Goal: Task Accomplishment & Management: Use online tool/utility

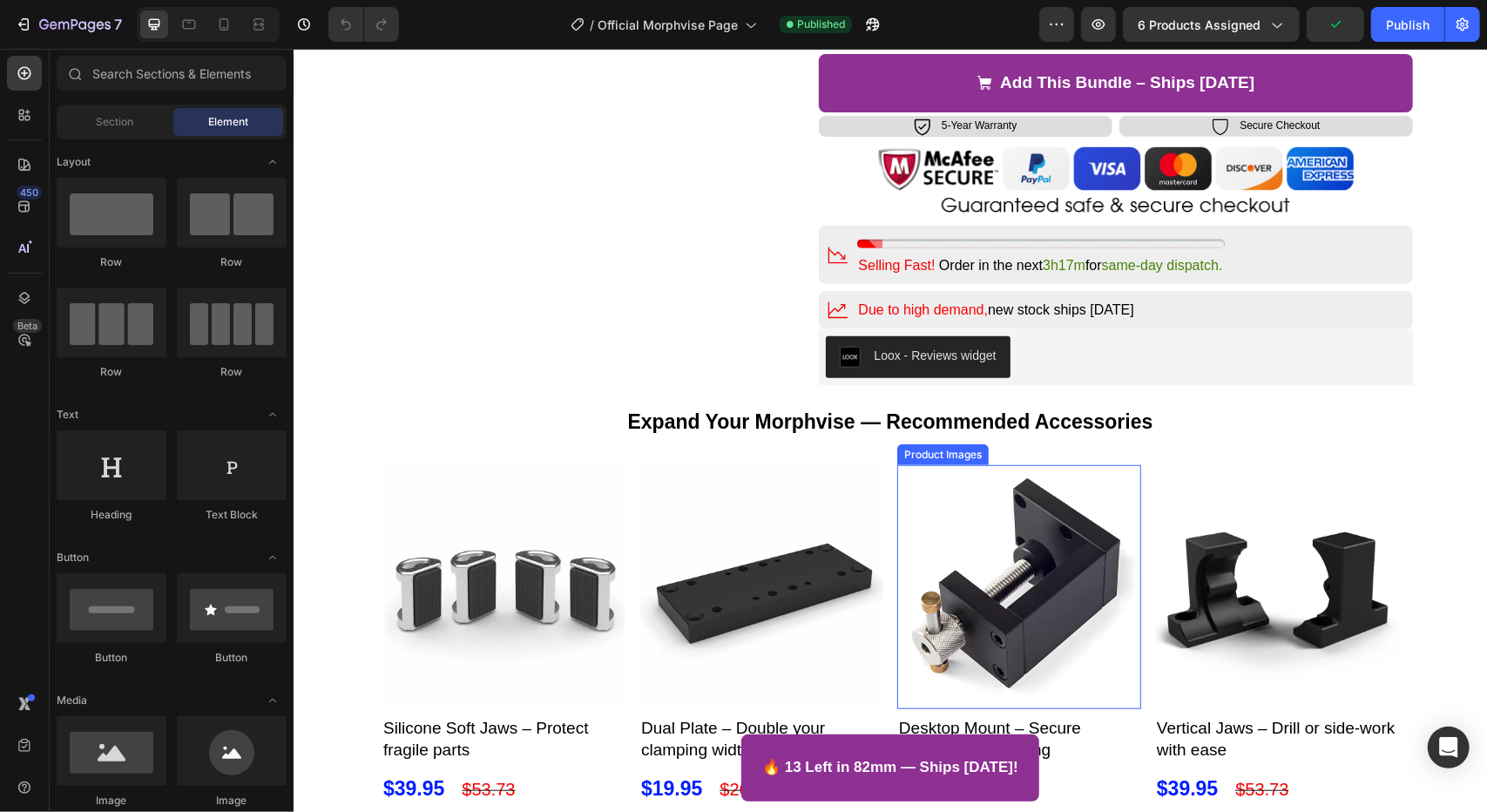
scroll to position [783, 0]
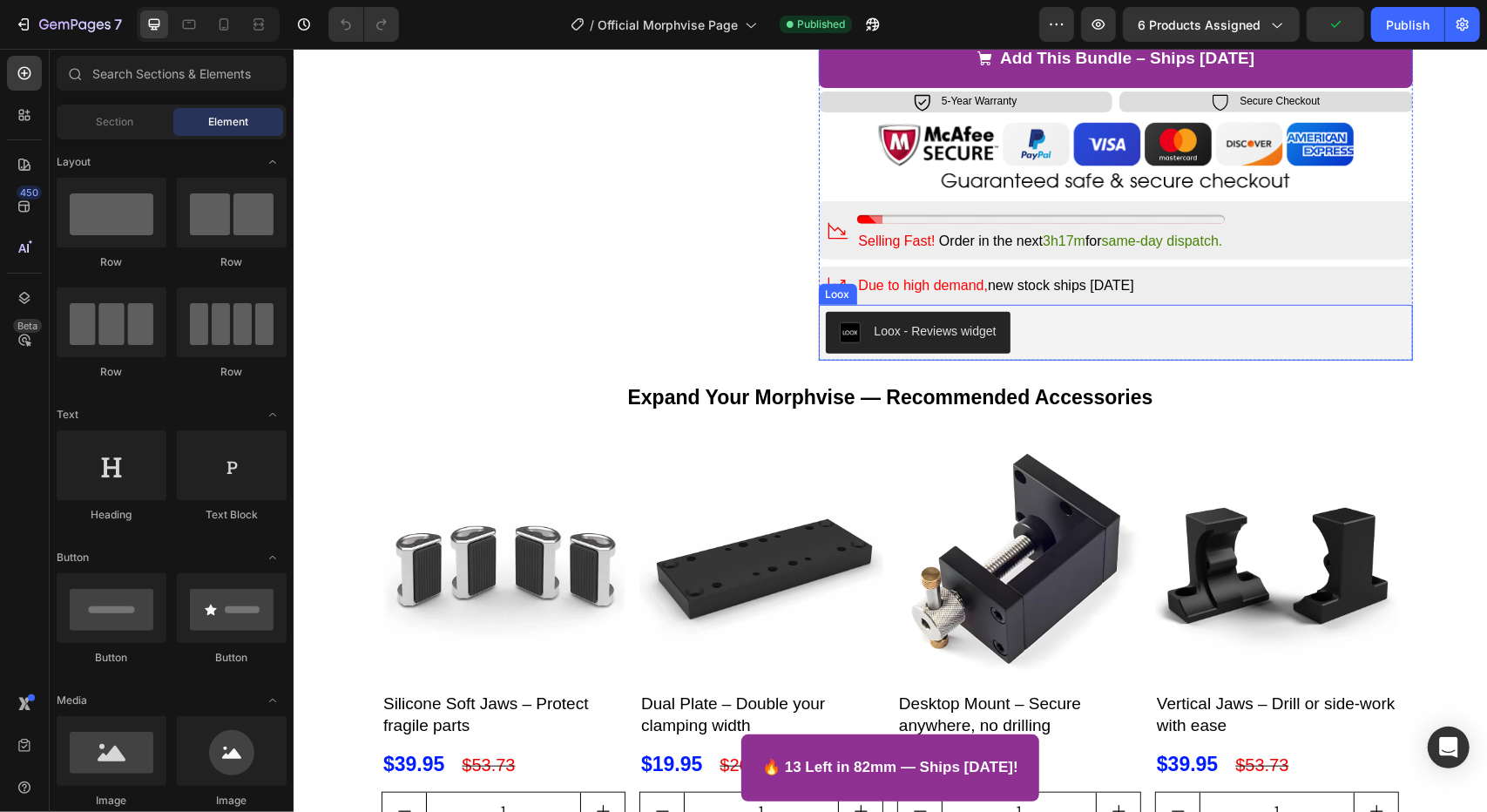
click at [1099, 339] on div "Loox - Reviews widget" at bounding box center [1115, 332] width 581 height 41
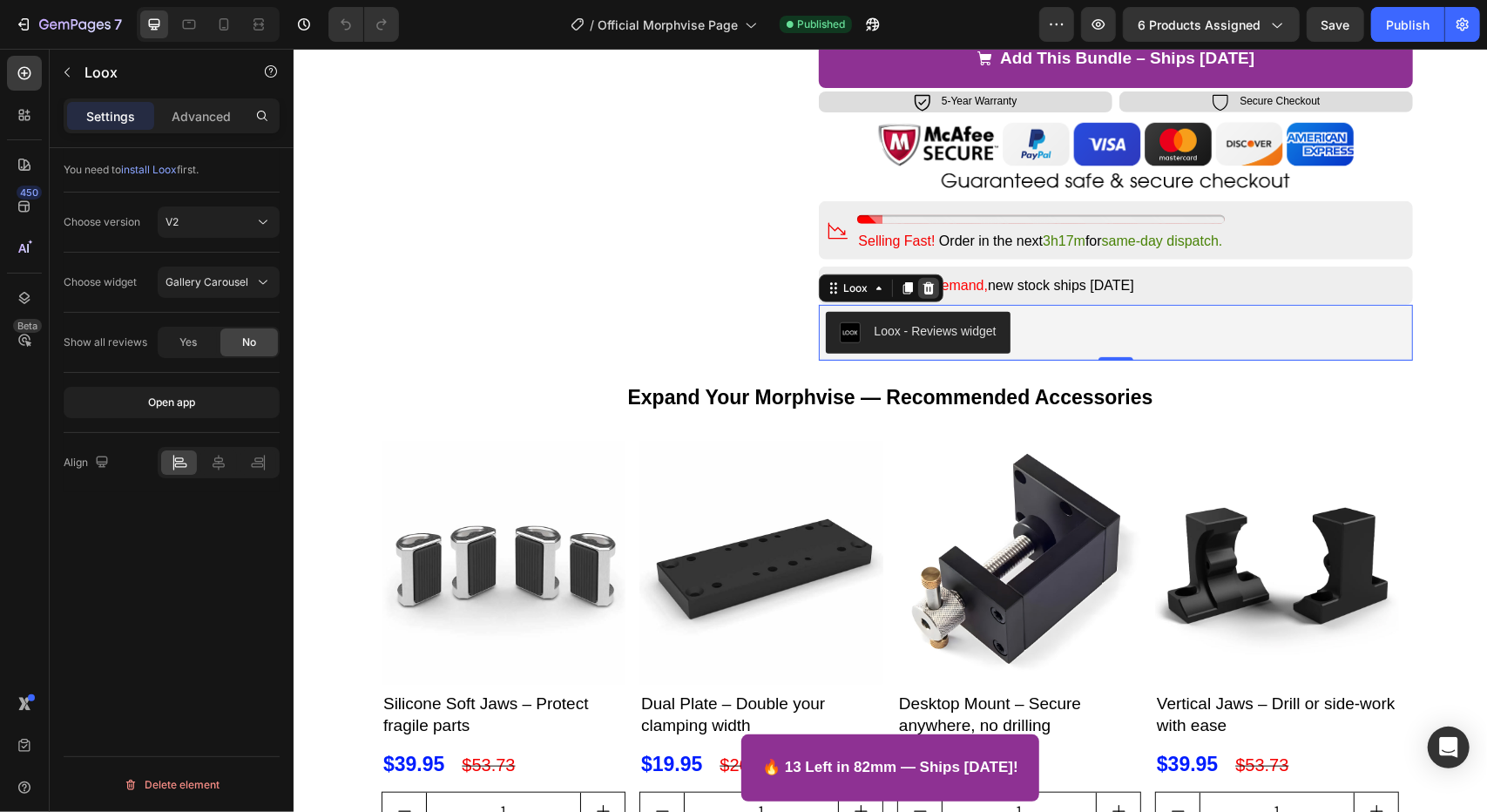
click at [922, 281] on icon at bounding box center [927, 287] width 11 height 12
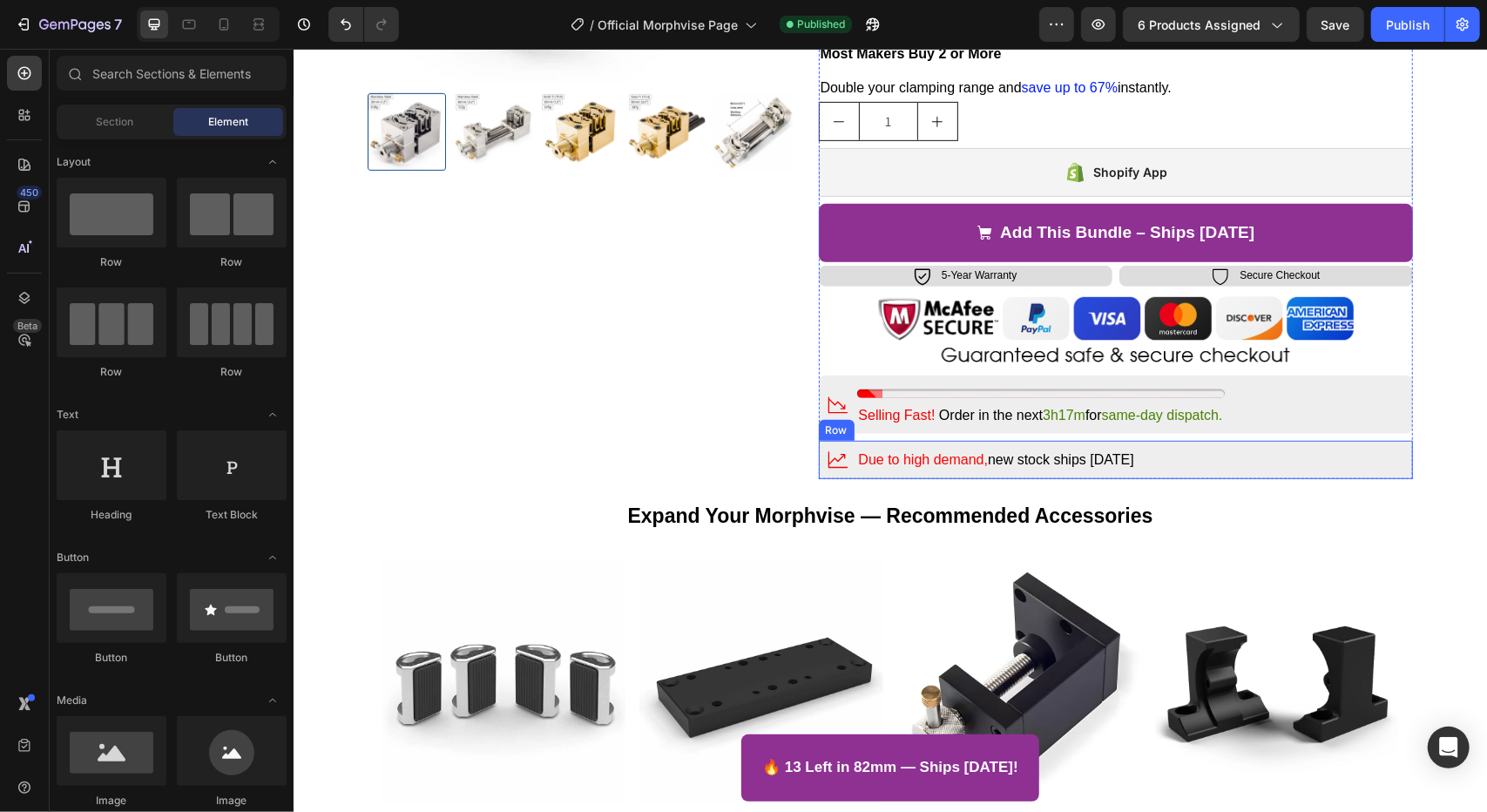
scroll to position [610, 0]
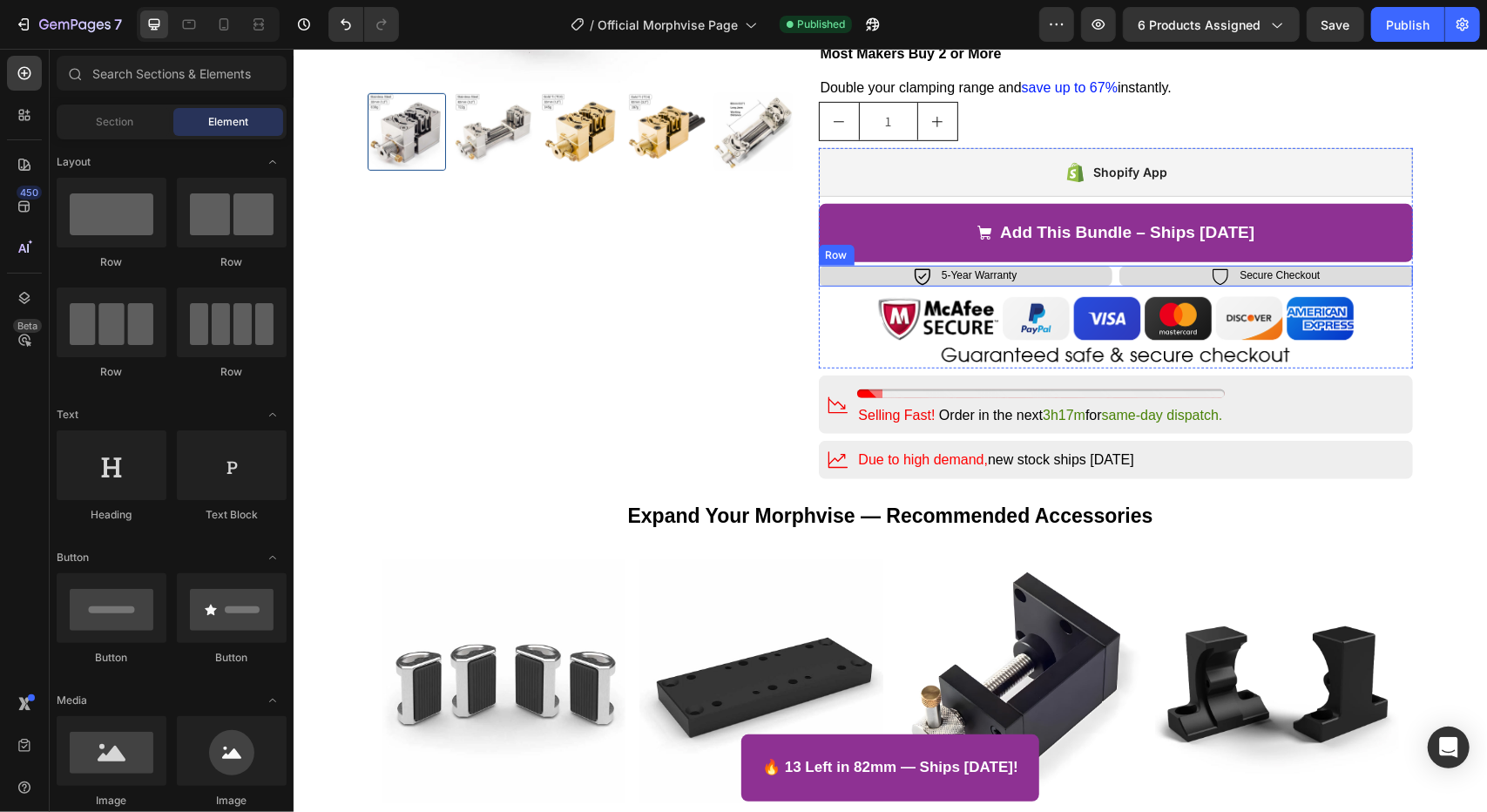
click at [1118, 268] on div "Icon Secure Checkout Text Block Row" at bounding box center [1264, 274] width 293 height 21
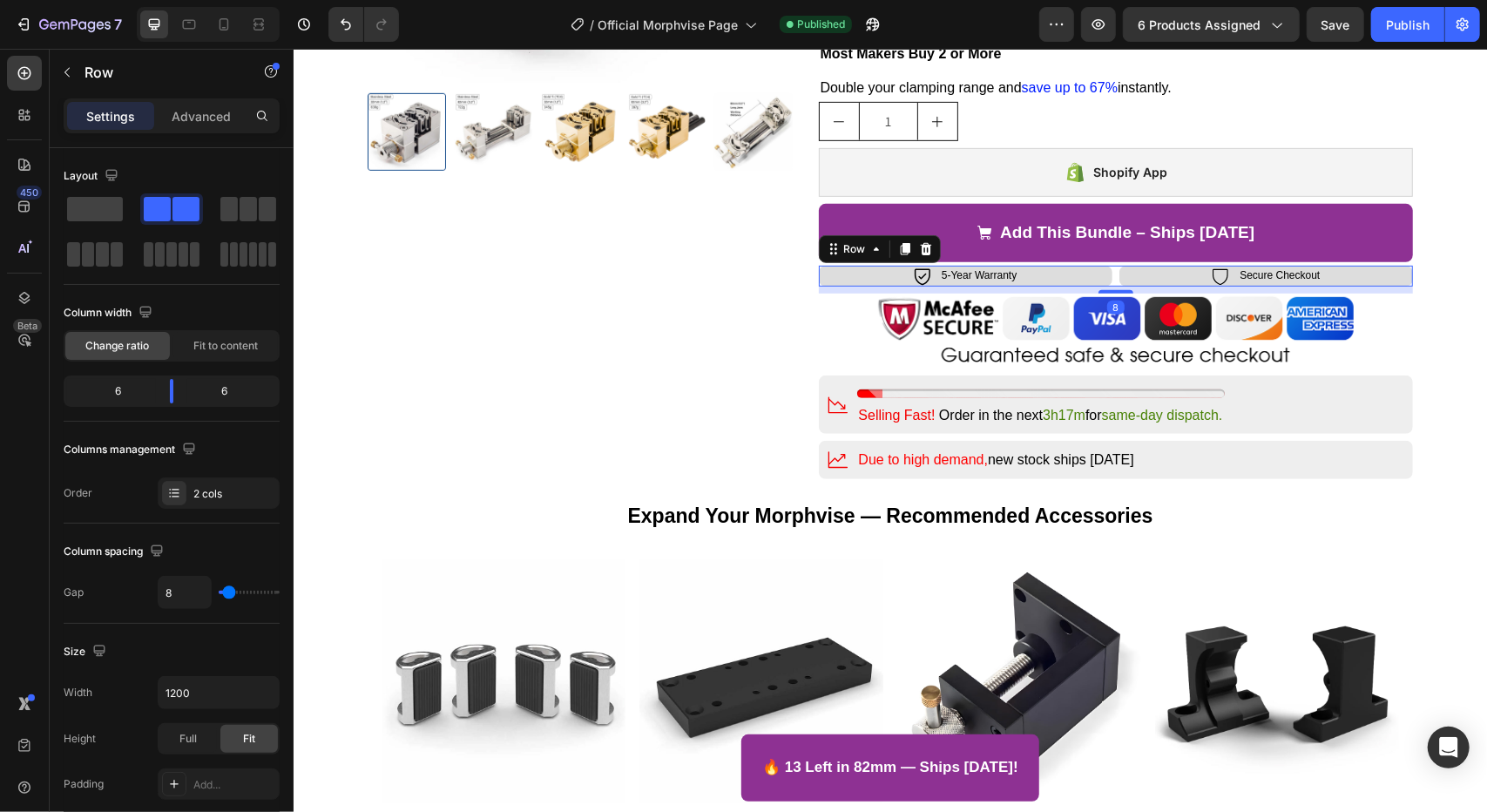
click at [1106, 270] on div "Icon 5-Year Warranty Text Block Row Icon Secure Checkout Text Block Row Row 8" at bounding box center [1115, 274] width 595 height 21
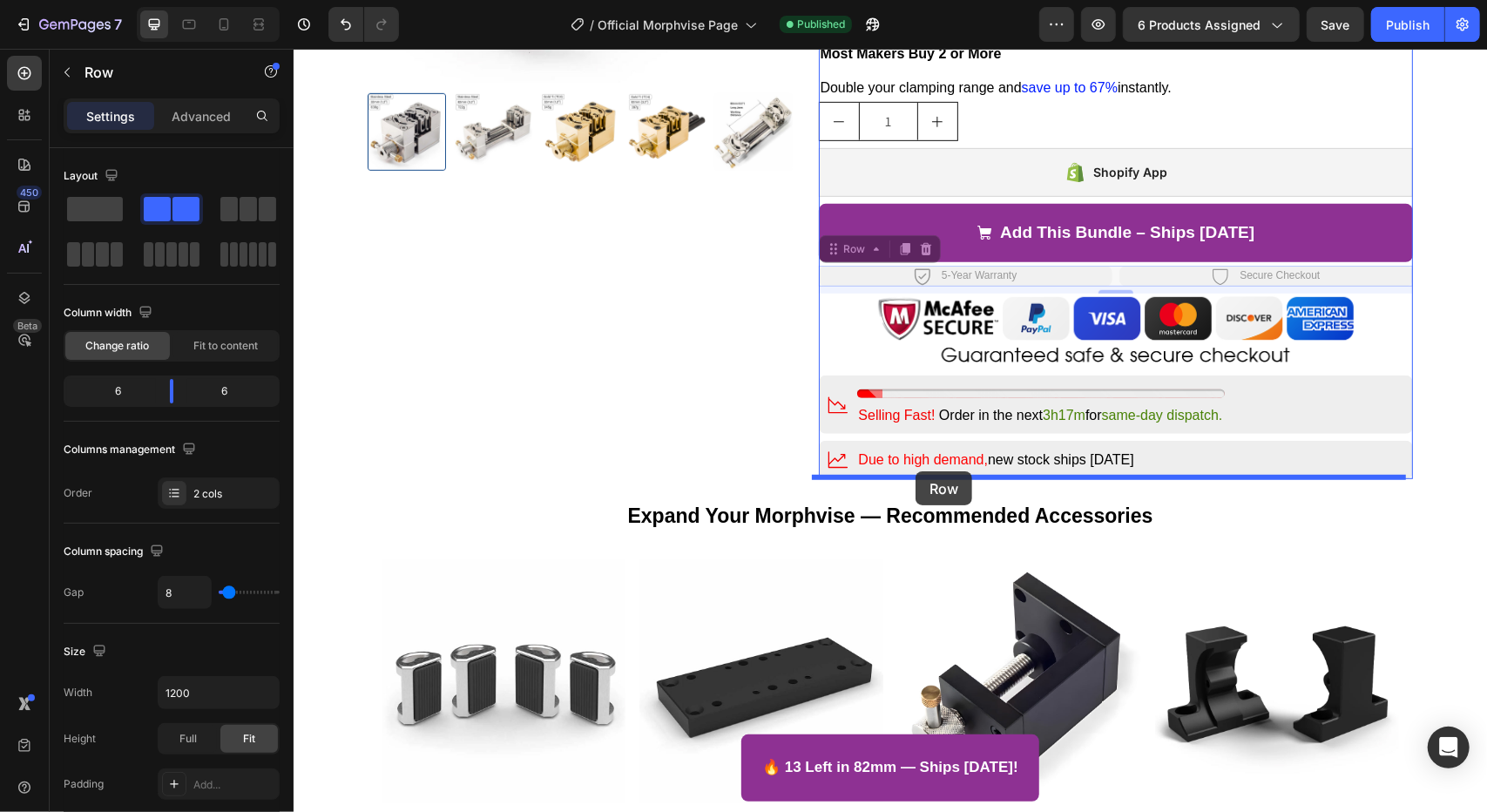
drag, startPoint x: 826, startPoint y: 252, endPoint x: 915, endPoint y: 471, distance: 236.4
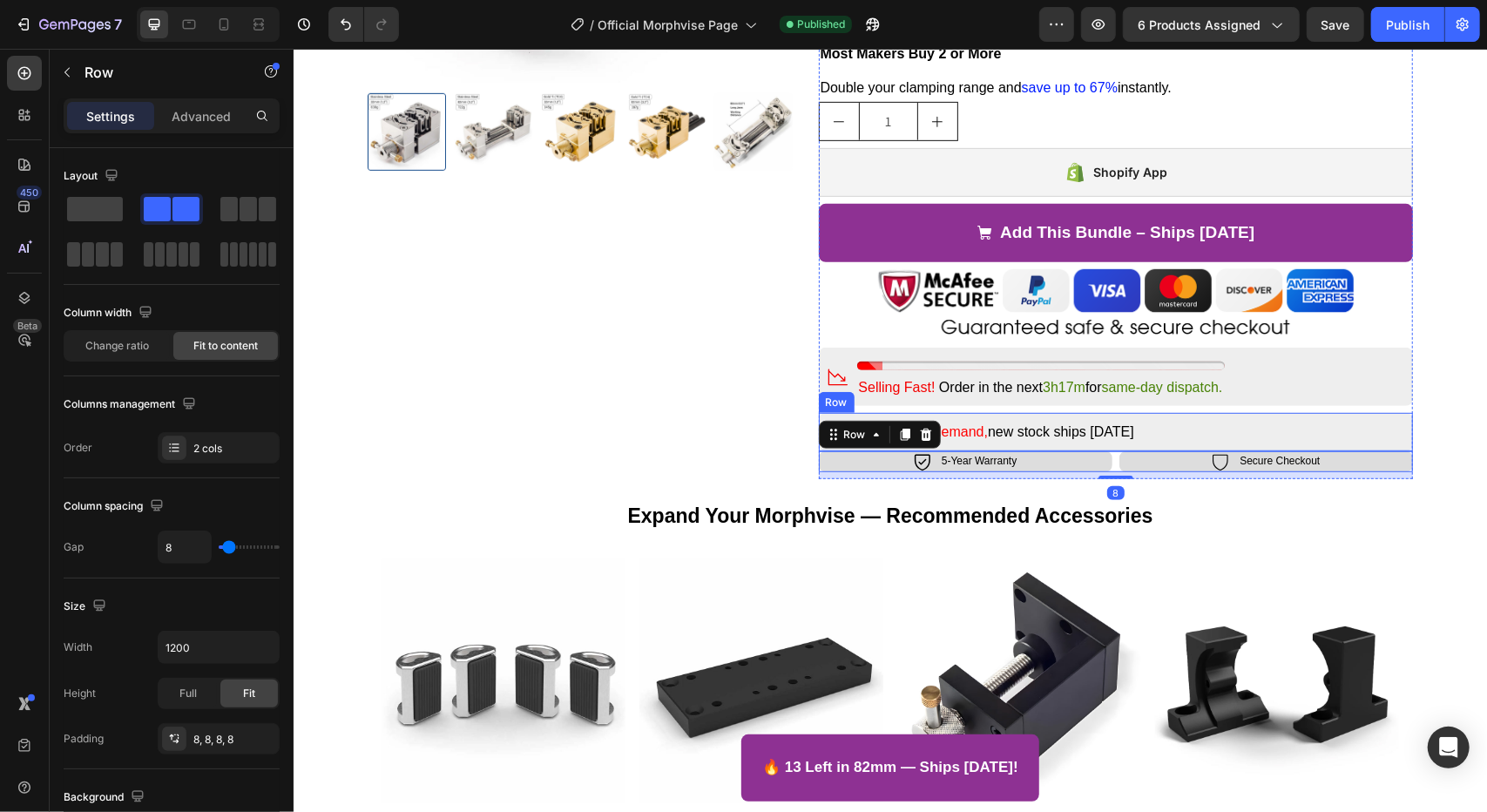
click at [1184, 437] on div "Icon Due to high demand, new stock ships [DATE] Text Block Row" at bounding box center [1115, 430] width 595 height 38
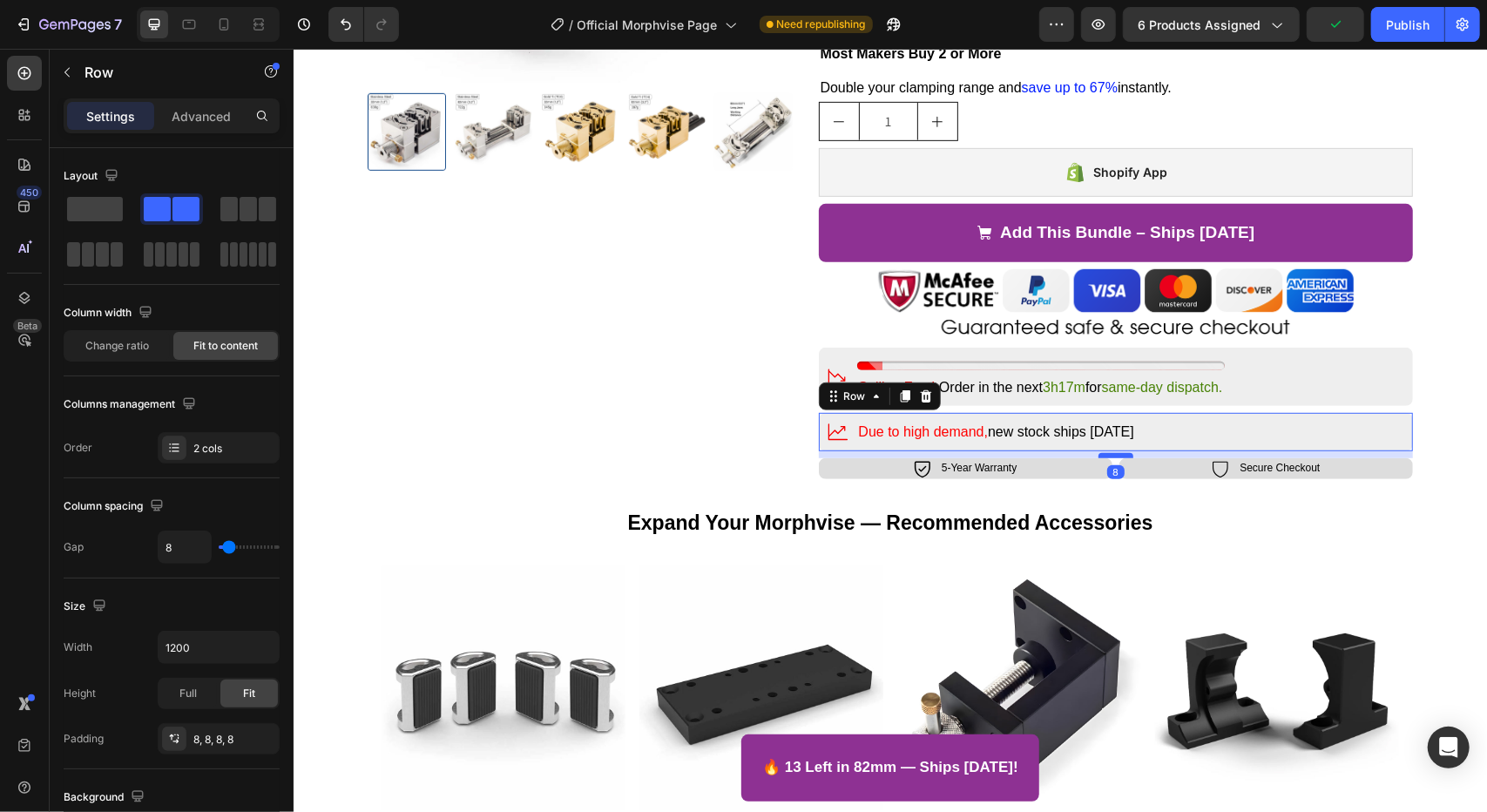
click at [1108, 453] on div at bounding box center [1114, 454] width 35 height 5
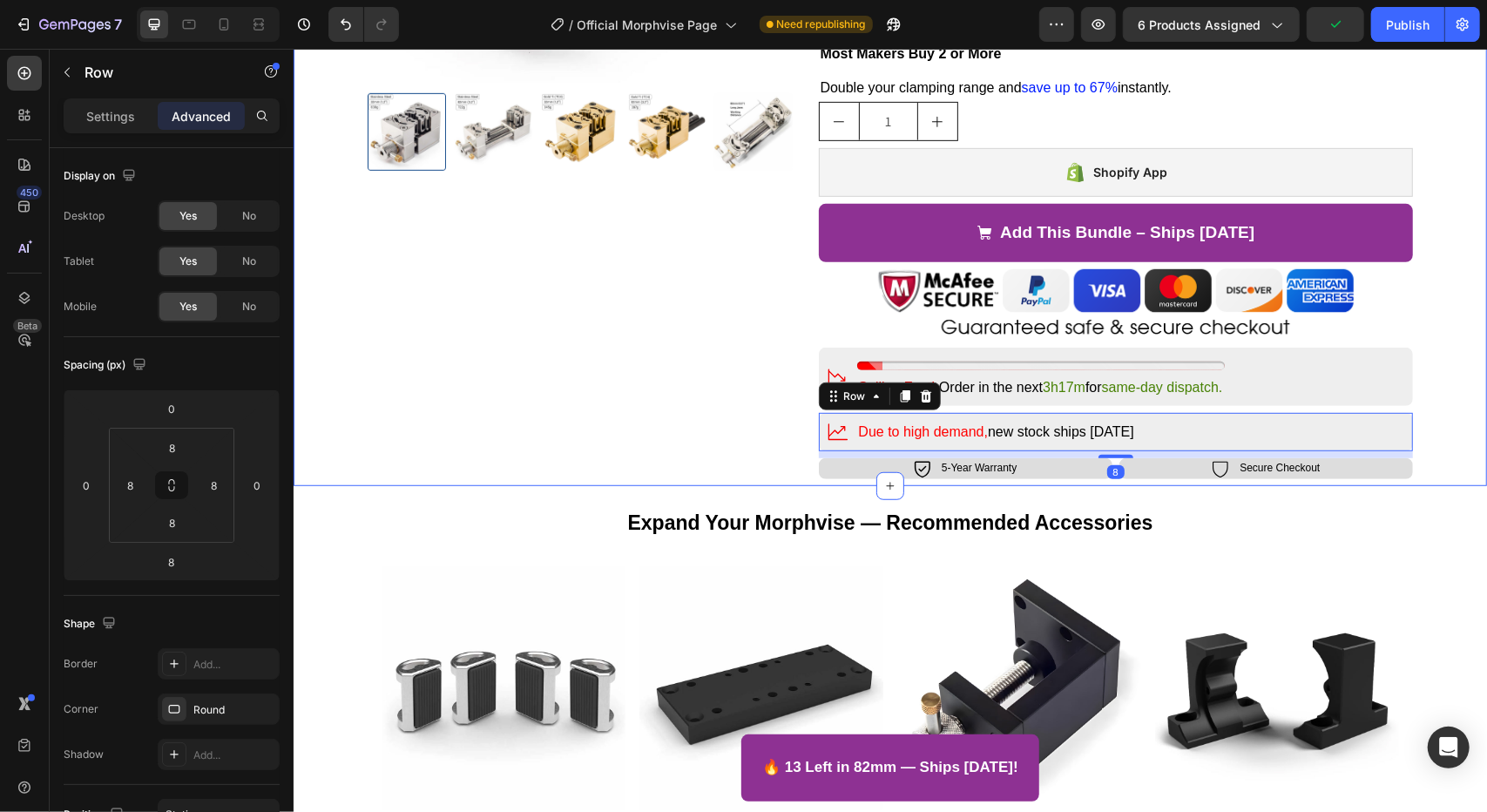
click at [1456, 459] on div "Product Images Icon Free Shipping Text Block Row Icon Installments P. Text Bloc…" at bounding box center [889, 70] width 1186 height 828
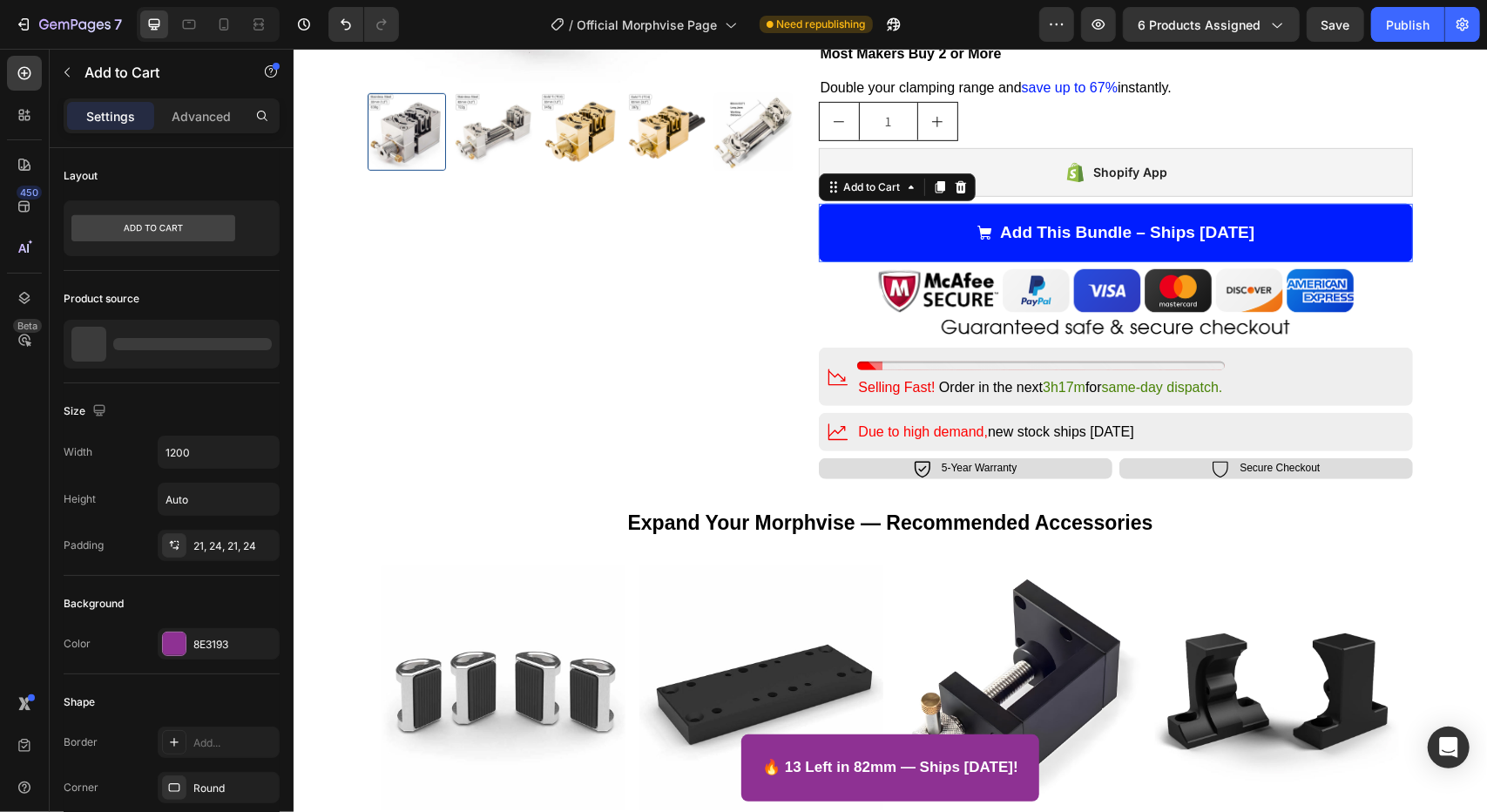
click at [1303, 227] on button "Add This Bundle – Ships [DATE]" at bounding box center [1115, 232] width 595 height 58
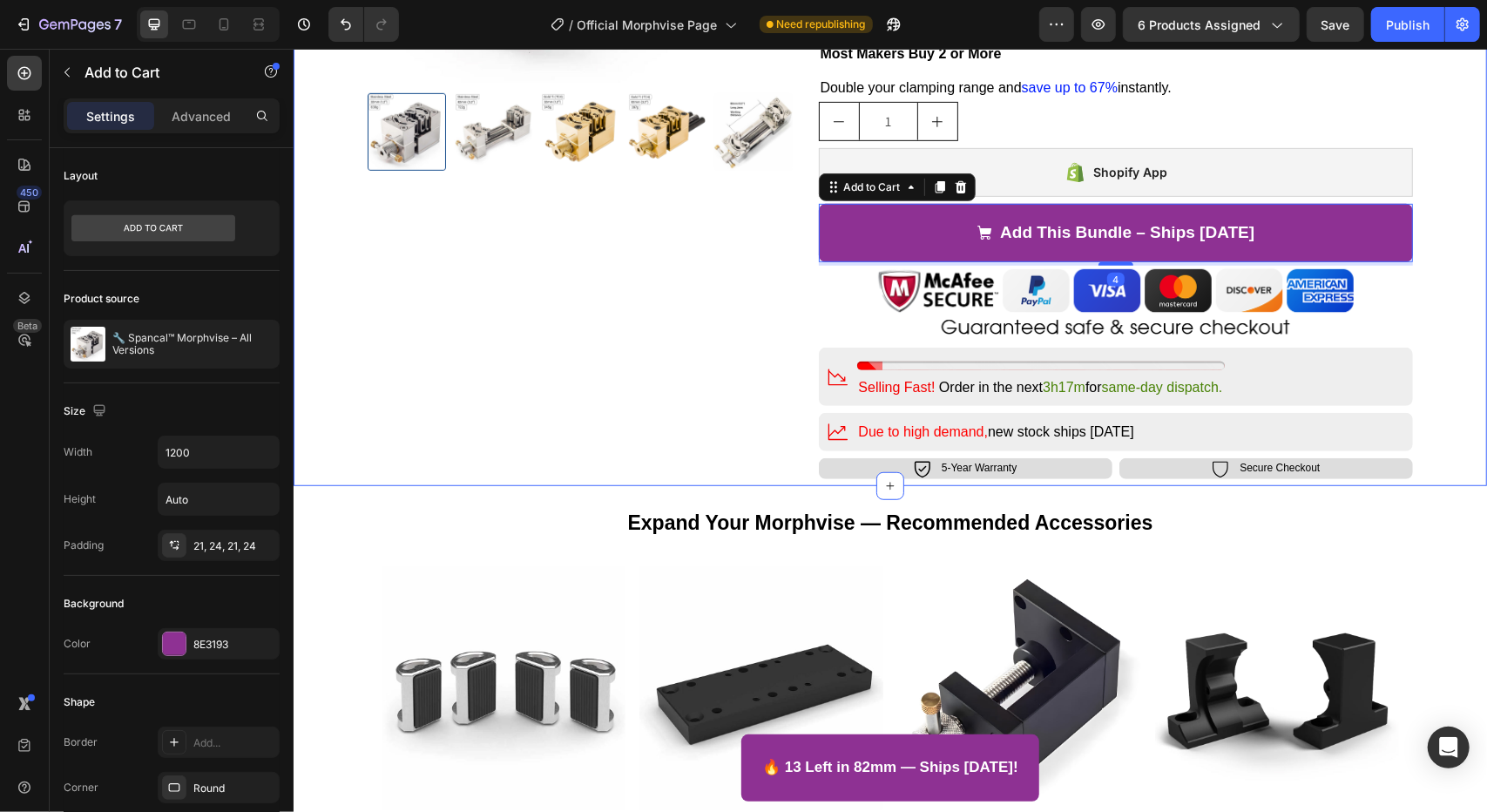
click at [1443, 239] on div "Product Images Icon Free Shipping Text Block Row Icon Installments P. Text Bloc…" at bounding box center [889, 70] width 1186 height 828
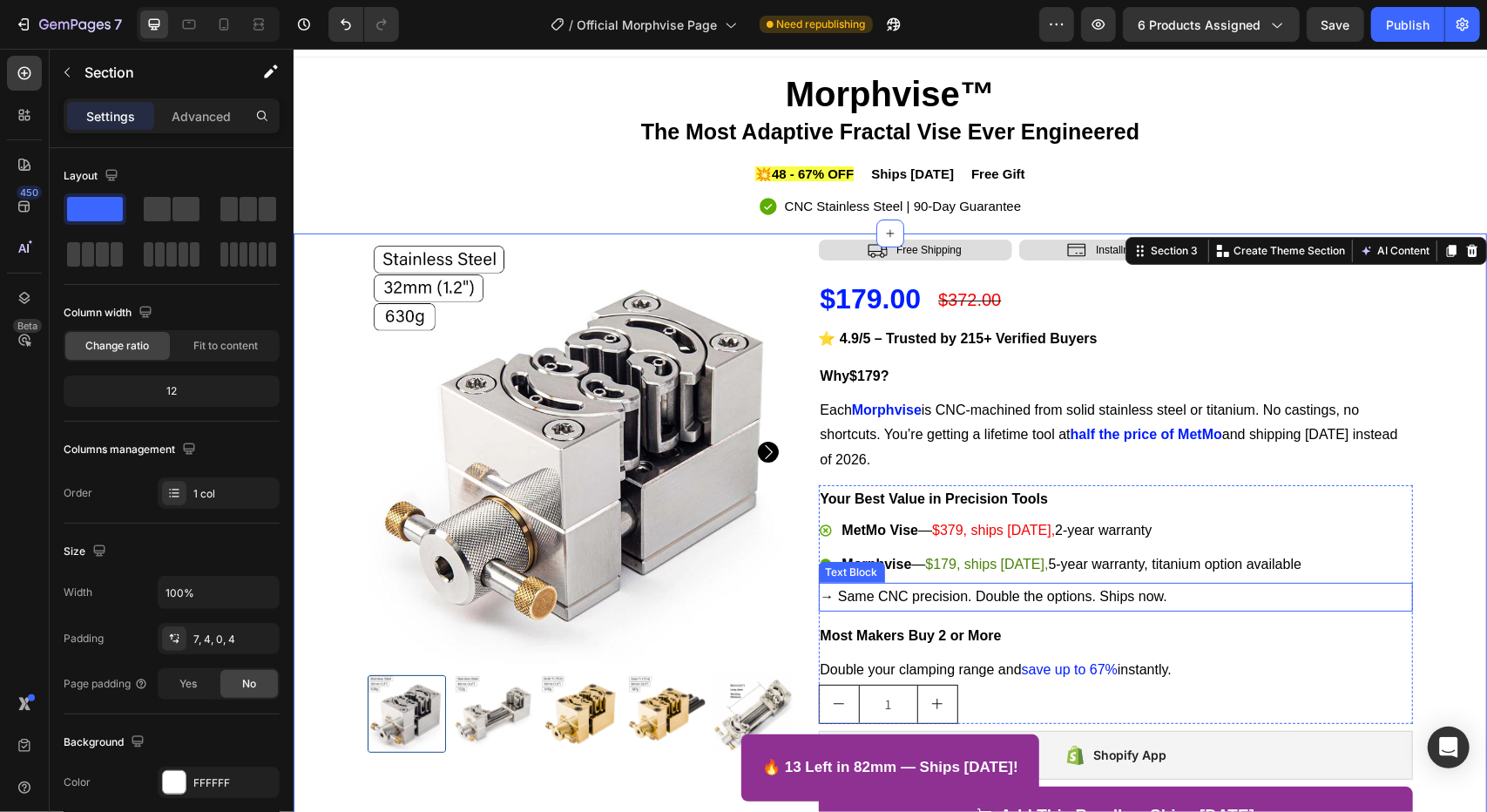
scroll to position [0, 0]
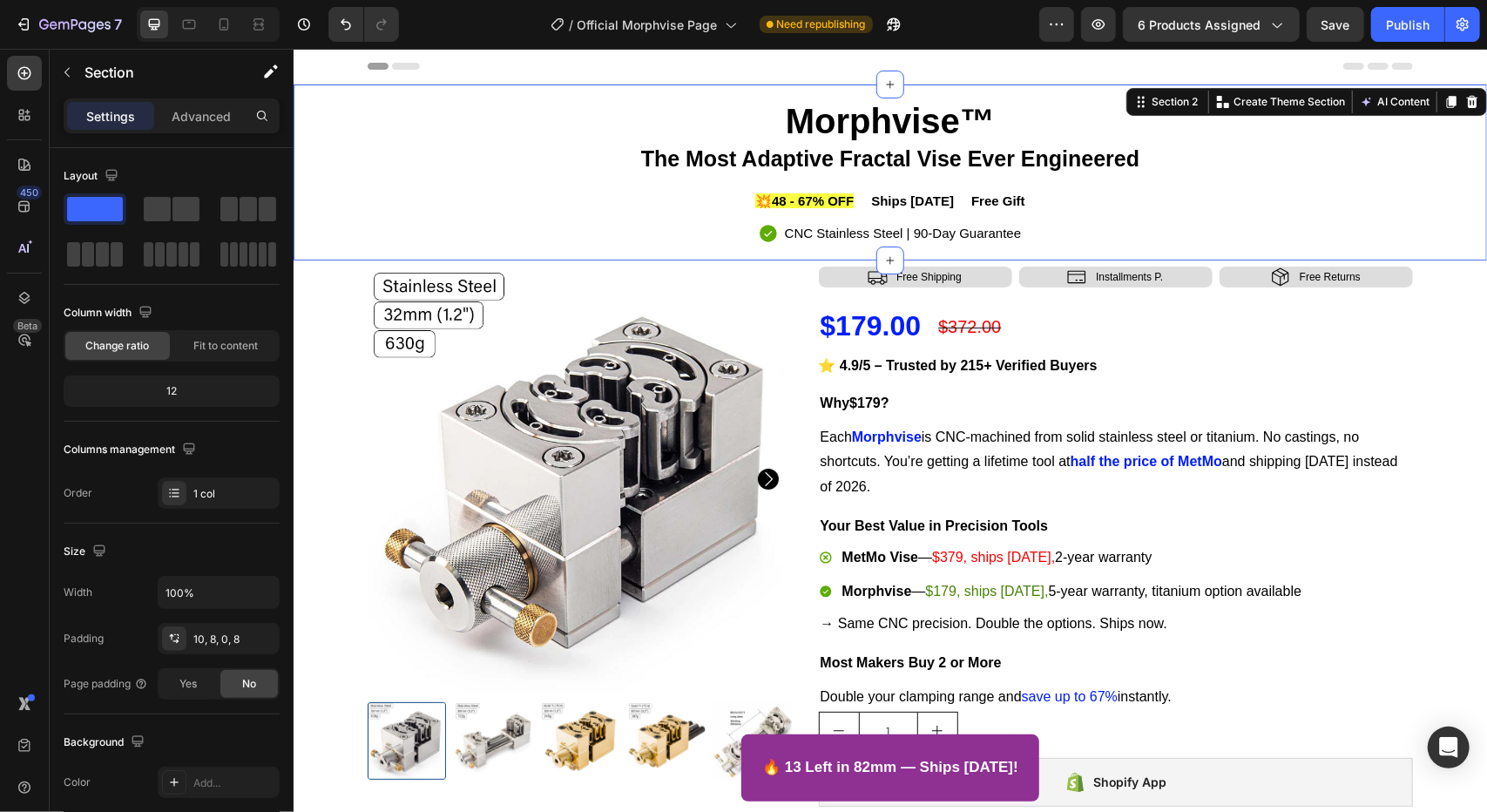
click at [1444, 202] on div "Morphvise™ The Most Adaptive Fractal Vise Ever Engineered Heading 💥48 - 67% OFF…" at bounding box center [889, 176] width 1179 height 167
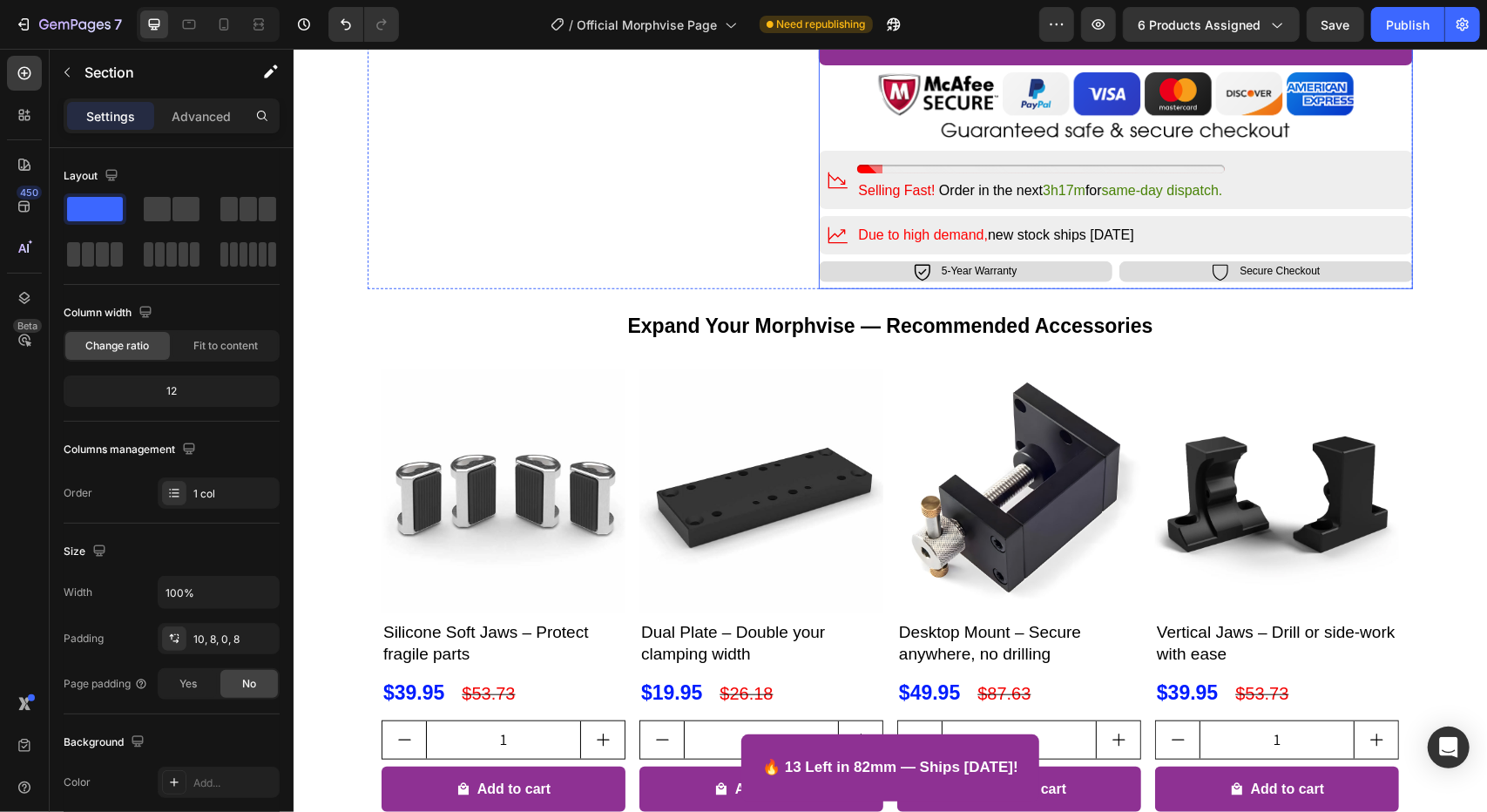
scroll to position [871, 0]
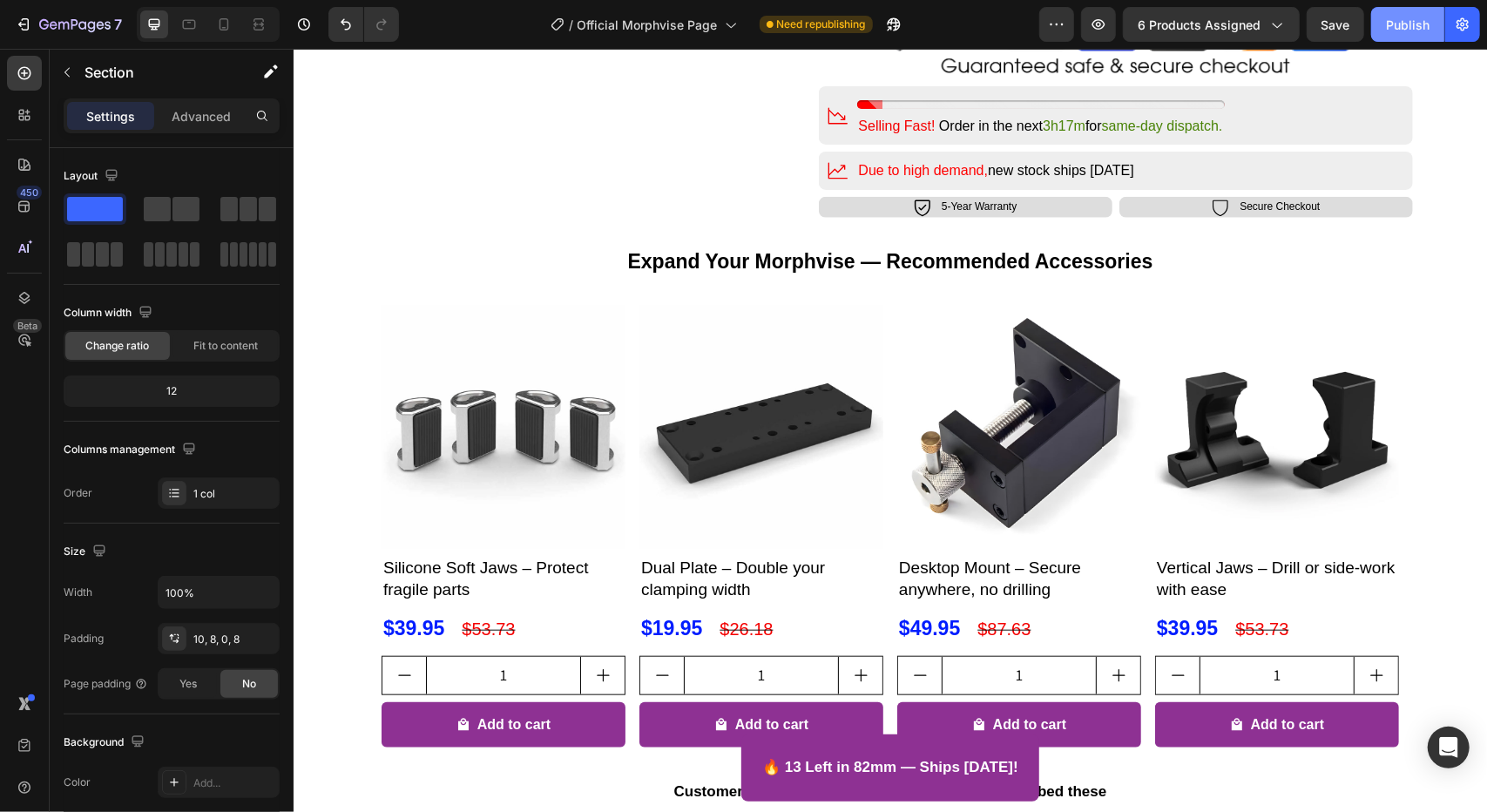
click at [1408, 22] on div "Publish" at bounding box center [1407, 25] width 43 height 19
click at [230, 29] on icon at bounding box center [224, 25] width 18 height 18
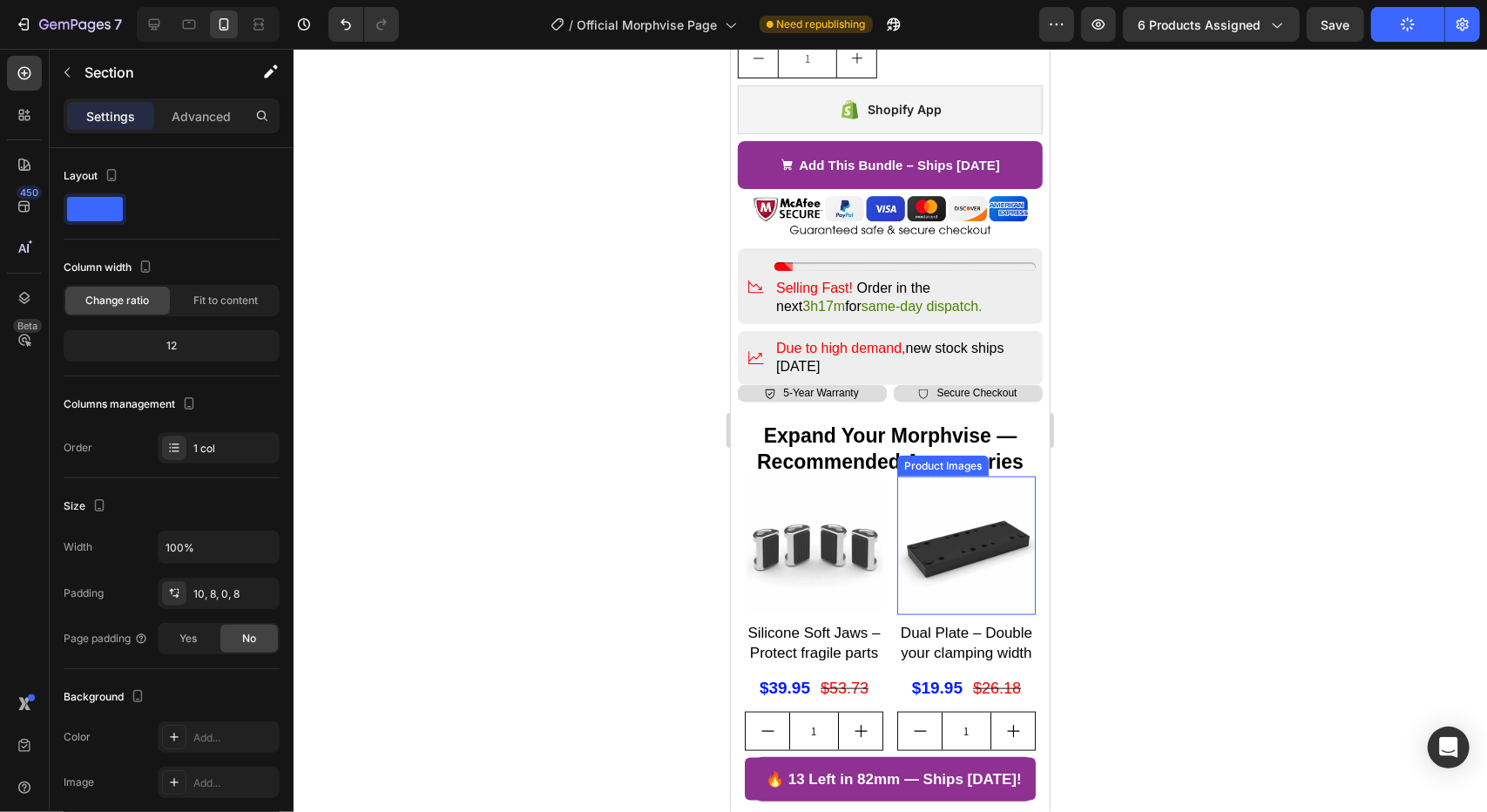
scroll to position [1132, 0]
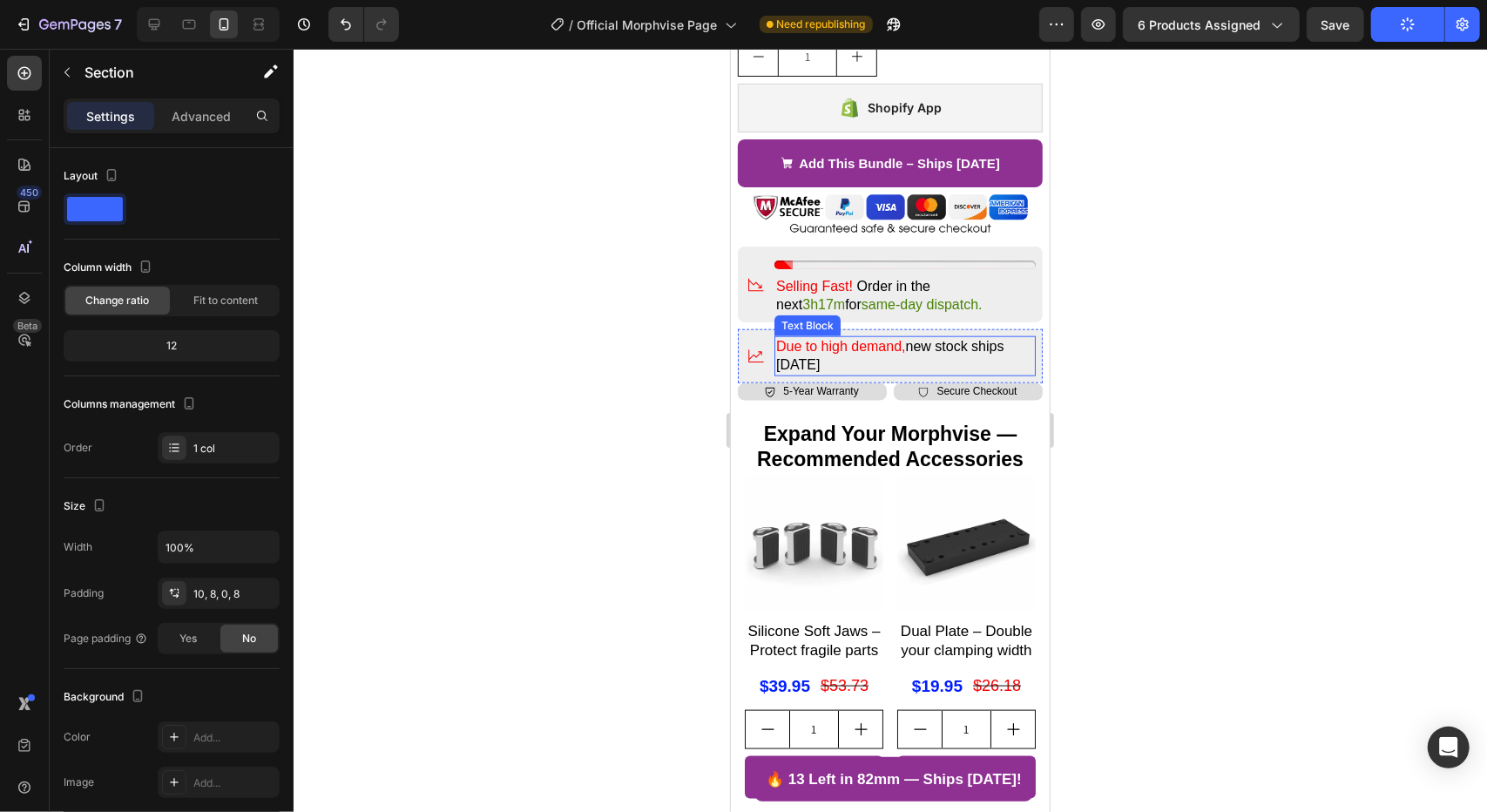
click at [889, 352] on p "Due to high demand, new stock ships [DATE]" at bounding box center [903, 355] width 258 height 37
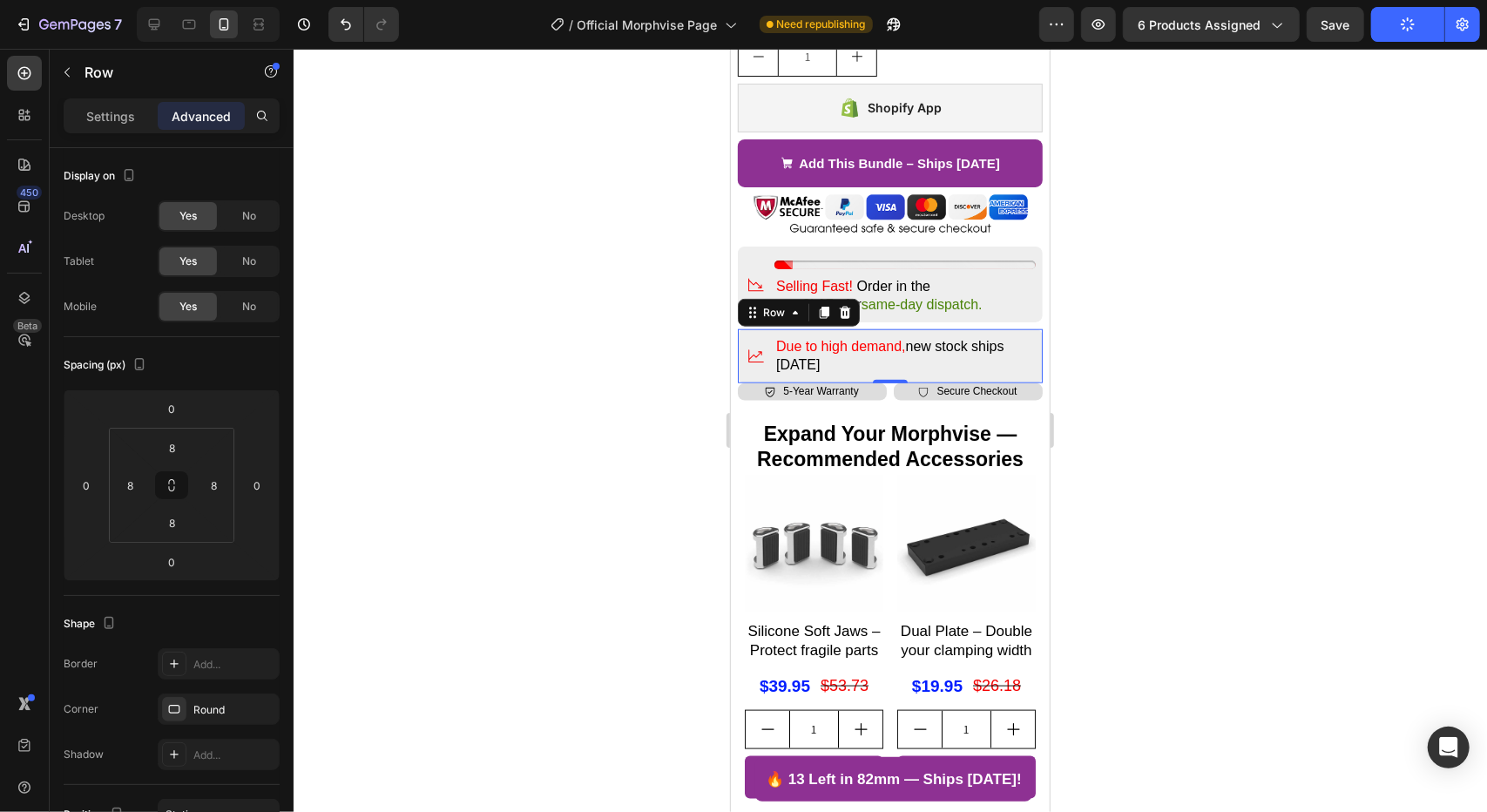
click at [876, 361] on div "Icon Due to high demand, new stock ships [DATE] Text Block Row 0" at bounding box center [889, 355] width 305 height 54
click at [883, 362] on div "Icon Due to high demand, new stock ships [DATE] Text Block Row 0" at bounding box center [889, 355] width 305 height 54
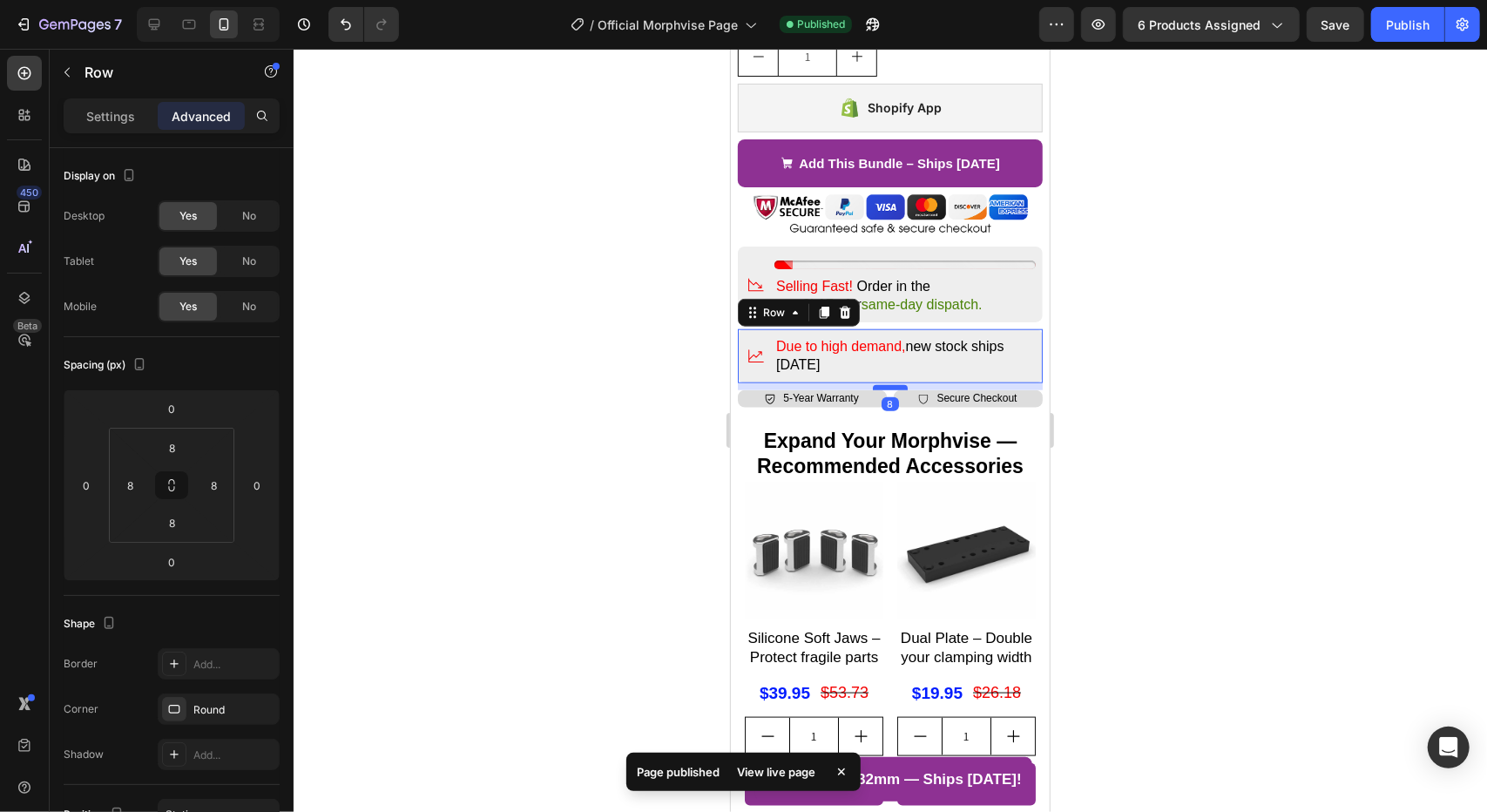
click at [888, 384] on div at bounding box center [888, 386] width 35 height 5
type input "8"
click at [648, 397] on div at bounding box center [889, 429] width 1193 height 763
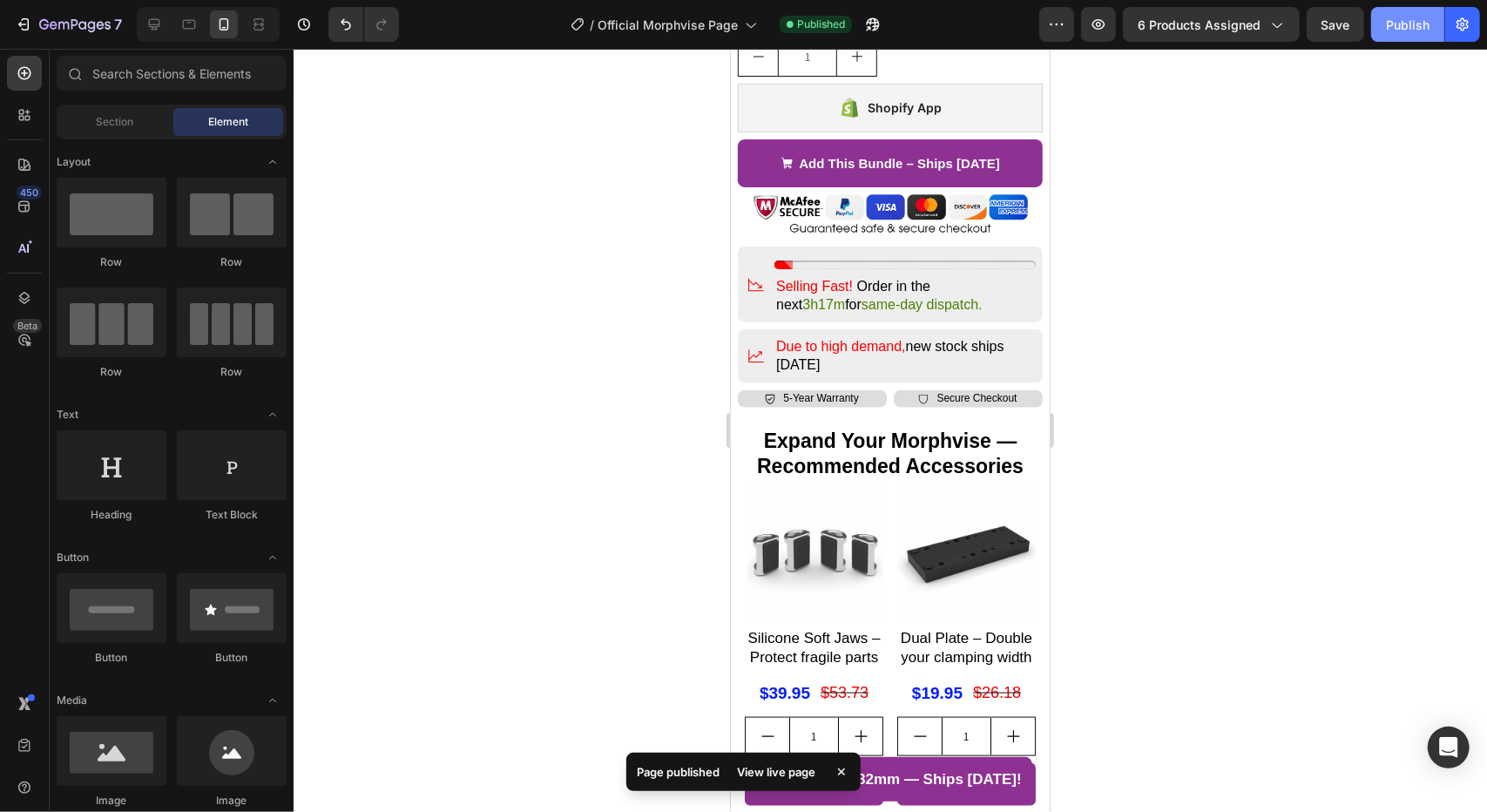
click at [1379, 27] on button "Publish" at bounding box center [1407, 24] width 73 height 35
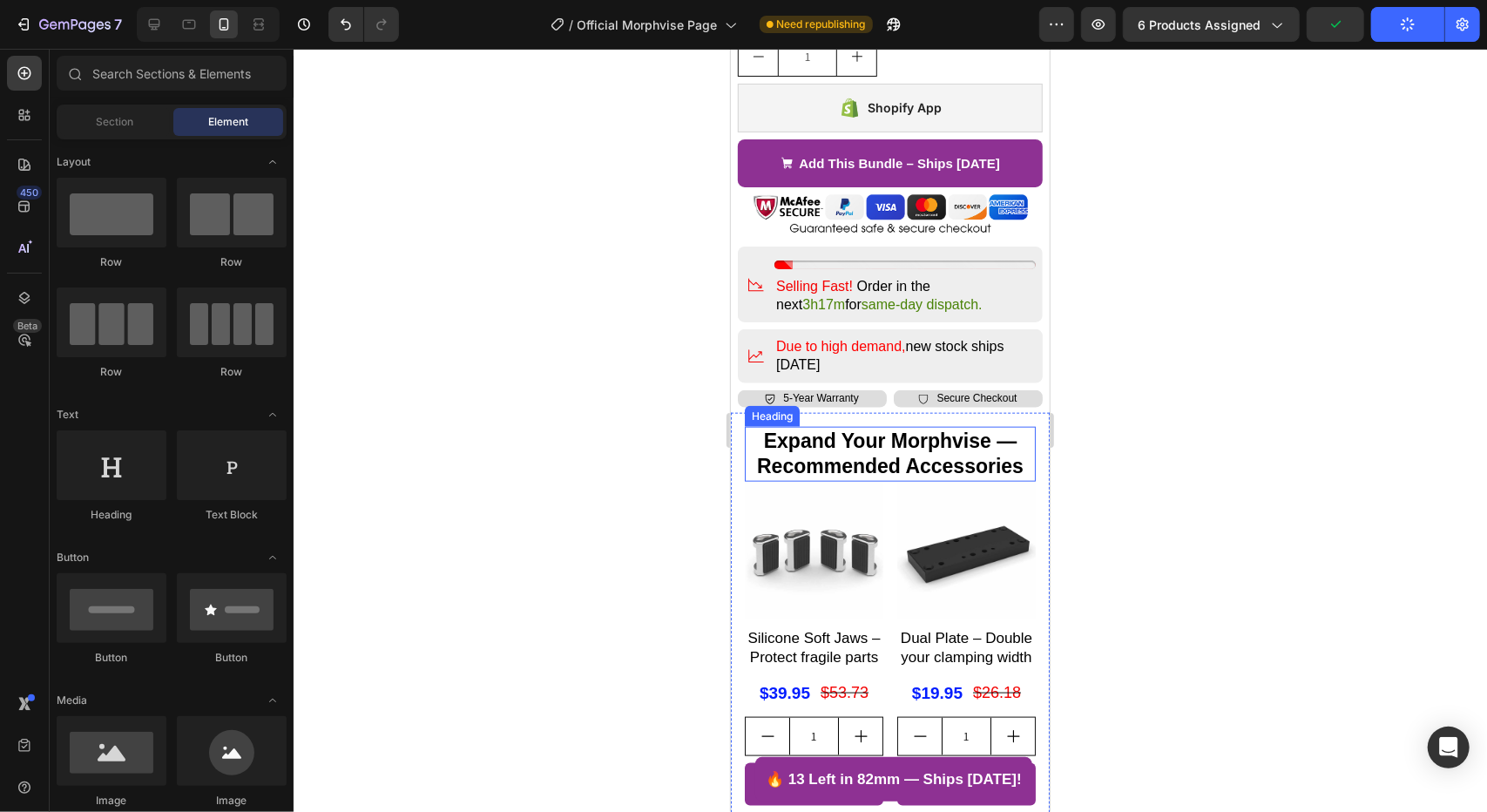
click at [985, 426] on h2 "Expand Your Morphvise — Recommended Accessories" at bounding box center [889, 454] width 291 height 55
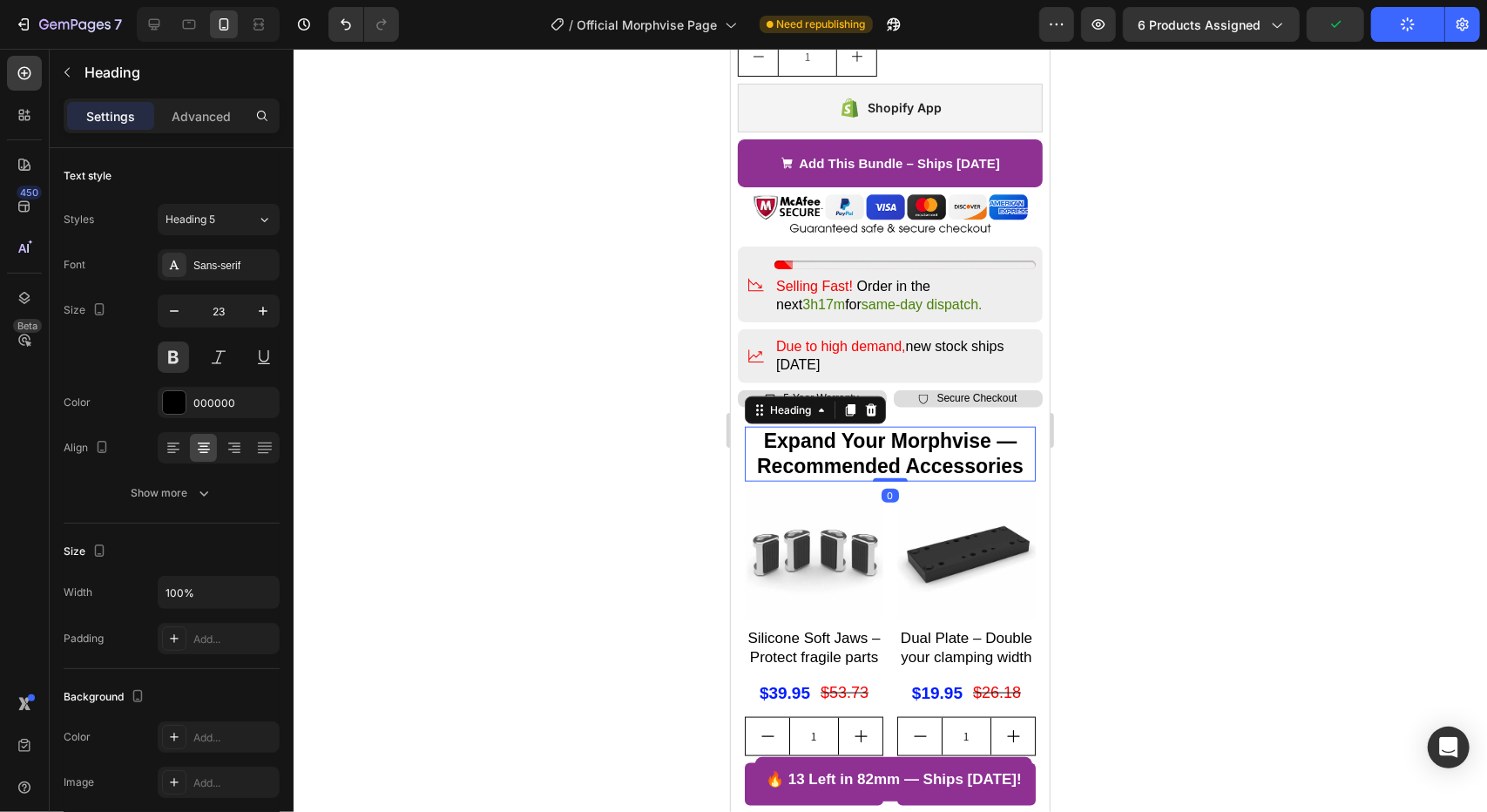
click at [984, 426] on h2 "Expand Your Morphvise — Recommended Accessories" at bounding box center [889, 454] width 291 height 55
click at [984, 427] on p "Expand Your Morphvise — Recommended Accessories" at bounding box center [888, 453] width 287 height 52
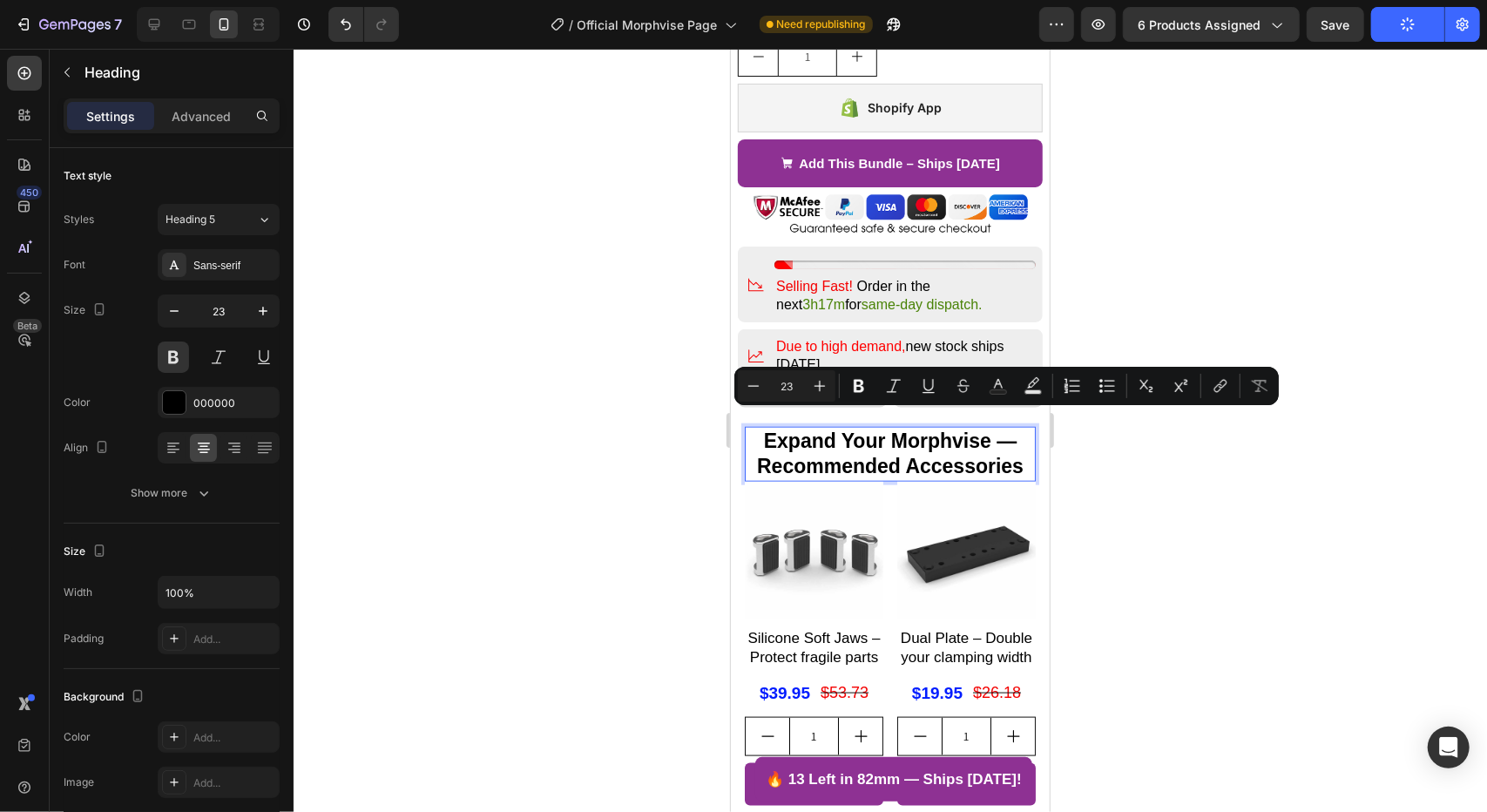
click at [748, 446] on p "Expand Your Morphvise — Recommended Accessories" at bounding box center [888, 453] width 287 height 52
drag, startPoint x: 751, startPoint y: 449, endPoint x: 983, endPoint y: 417, distance: 234.2
click at [983, 427] on p "Expand Your Morphvise — Recommended Accessories" at bounding box center [888, 453] width 287 height 52
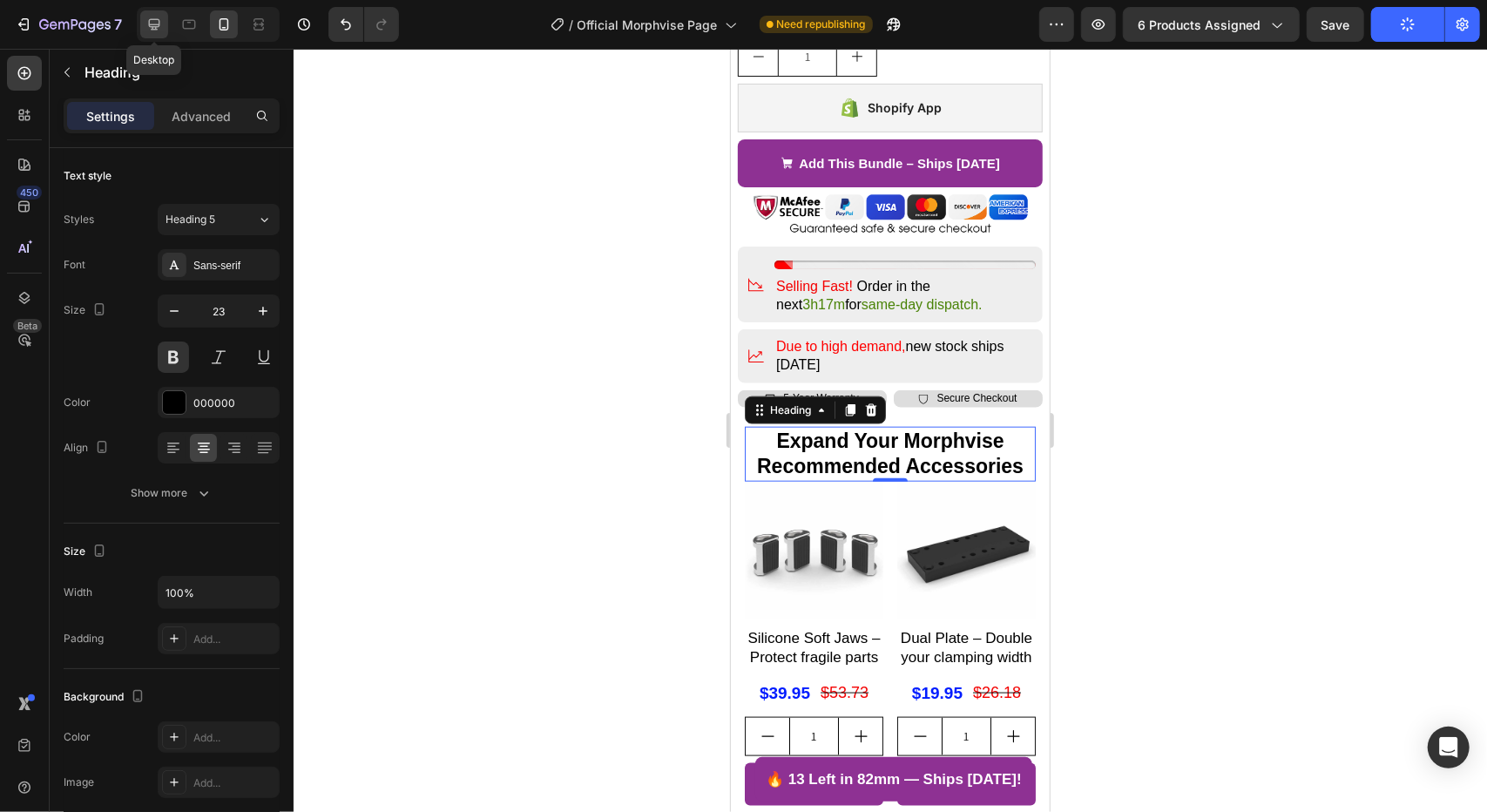
click at [145, 18] on icon at bounding box center [154, 25] width 18 height 18
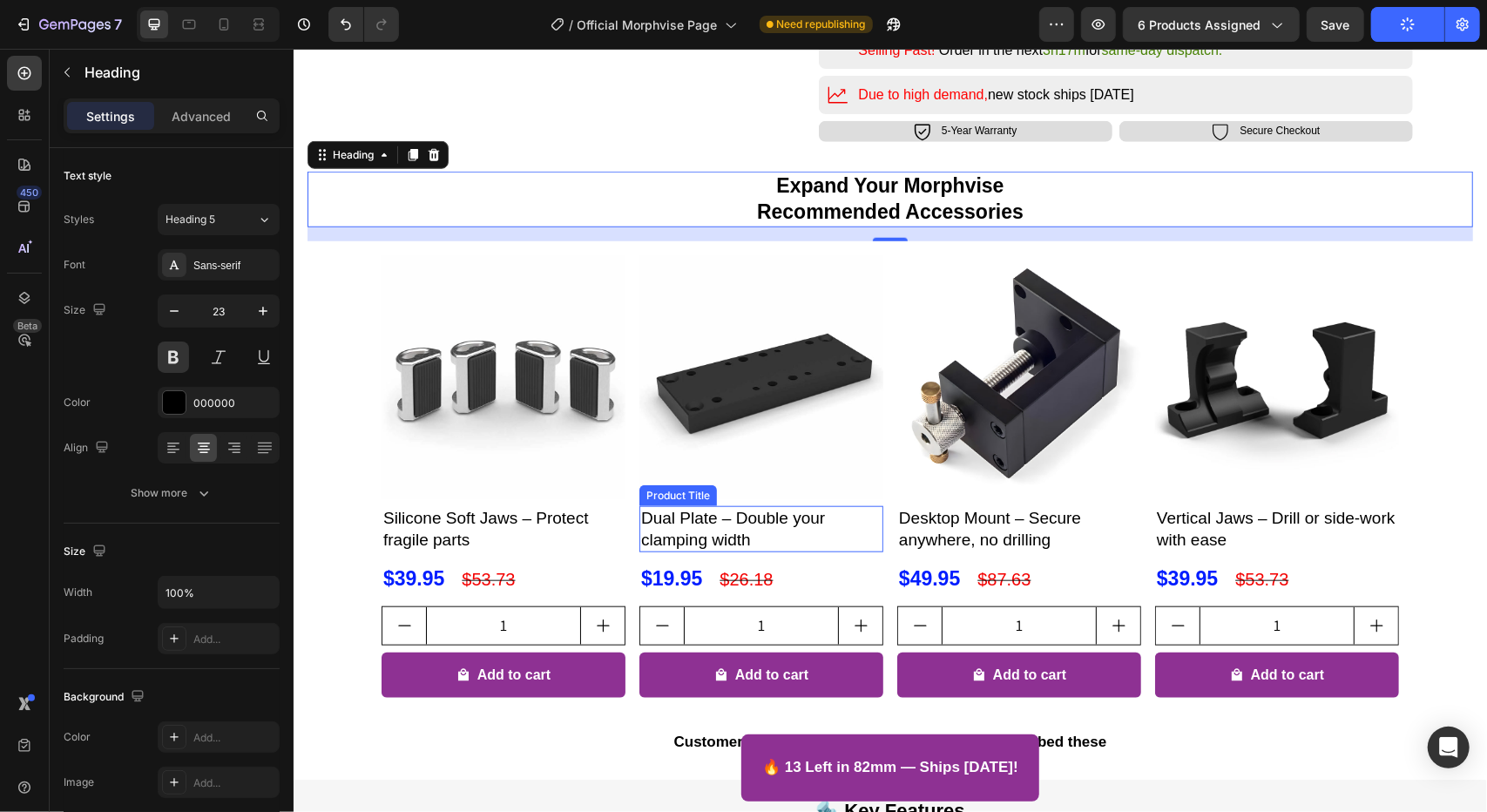
scroll to position [929, 0]
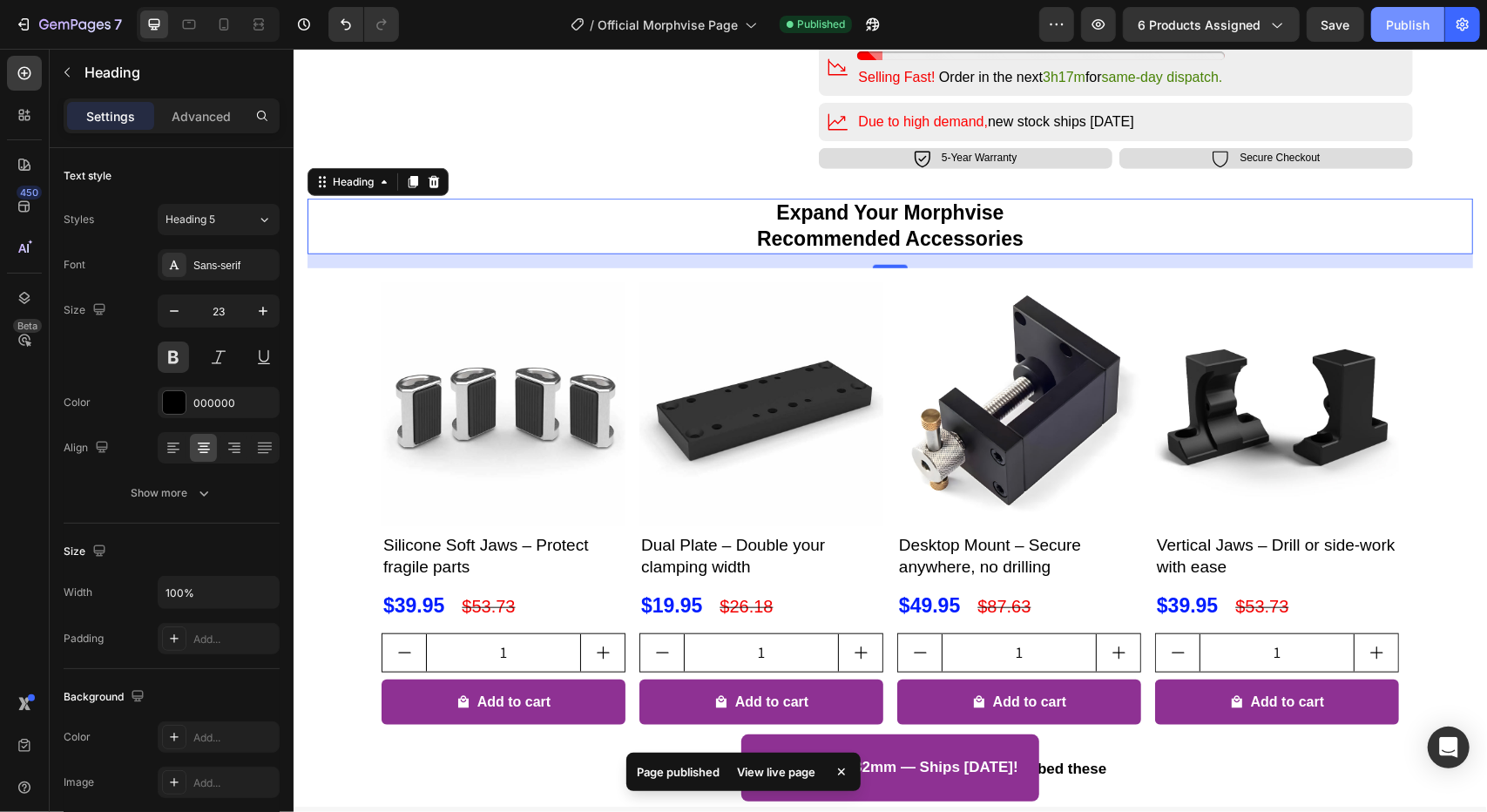
click at [1413, 27] on div "Publish" at bounding box center [1407, 25] width 43 height 19
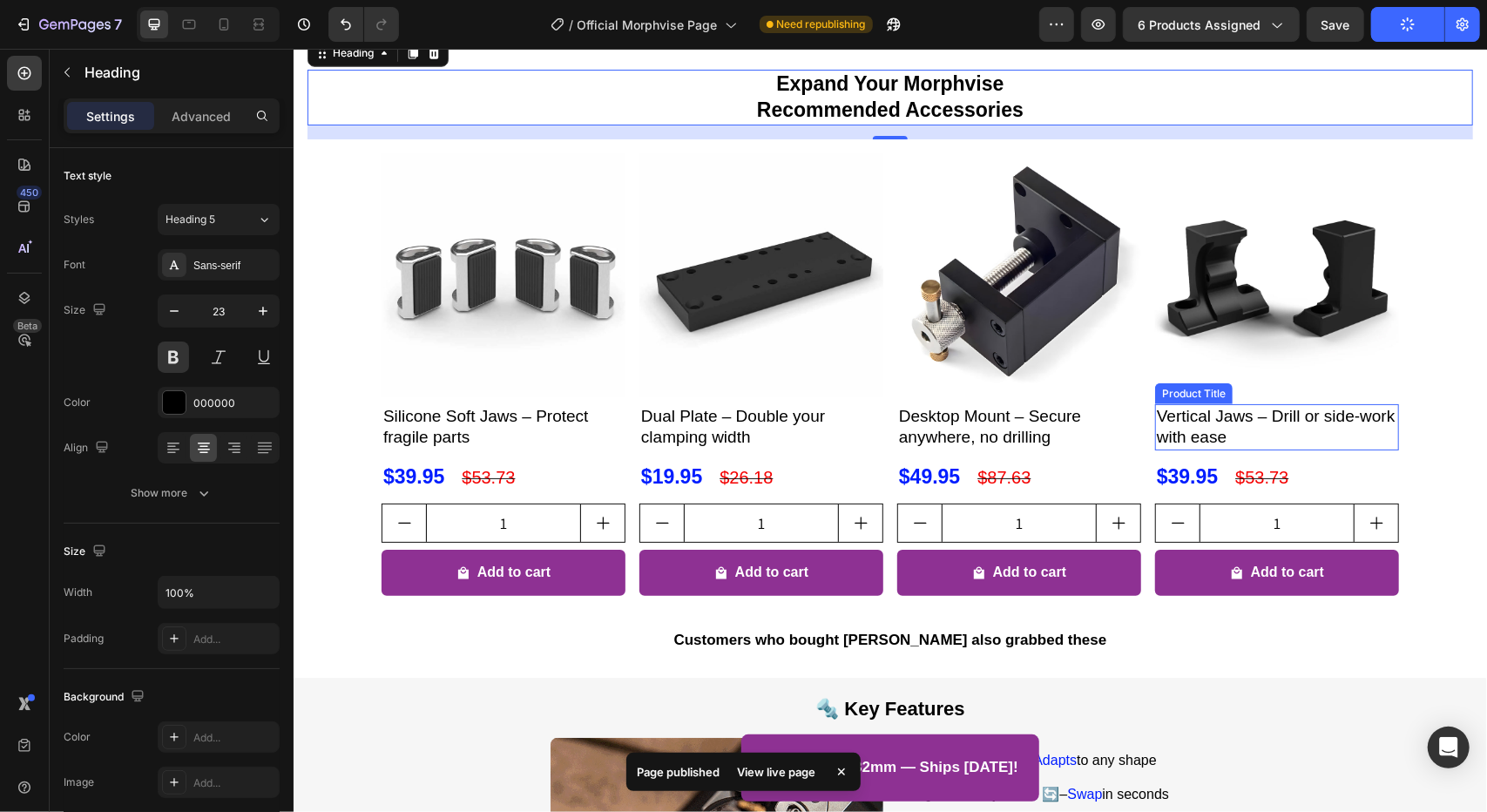
scroll to position [1103, 0]
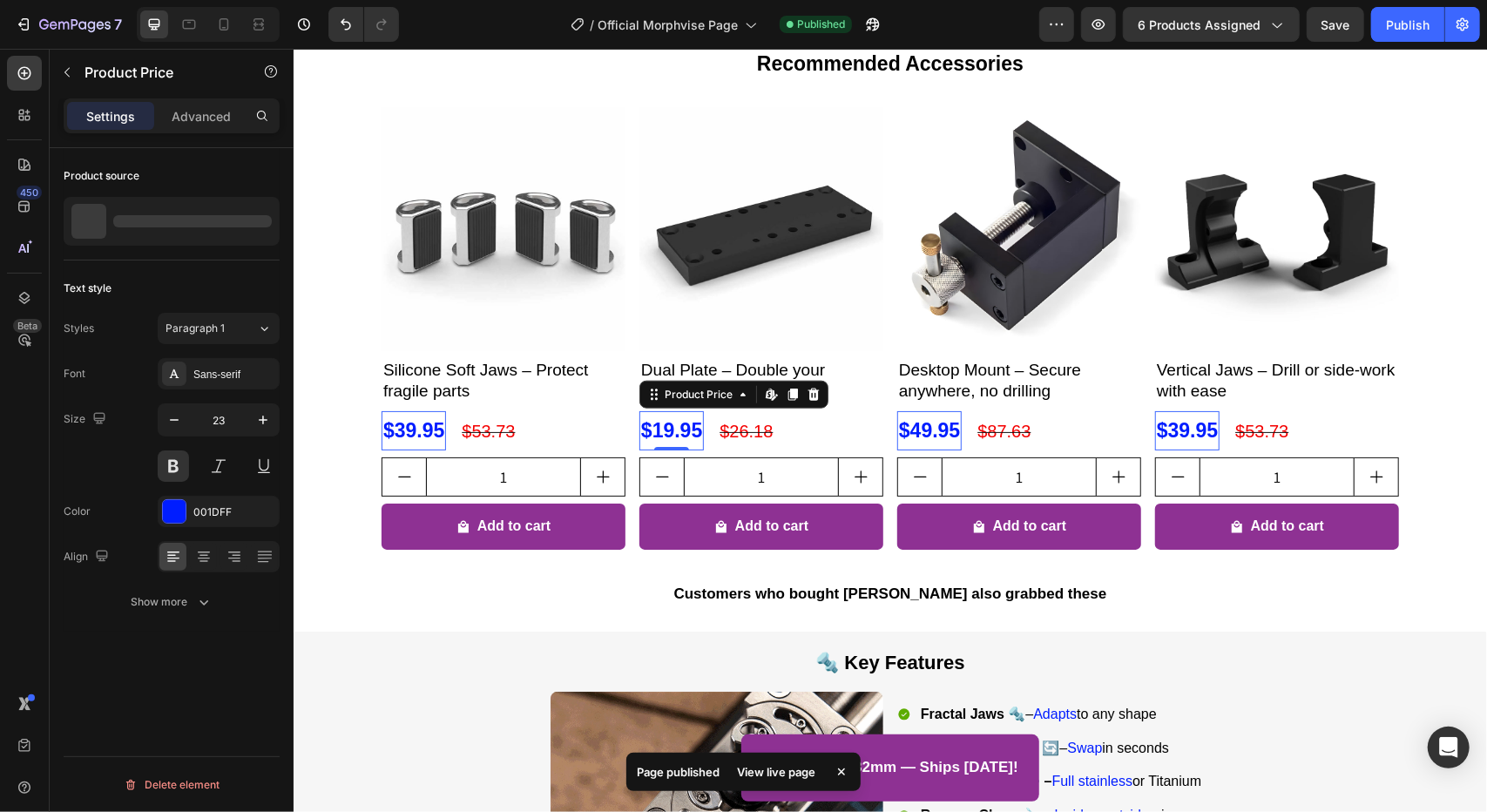
click at [445, 422] on div "$19.95" at bounding box center [412, 430] width 64 height 39
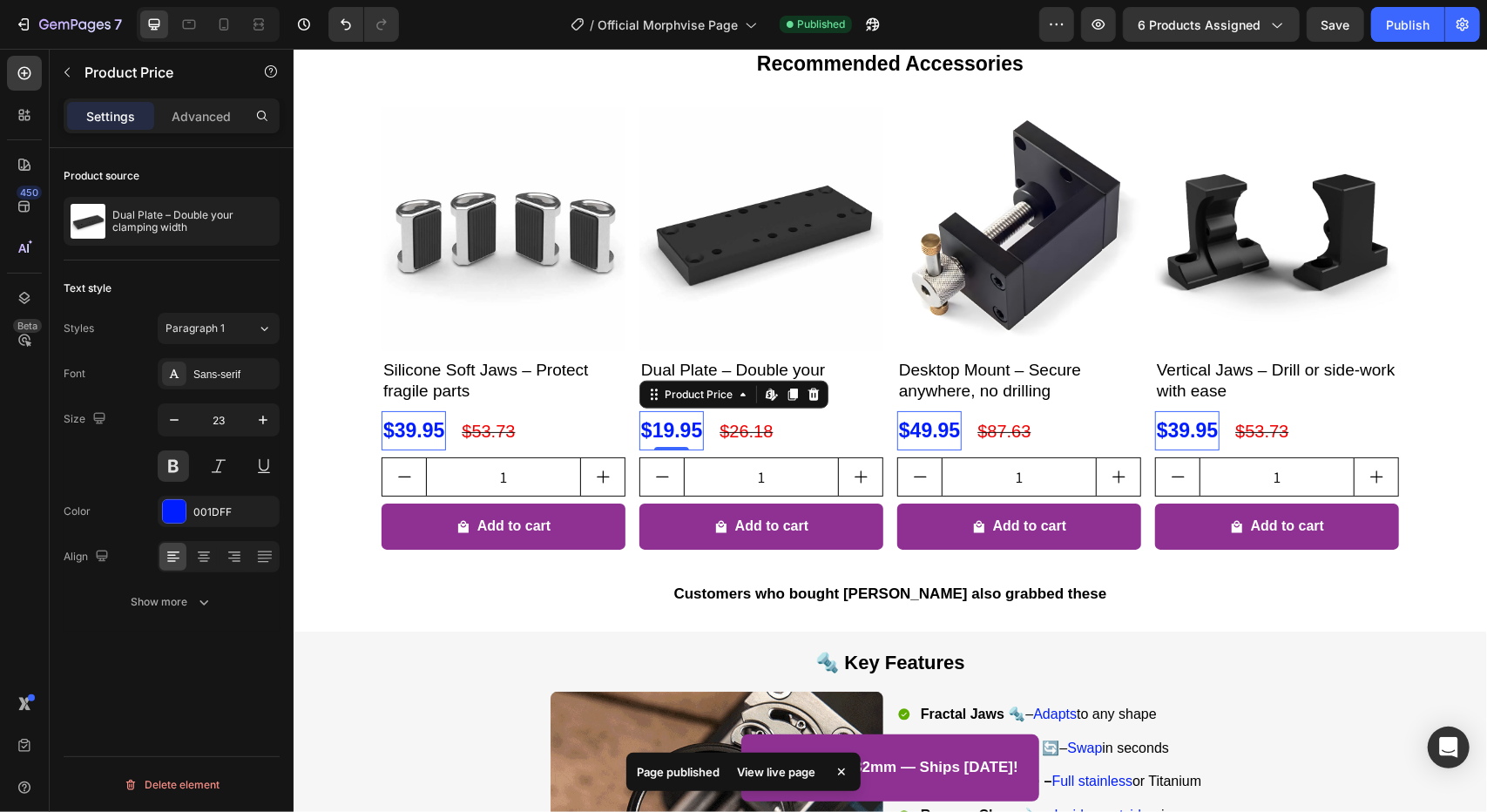
click at [445, 432] on div "$19.95" at bounding box center [412, 430] width 64 height 39
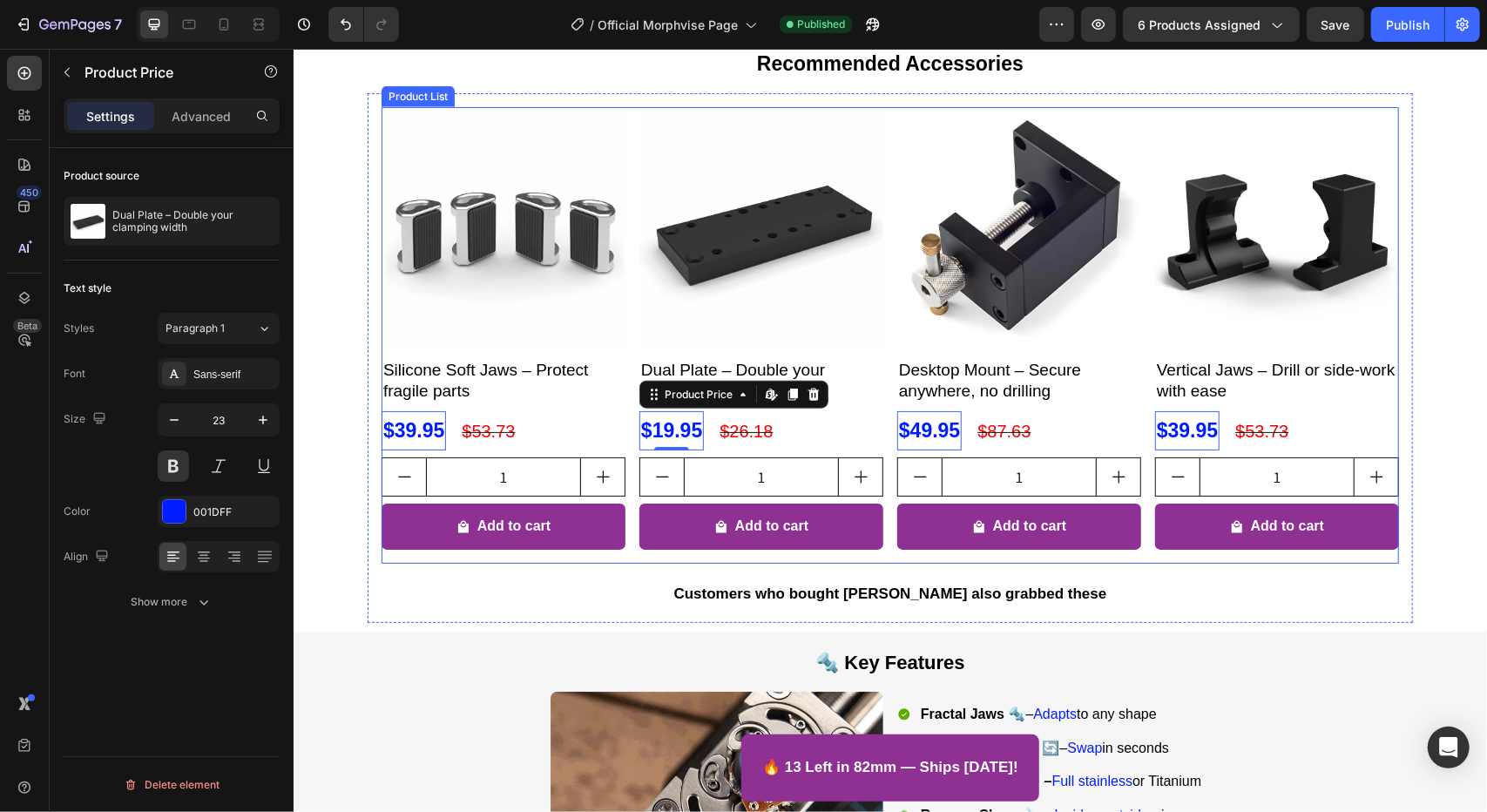
click at [622, 176] on div "Product Images Silicone Soft Jaws – Protect fragile parts Product Title $39.95 …" at bounding box center [889, 334] width 1017 height 457
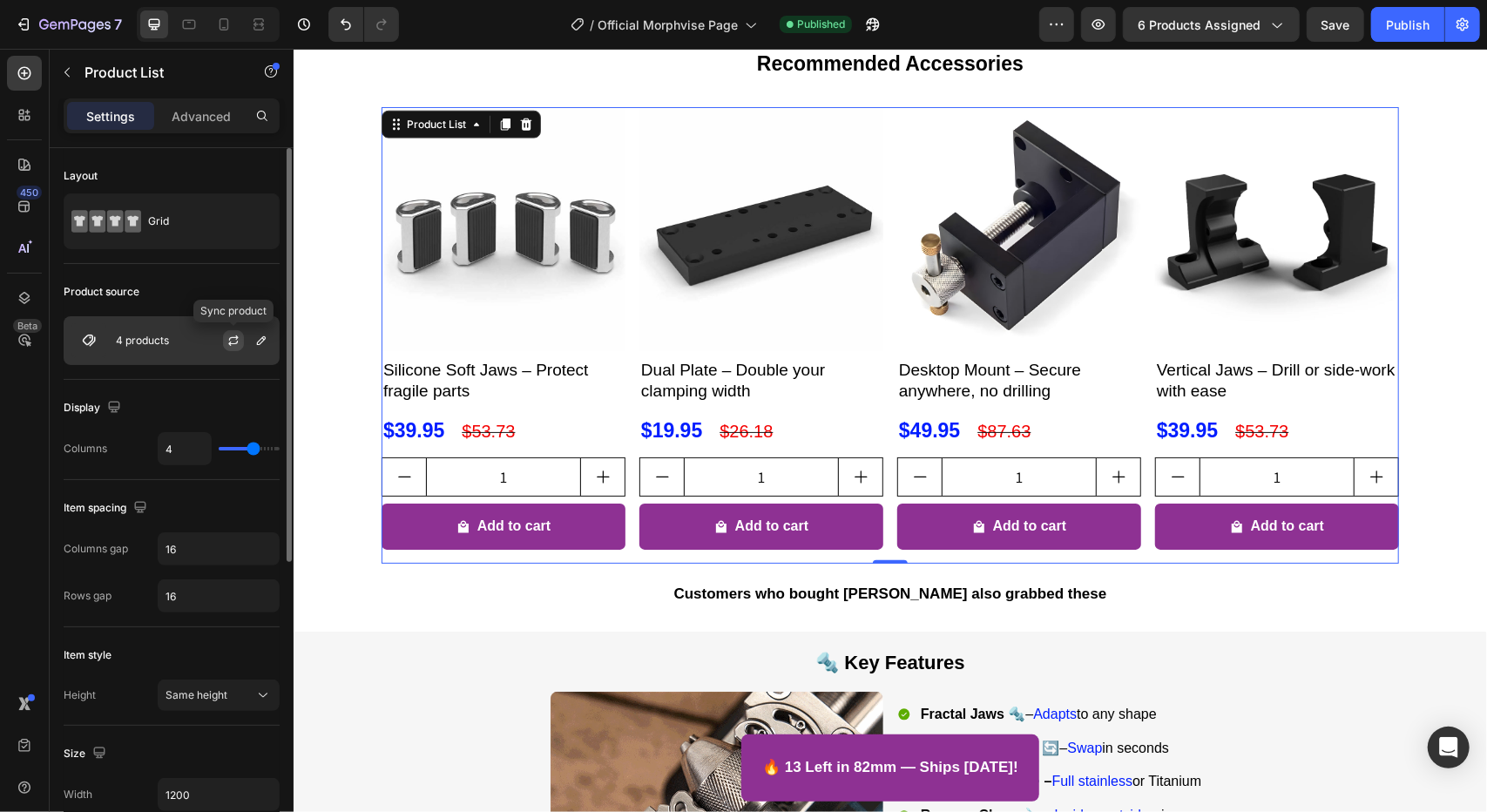
click at [234, 349] on button "button" at bounding box center [233, 339] width 21 height 21
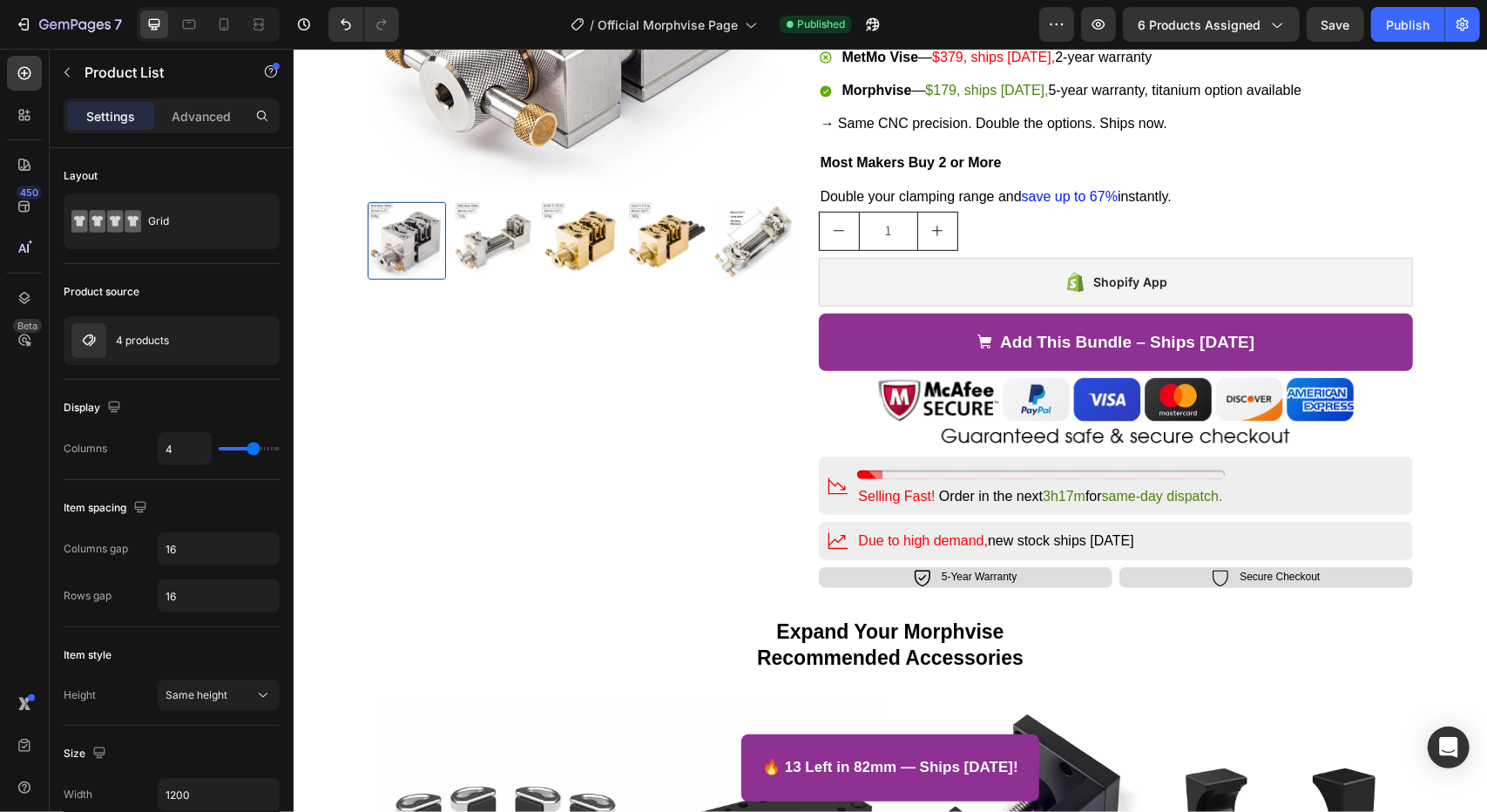
scroll to position [493, 0]
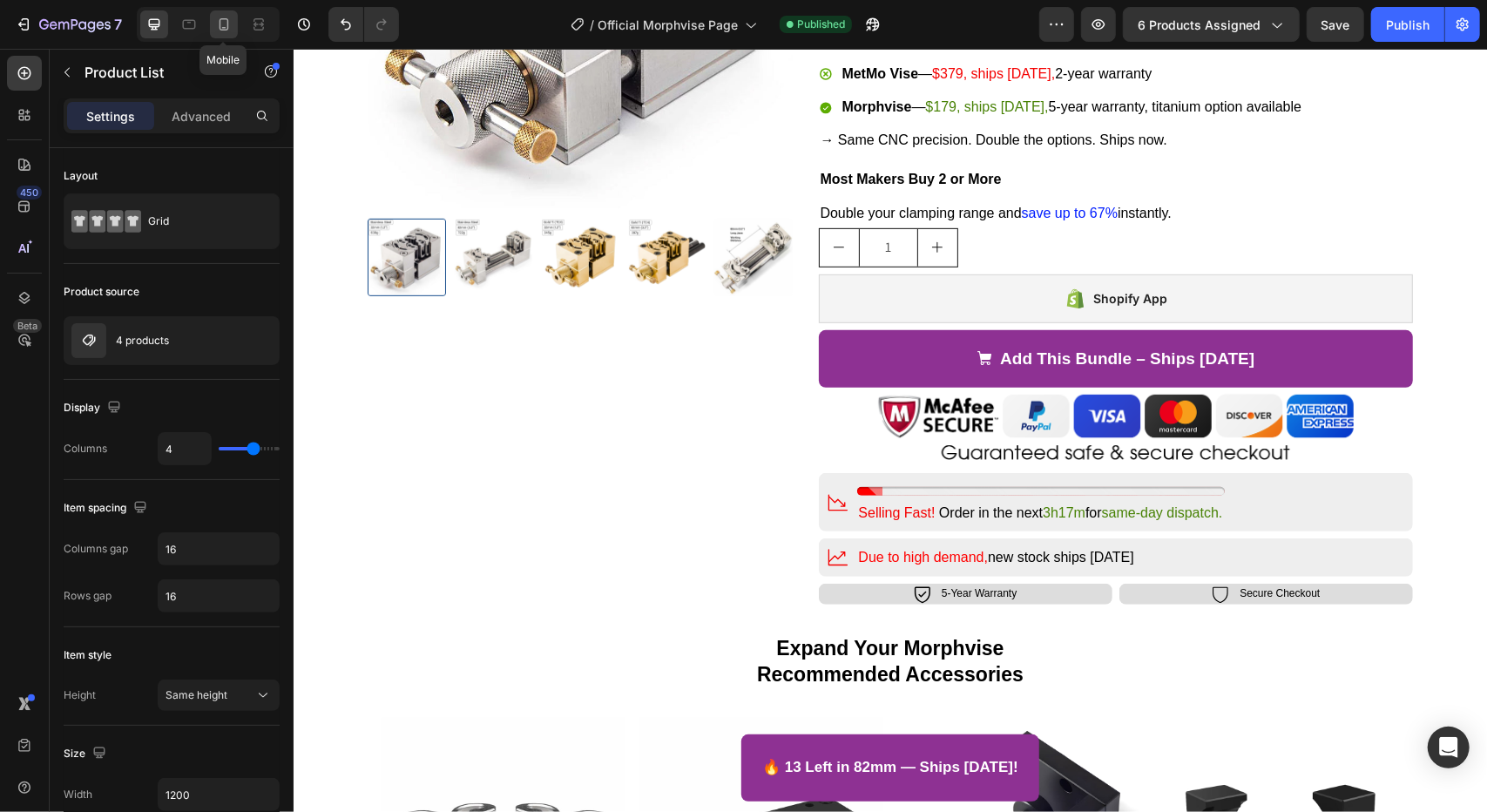
click at [219, 28] on icon at bounding box center [224, 25] width 10 height 12
type input "2"
type input "100%"
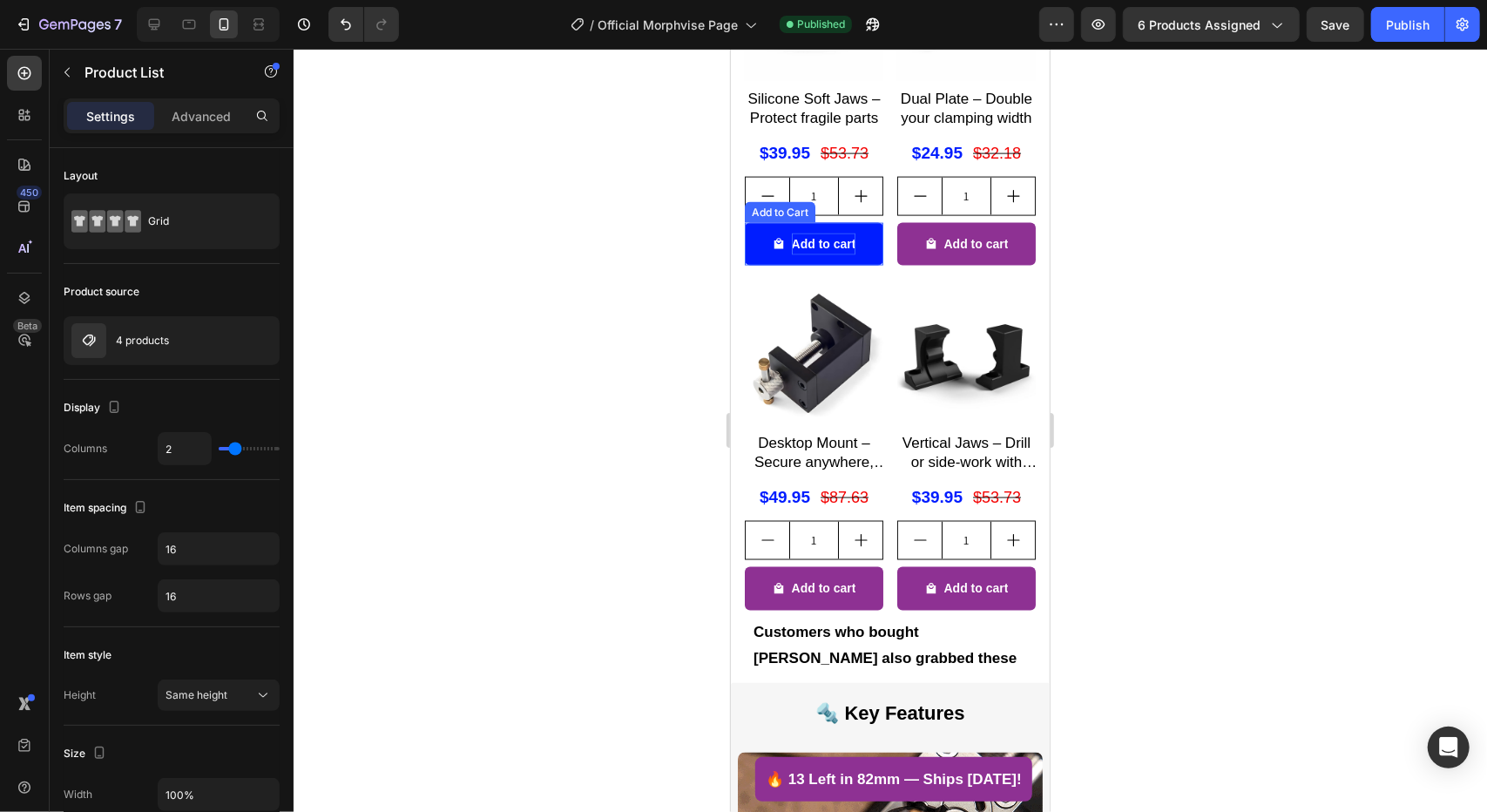
scroll to position [1916, 0]
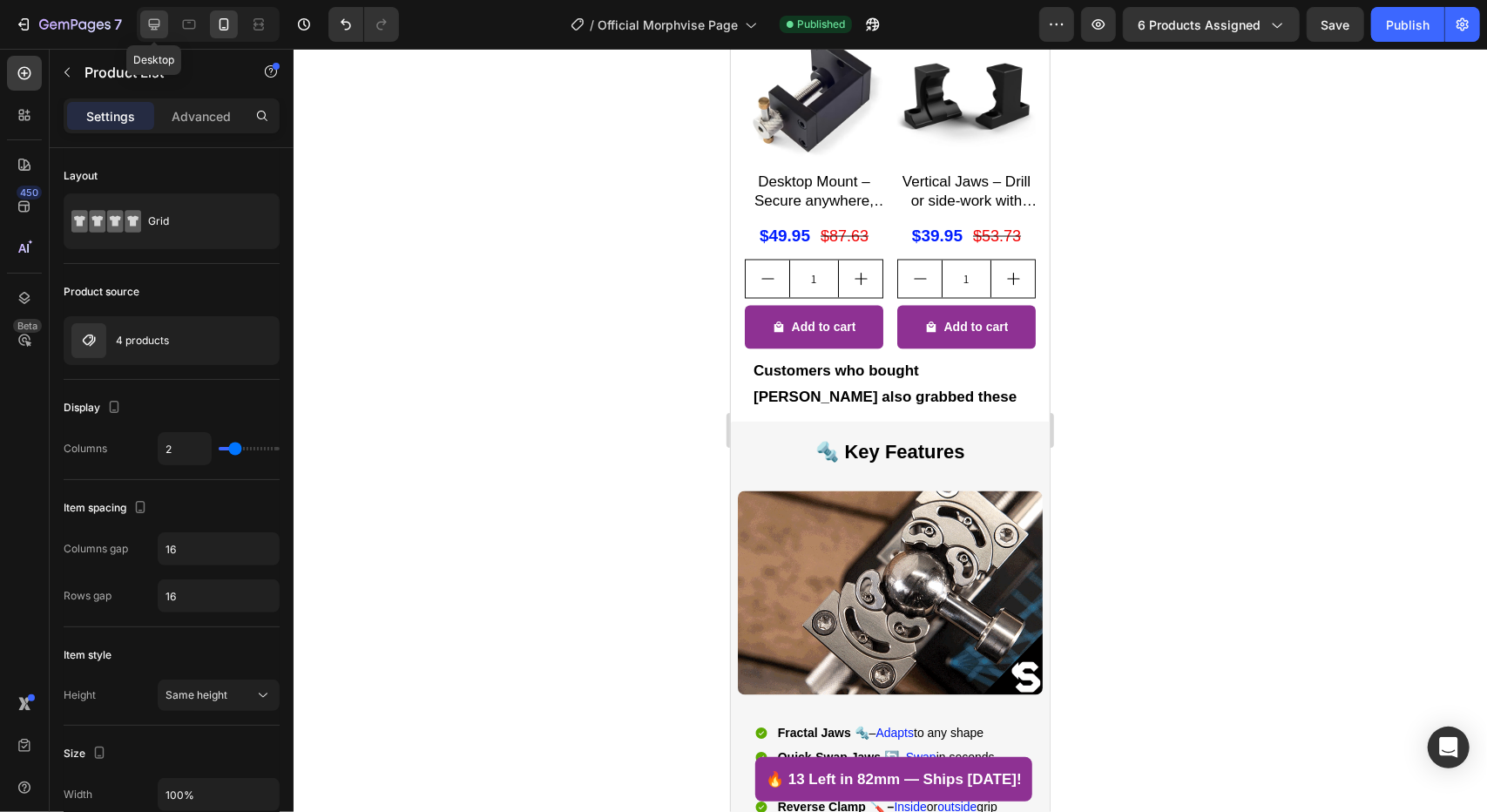
click at [153, 23] on icon at bounding box center [154, 25] width 18 height 18
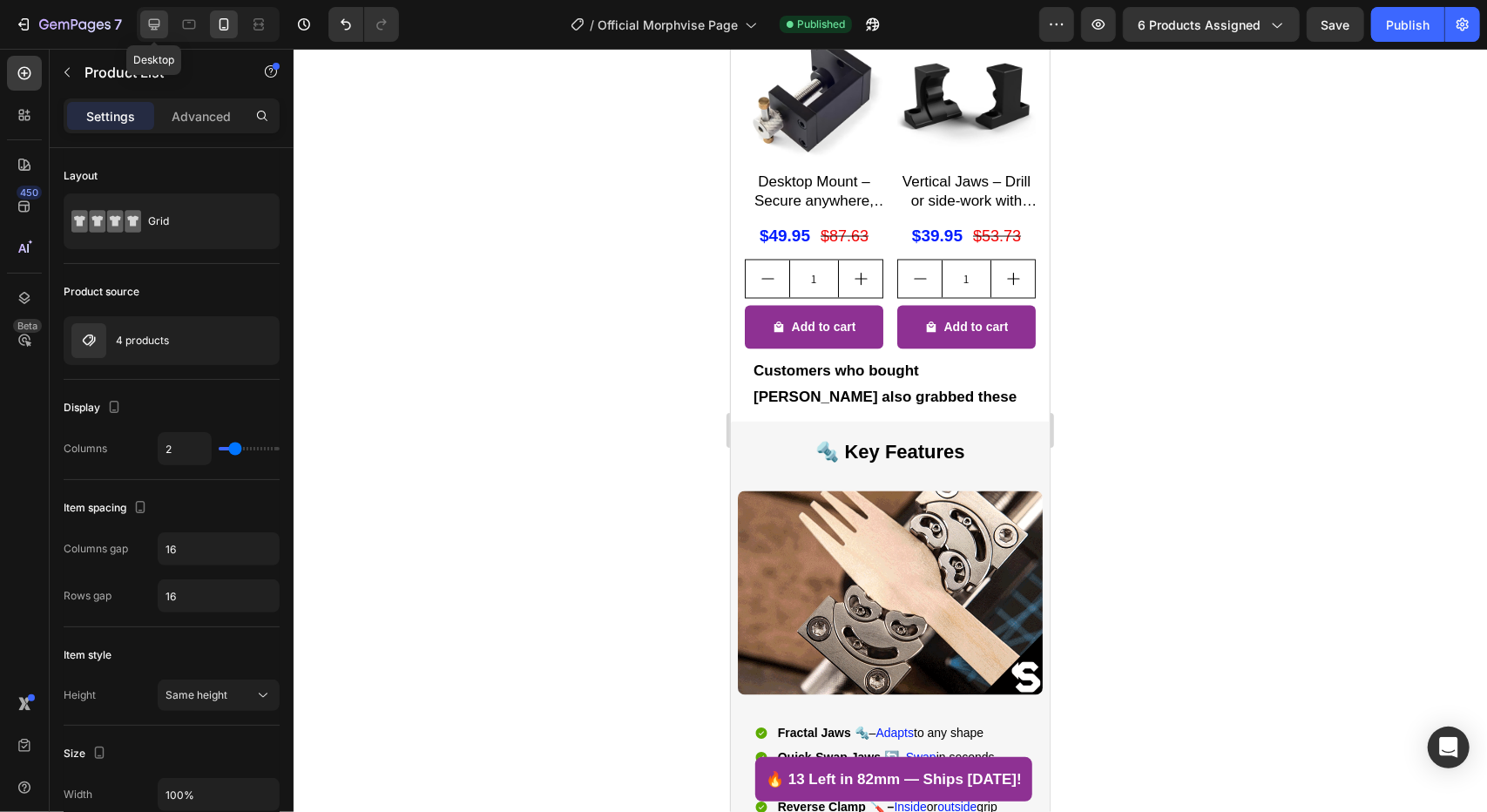
type input "4"
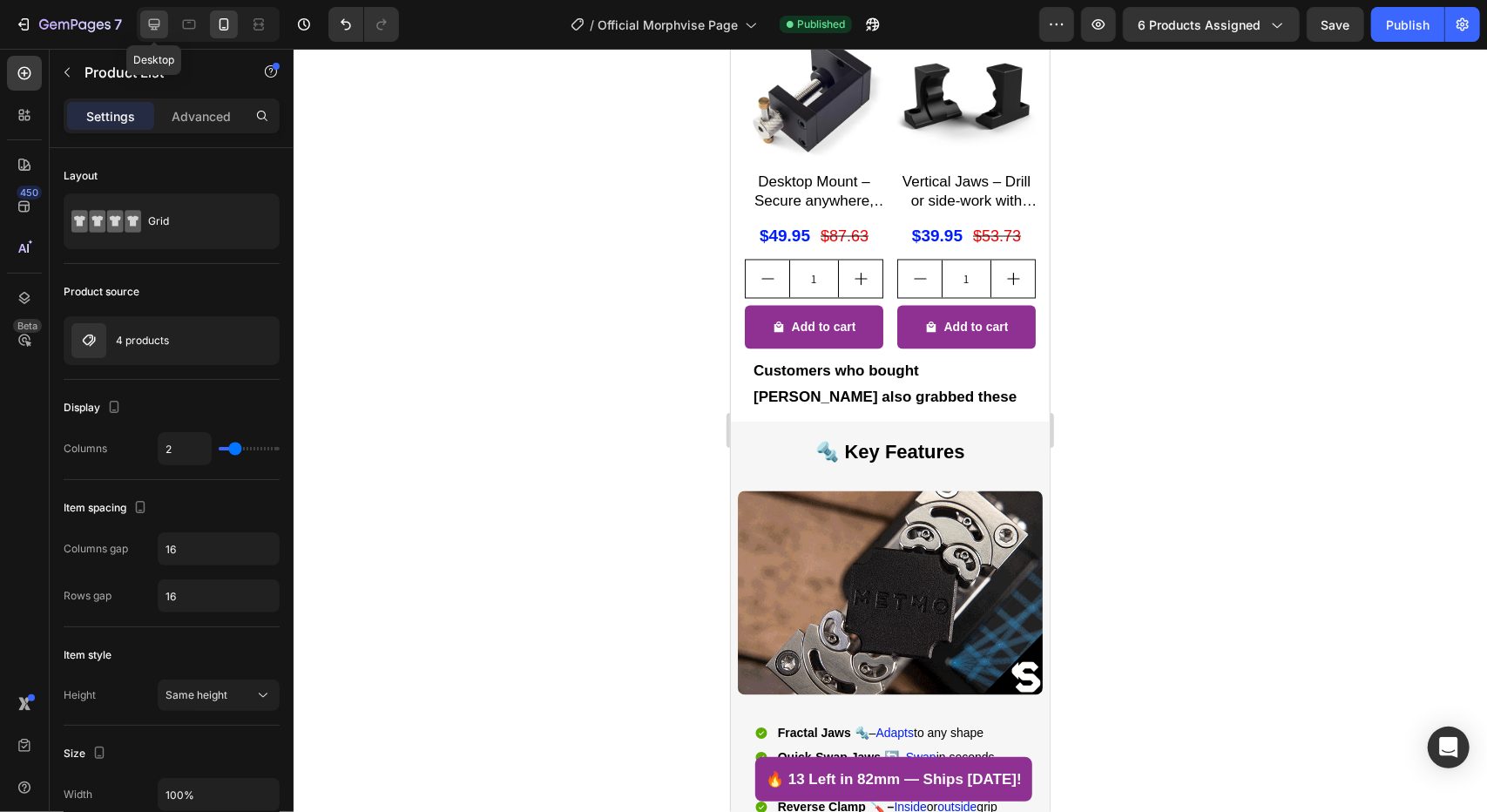
type input "4"
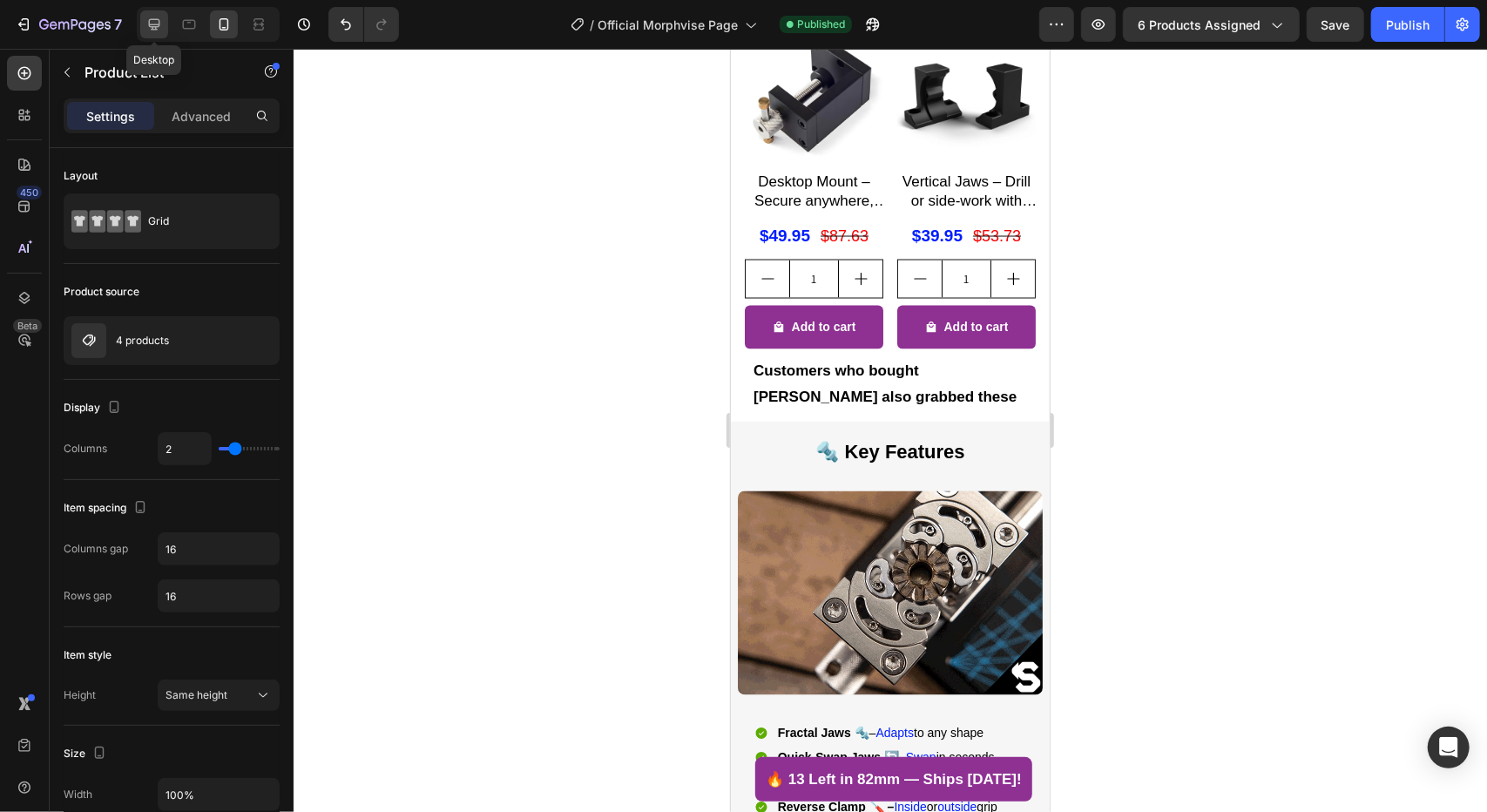
type input "1200"
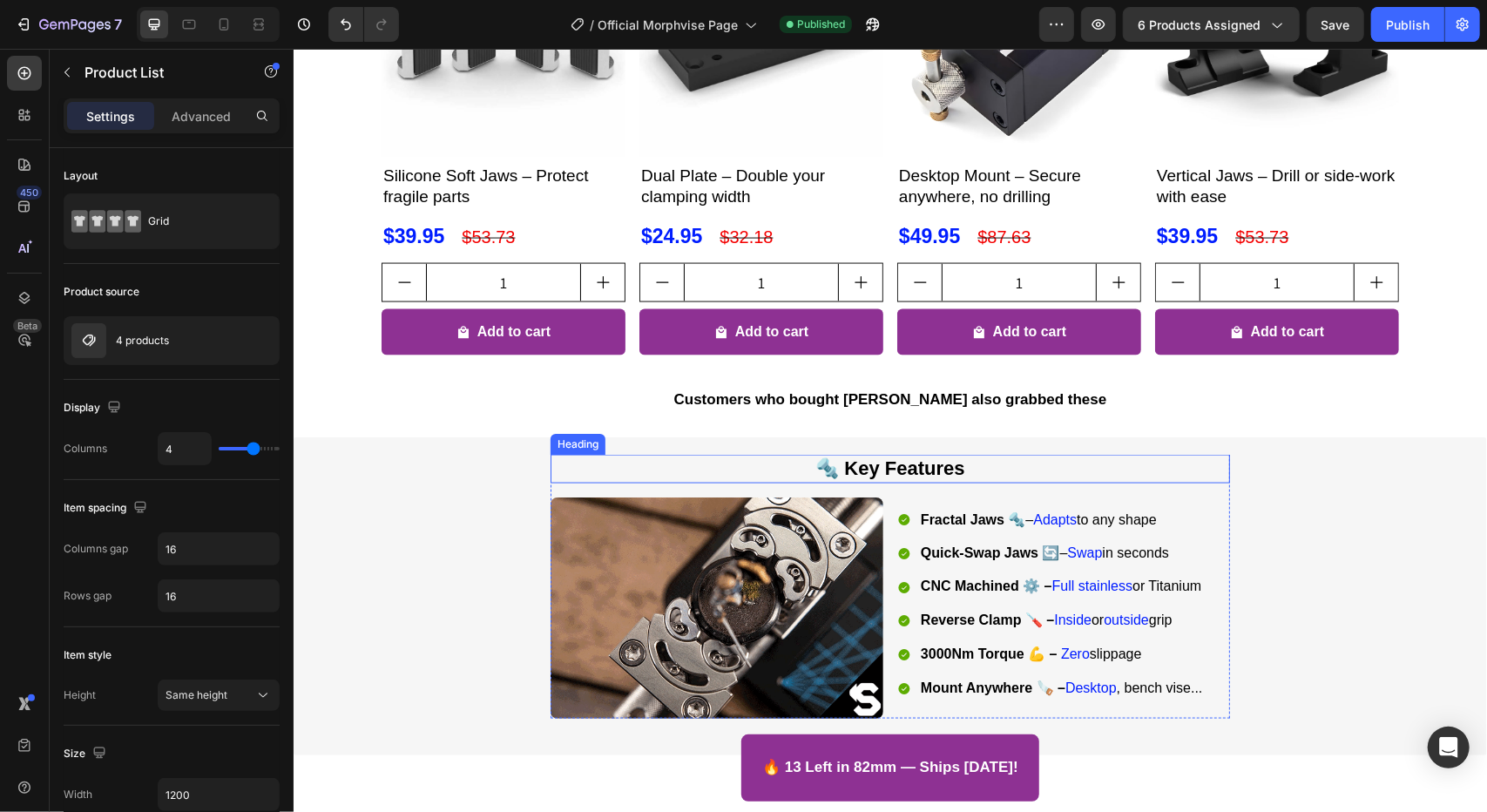
scroll to position [1523, 0]
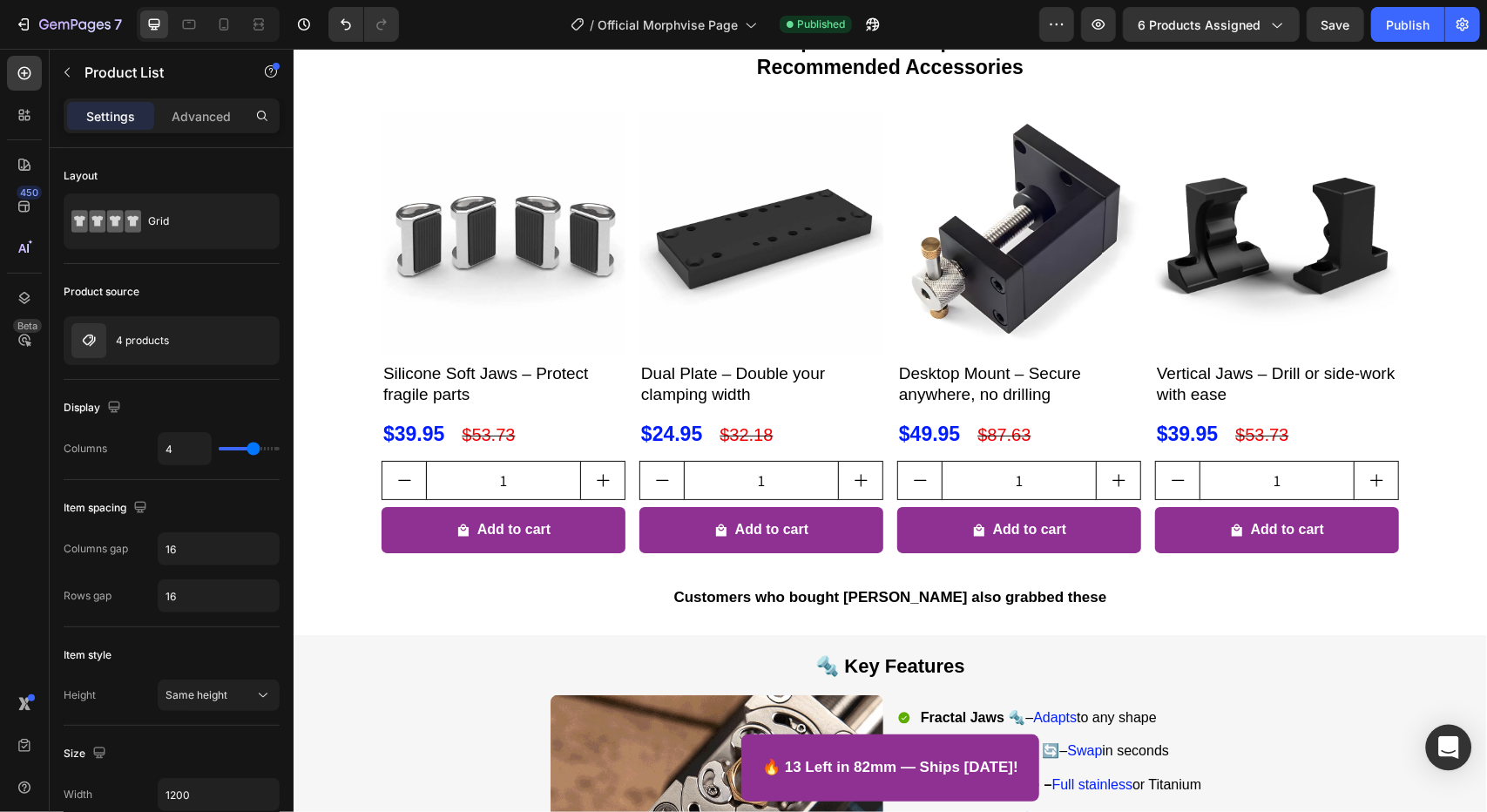
click at [1454, 750] on icon "Open Intercom Messenger" at bounding box center [1448, 747] width 20 height 23
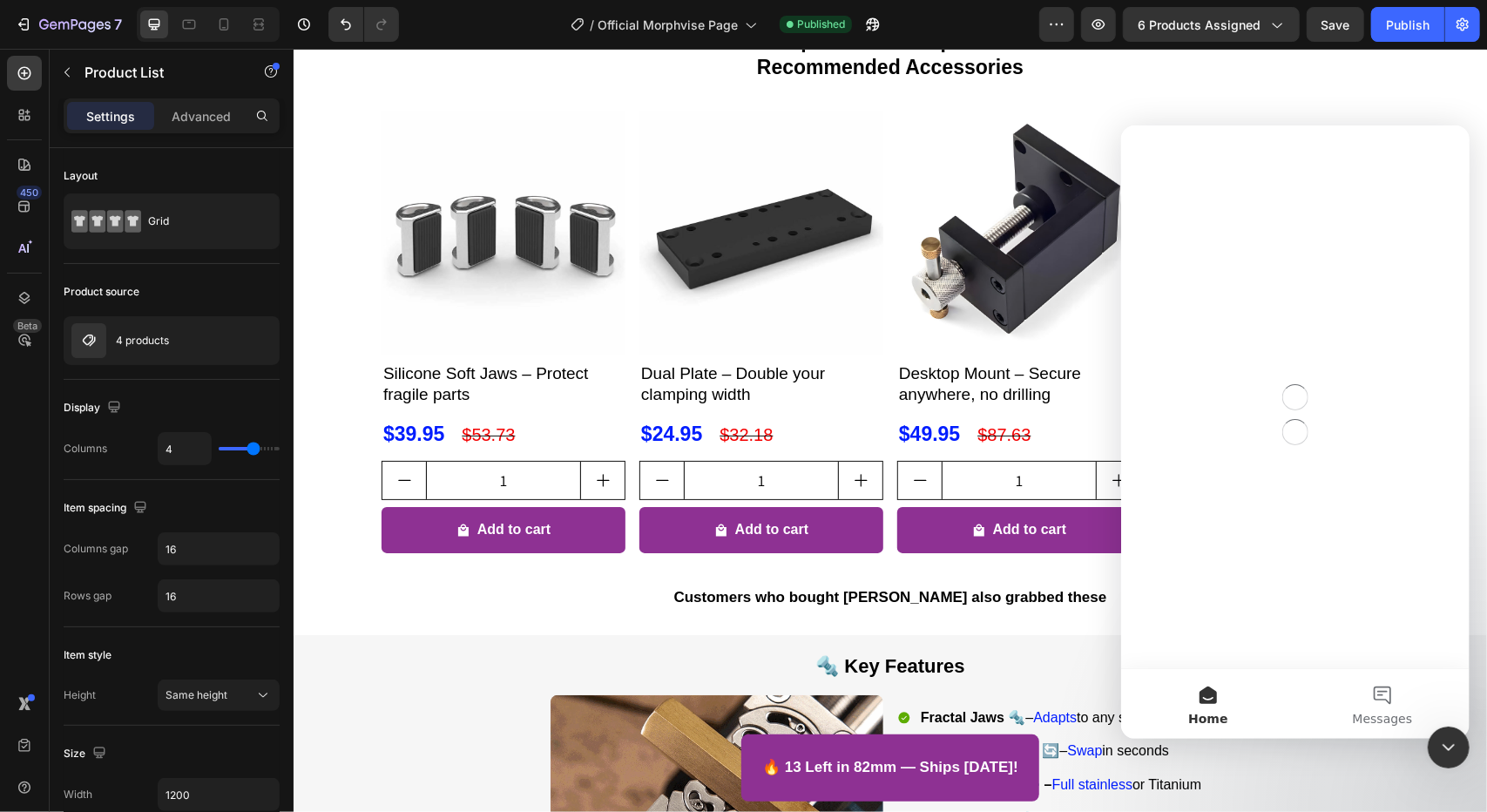
scroll to position [0, 0]
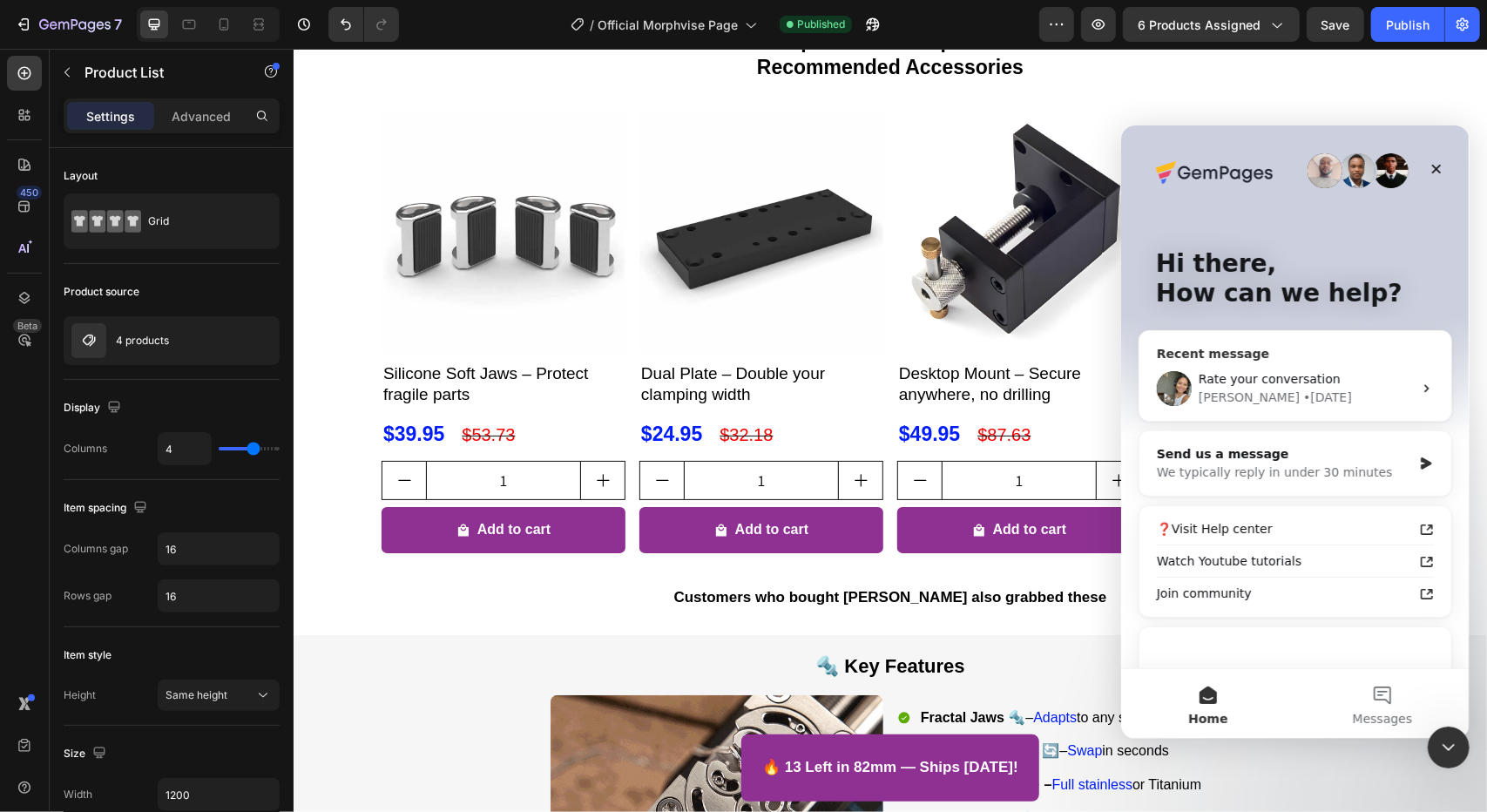
click at [1244, 382] on span "Rate your conversation" at bounding box center [1269, 378] width 142 height 14
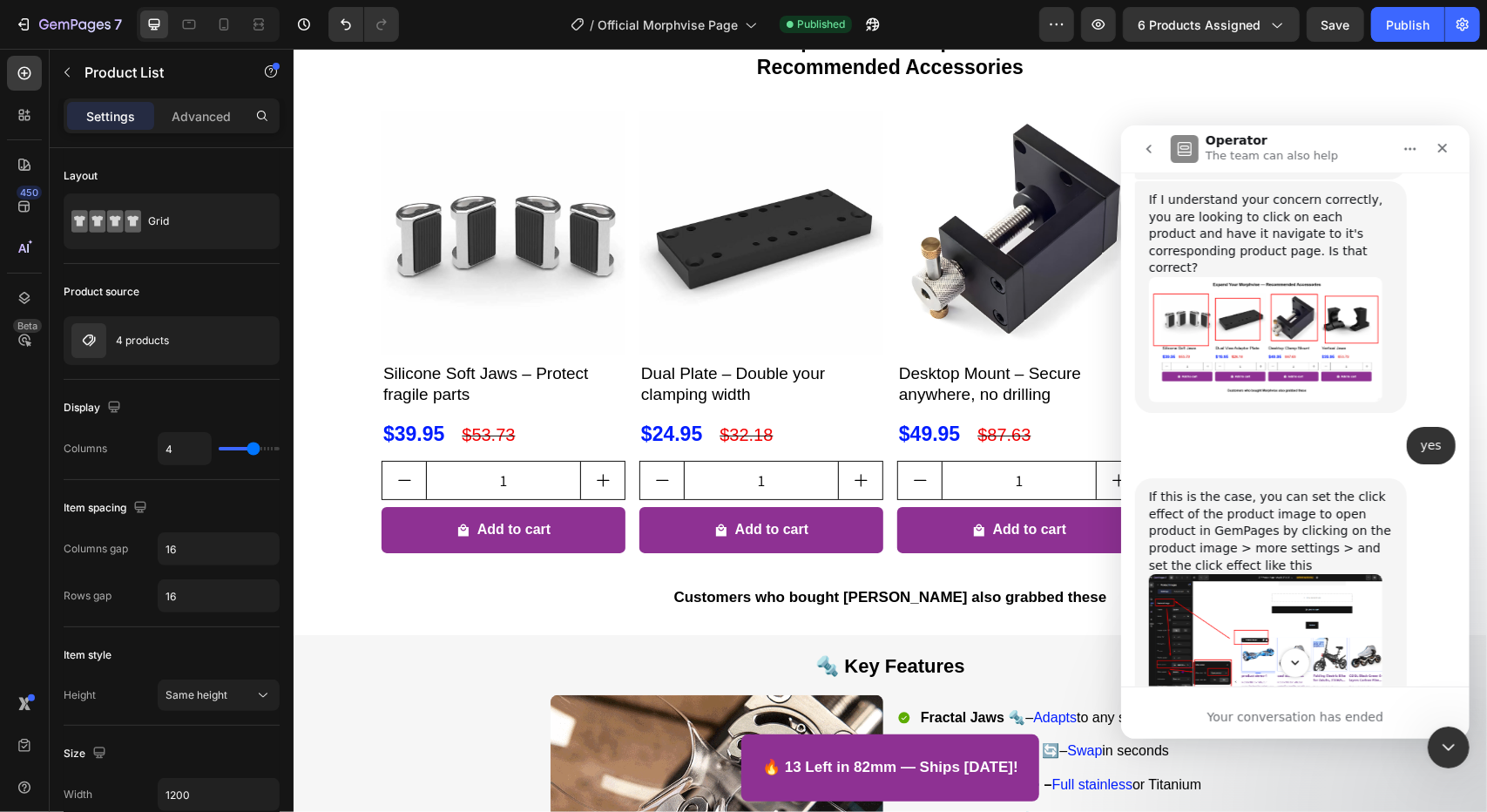
scroll to position [13232, 0]
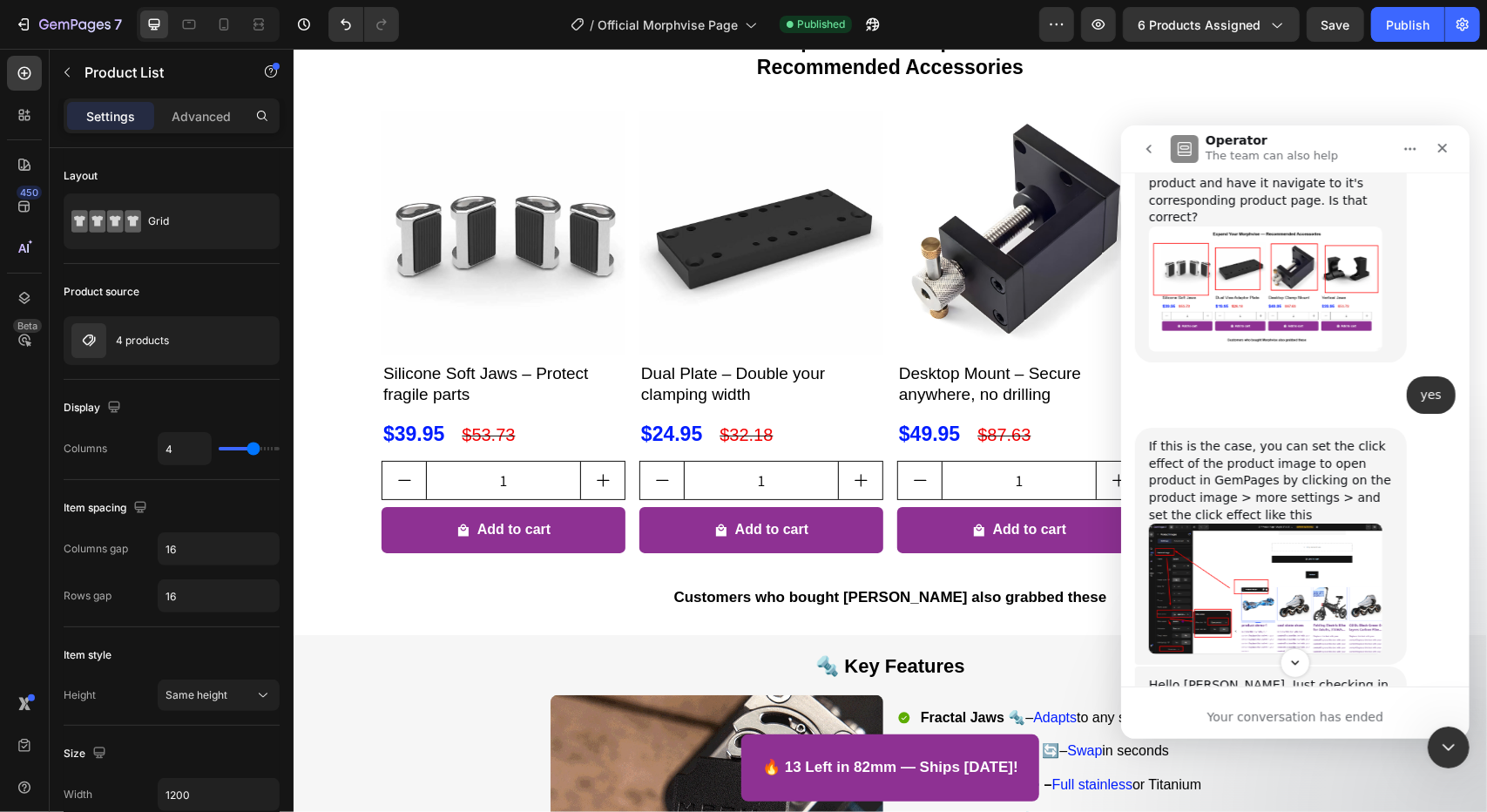
click at [1236, 523] on img "Emerald says…" at bounding box center [1264, 588] width 234 height 130
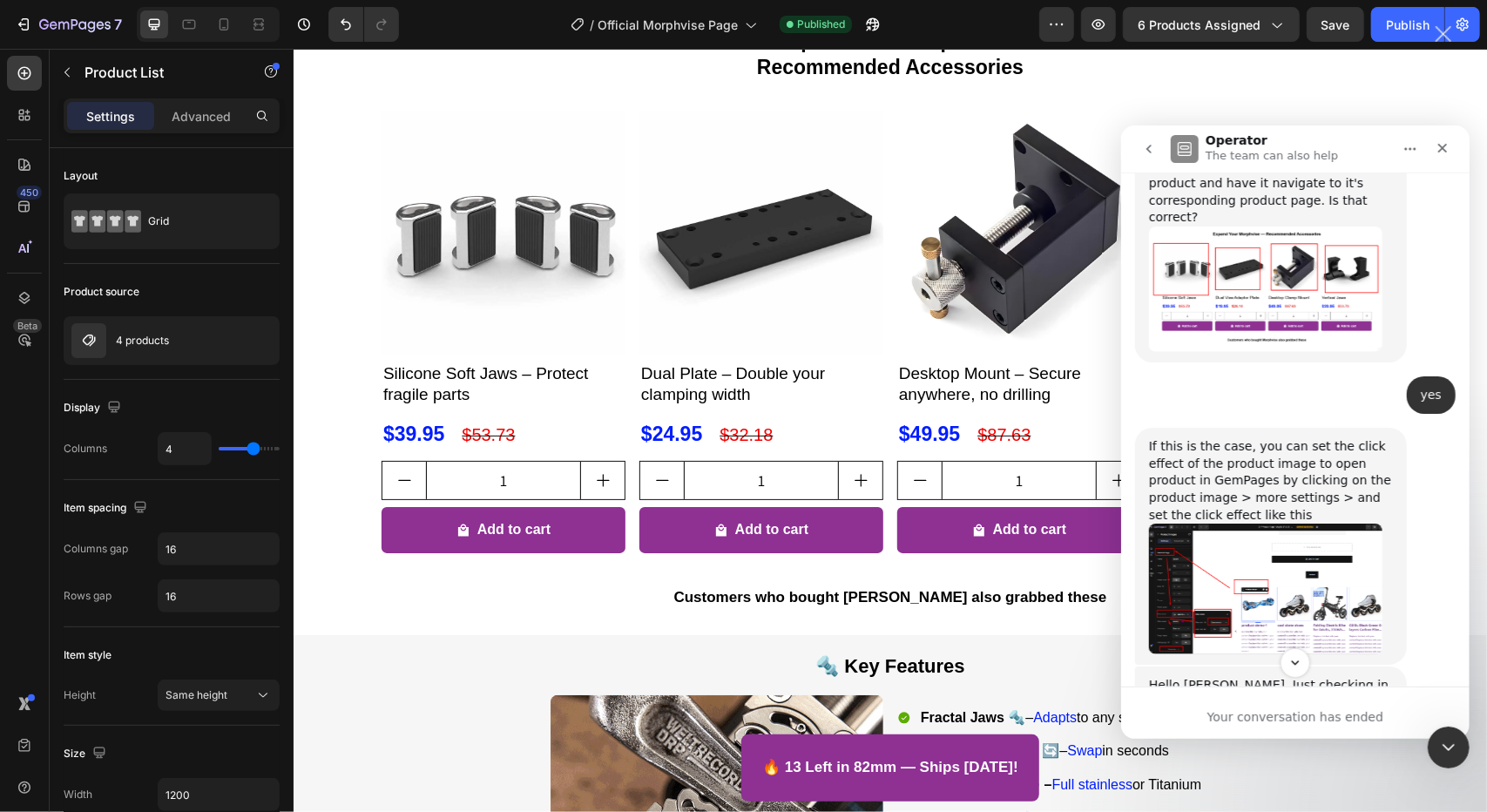
scroll to position [0, 0]
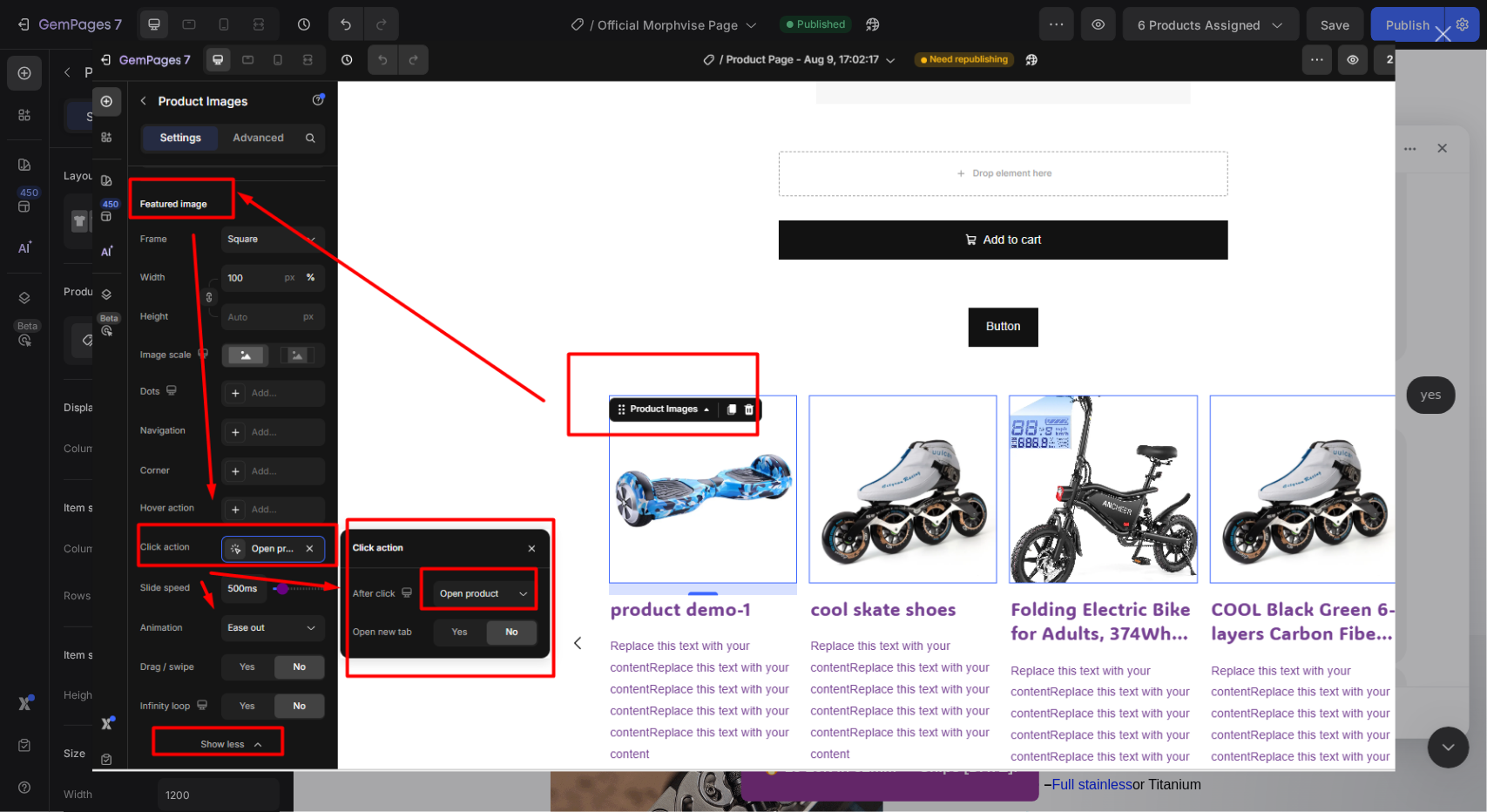
click at [1444, 37] on div "Close" at bounding box center [1443, 34] width 17 height 17
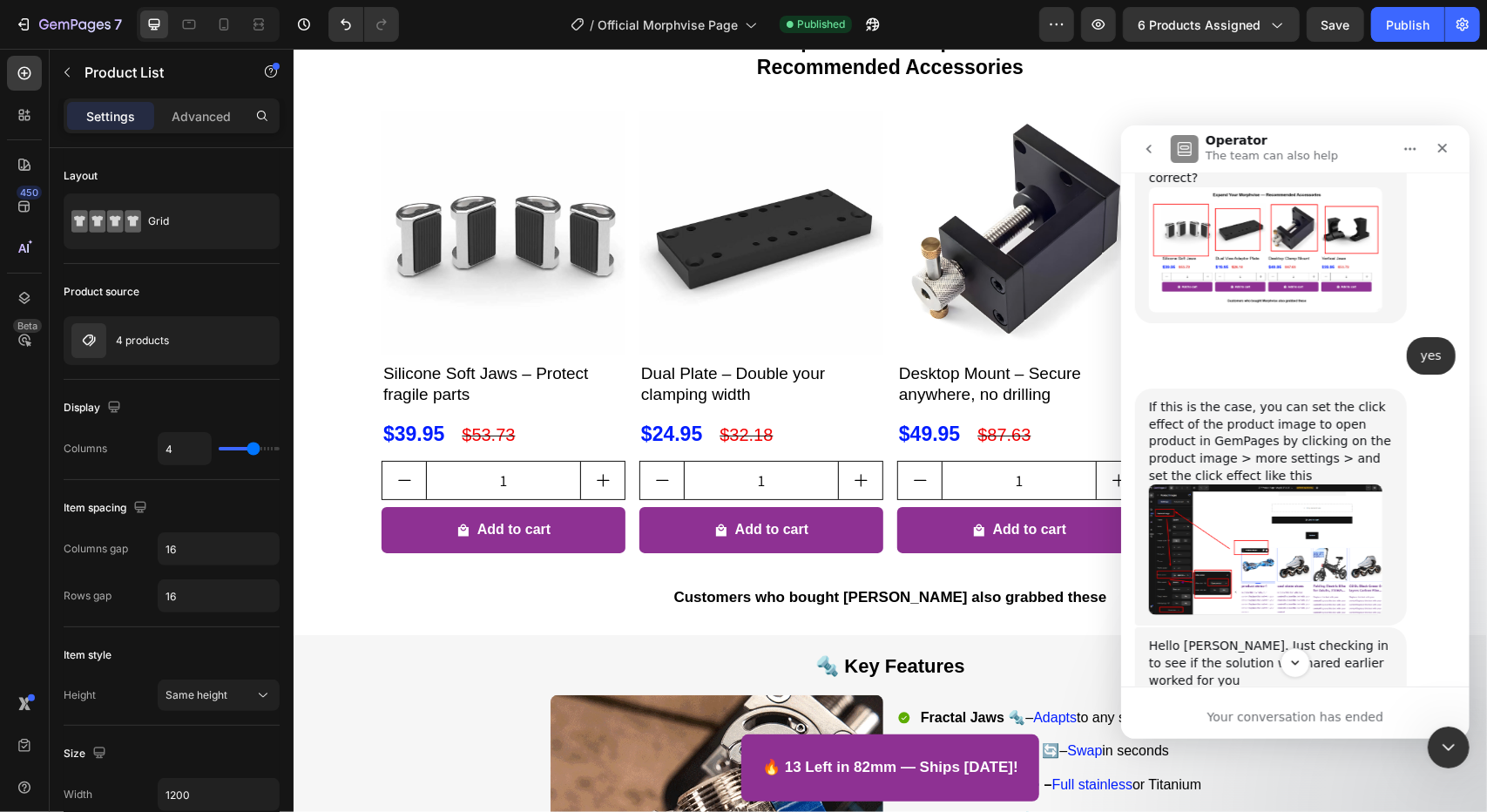
scroll to position [13232, 0]
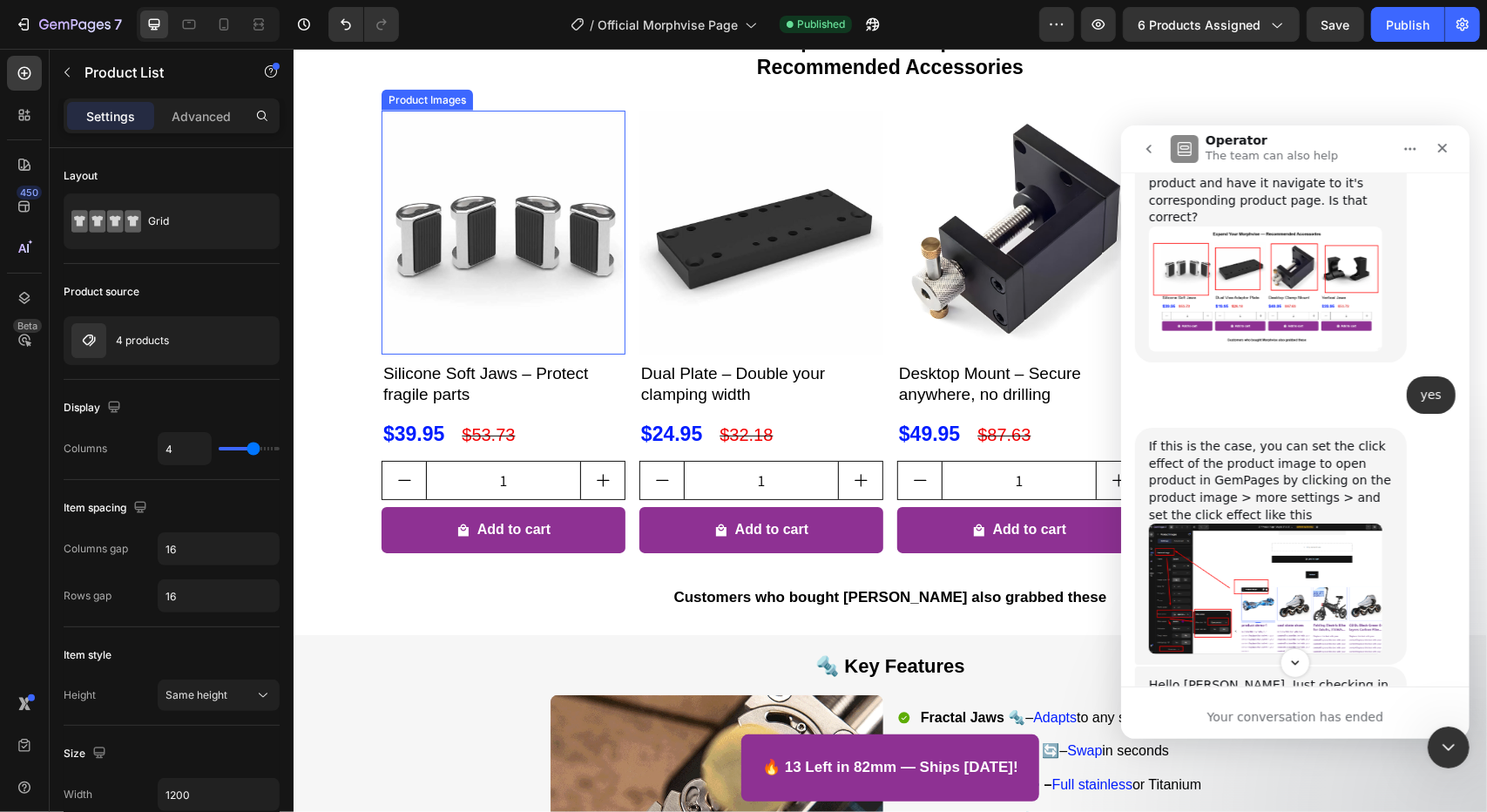
click at [532, 211] on img at bounding box center [502, 231] width 244 height 244
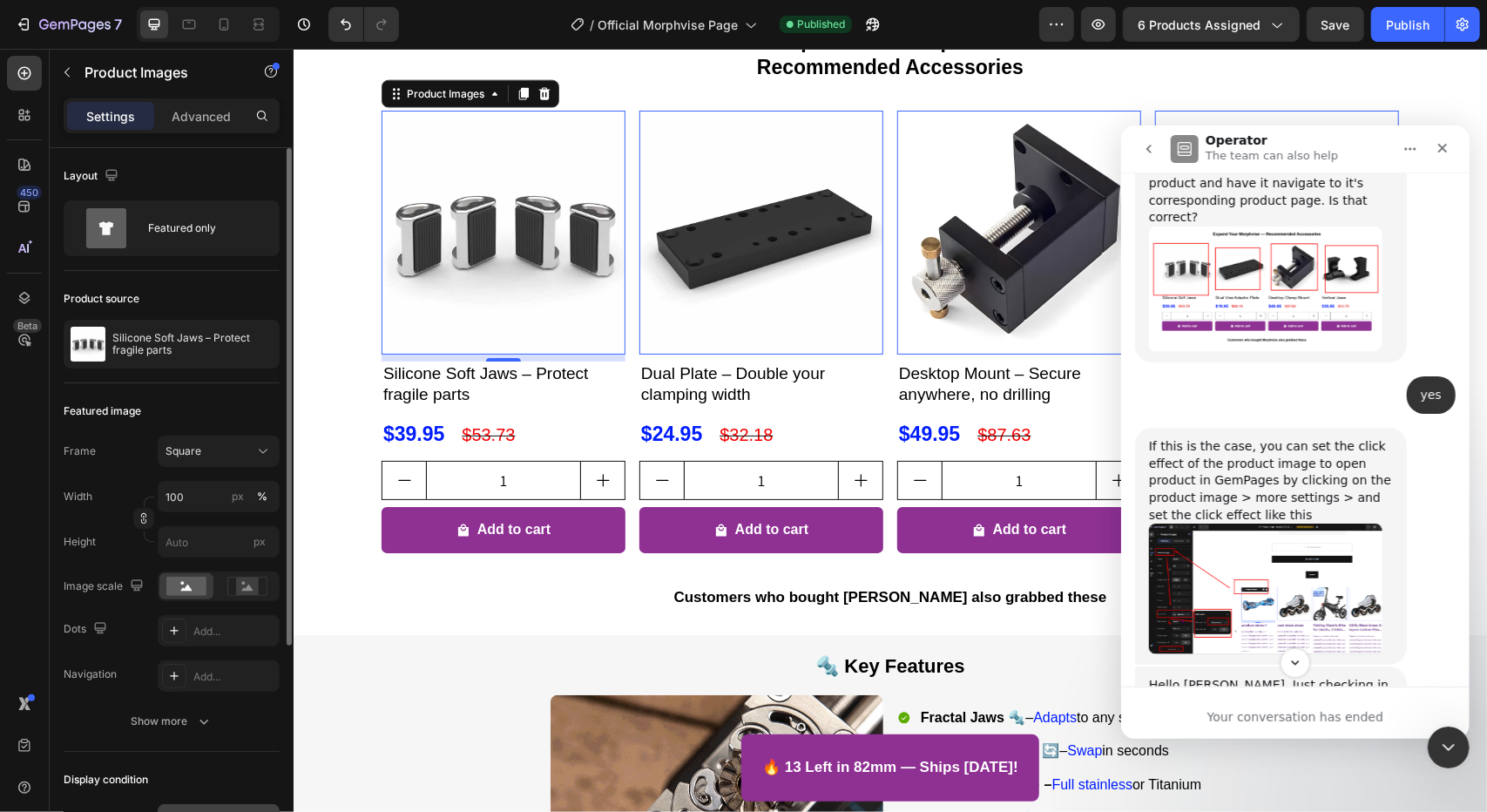
scroll to position [175, 0]
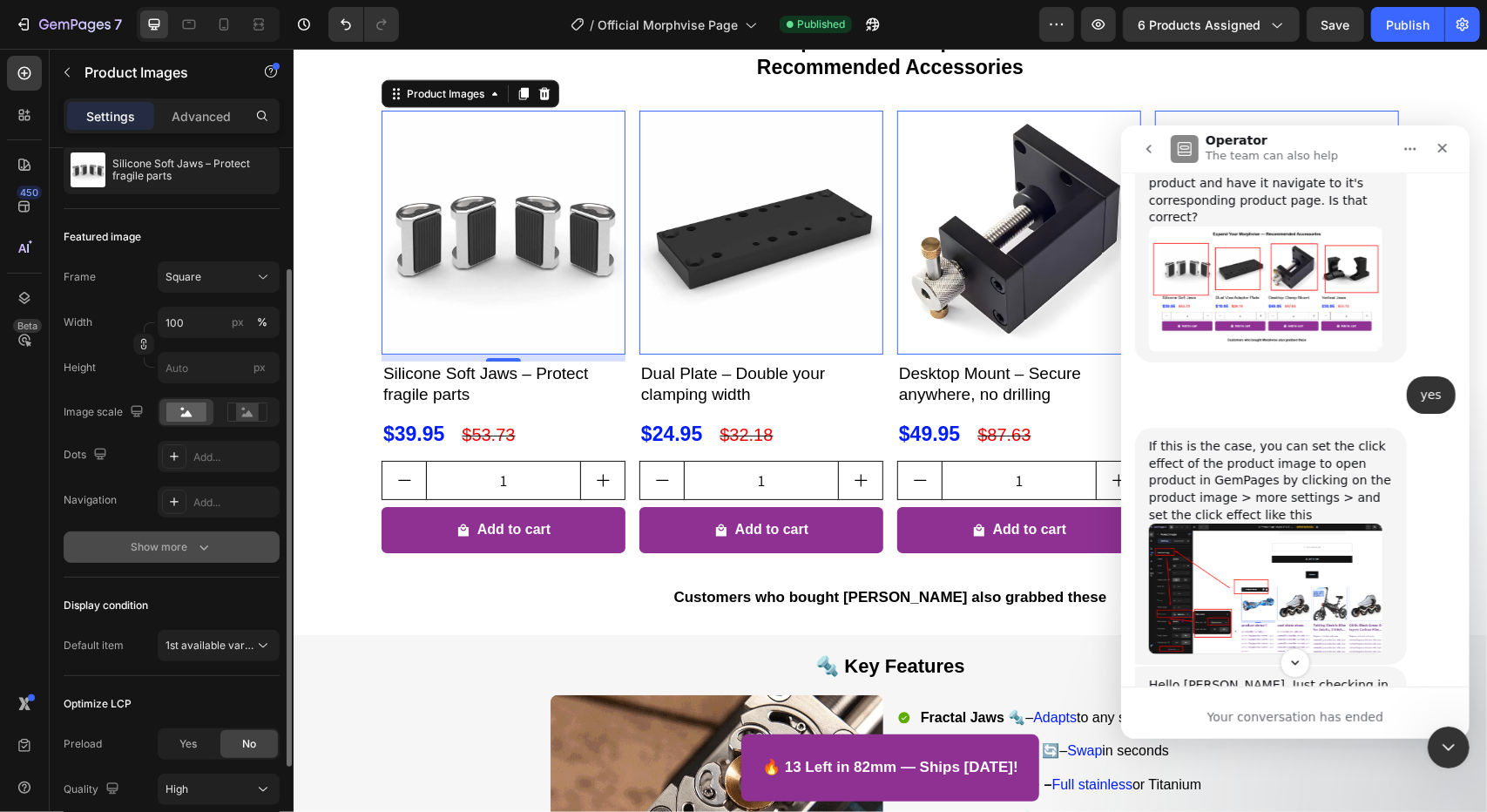
click at [162, 556] on button "Show more" at bounding box center [171, 547] width 216 height 32
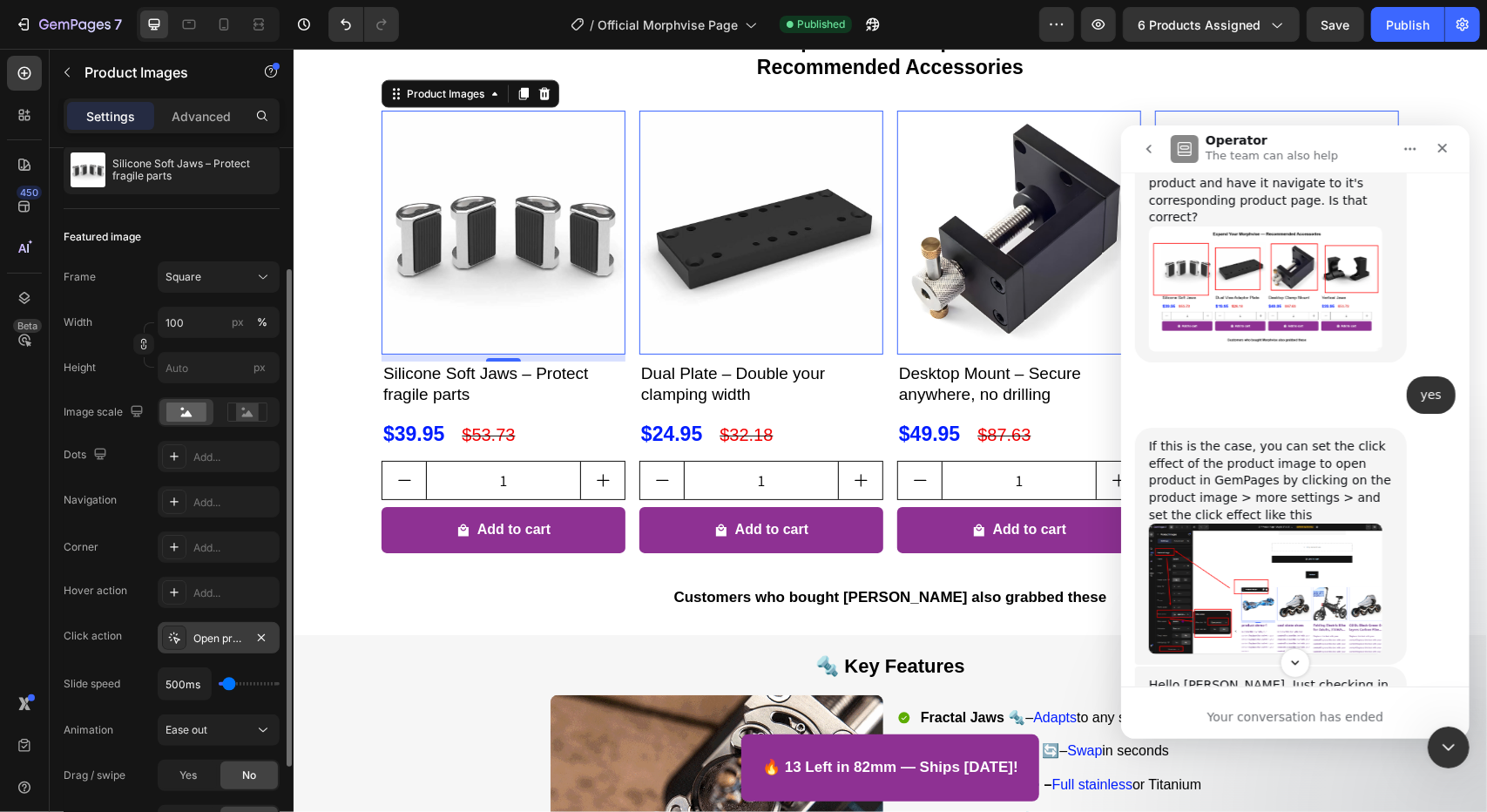
click at [207, 640] on div "Open product" at bounding box center [218, 638] width 50 height 16
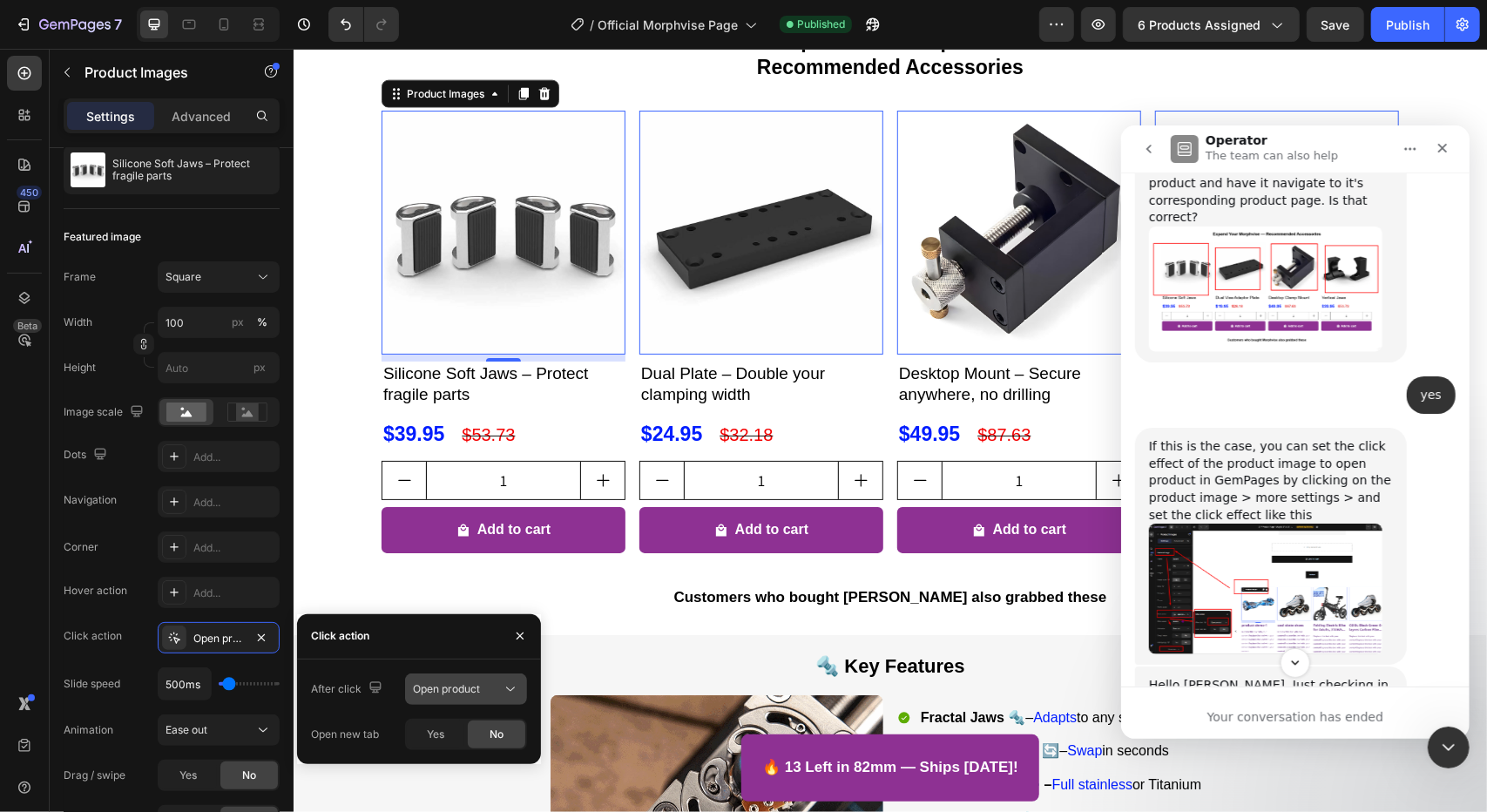
click at [474, 702] on button "Open product" at bounding box center [466, 689] width 122 height 32
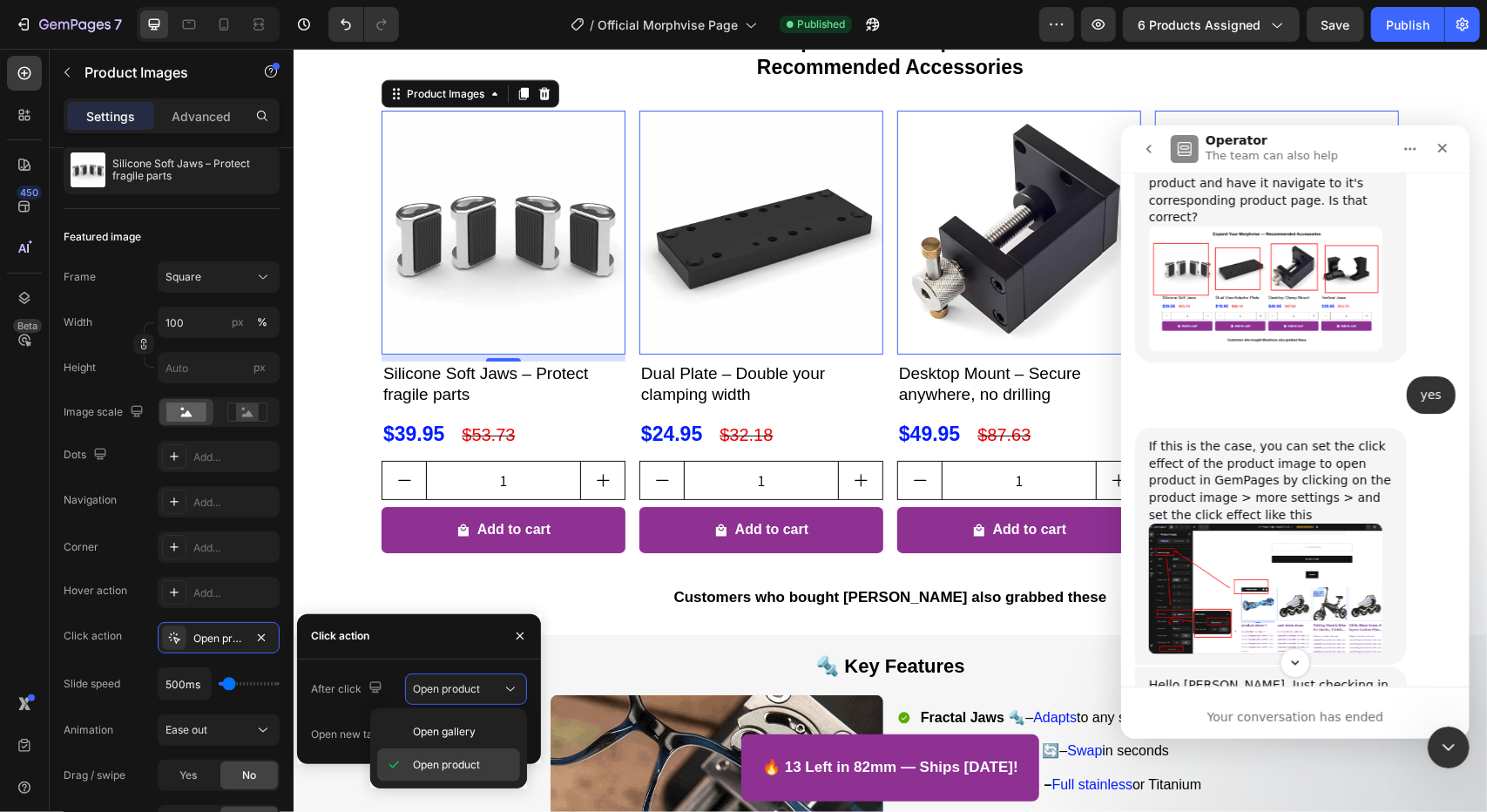
click at [469, 757] on span "Open product" at bounding box center [446, 765] width 67 height 16
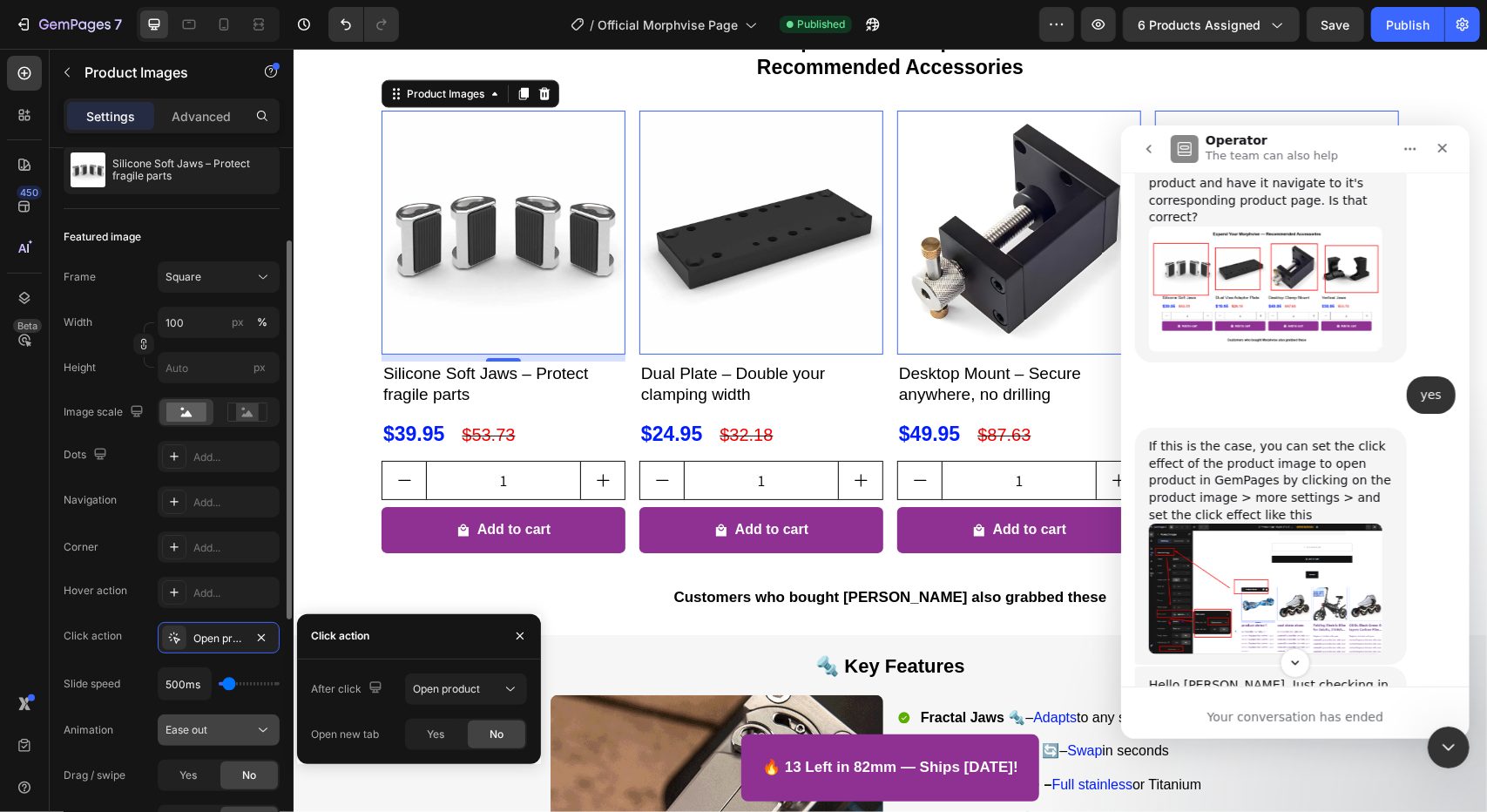
click at [193, 725] on span "Ease out" at bounding box center [186, 729] width 41 height 13
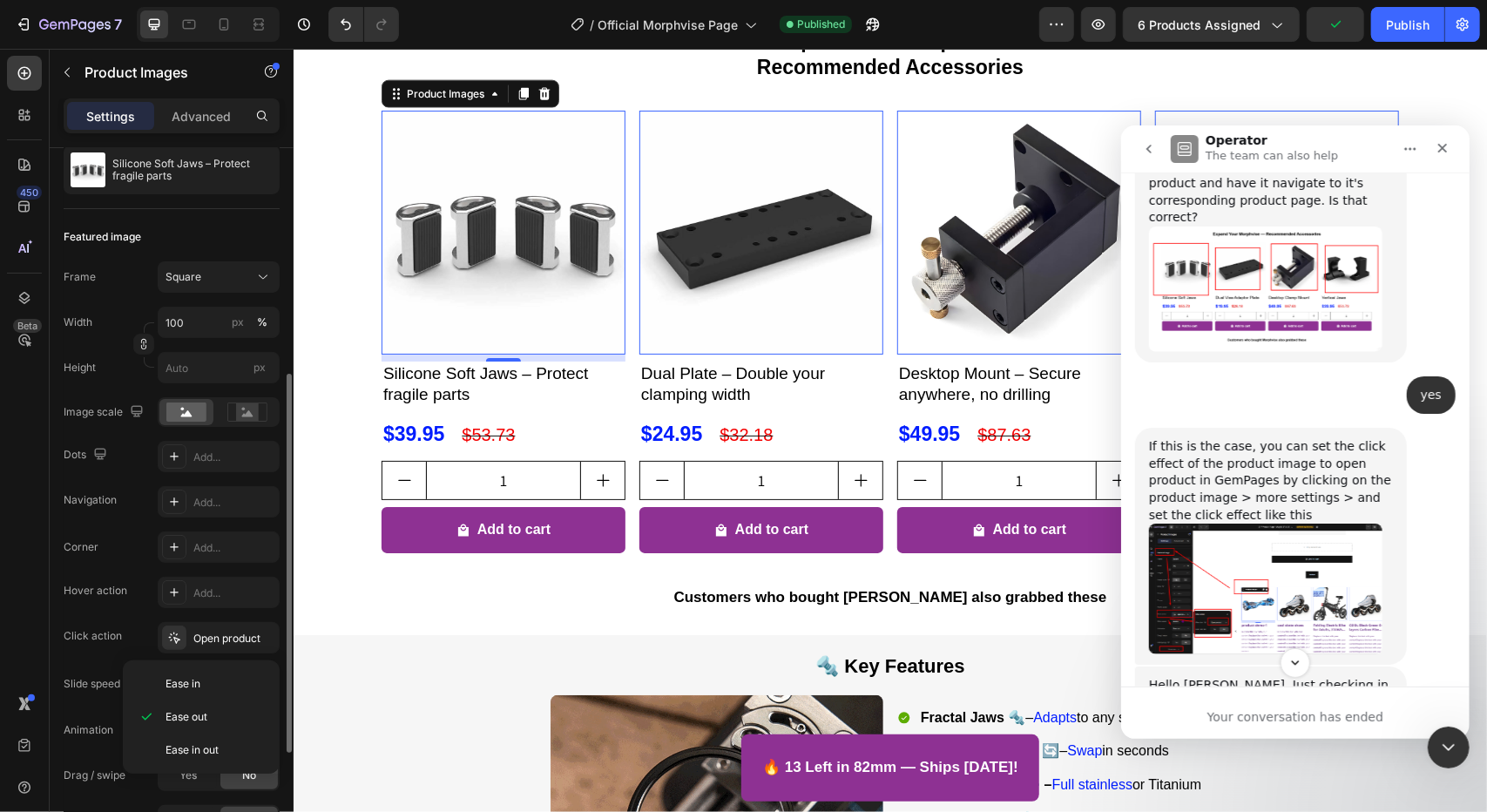
scroll to position [261, 0]
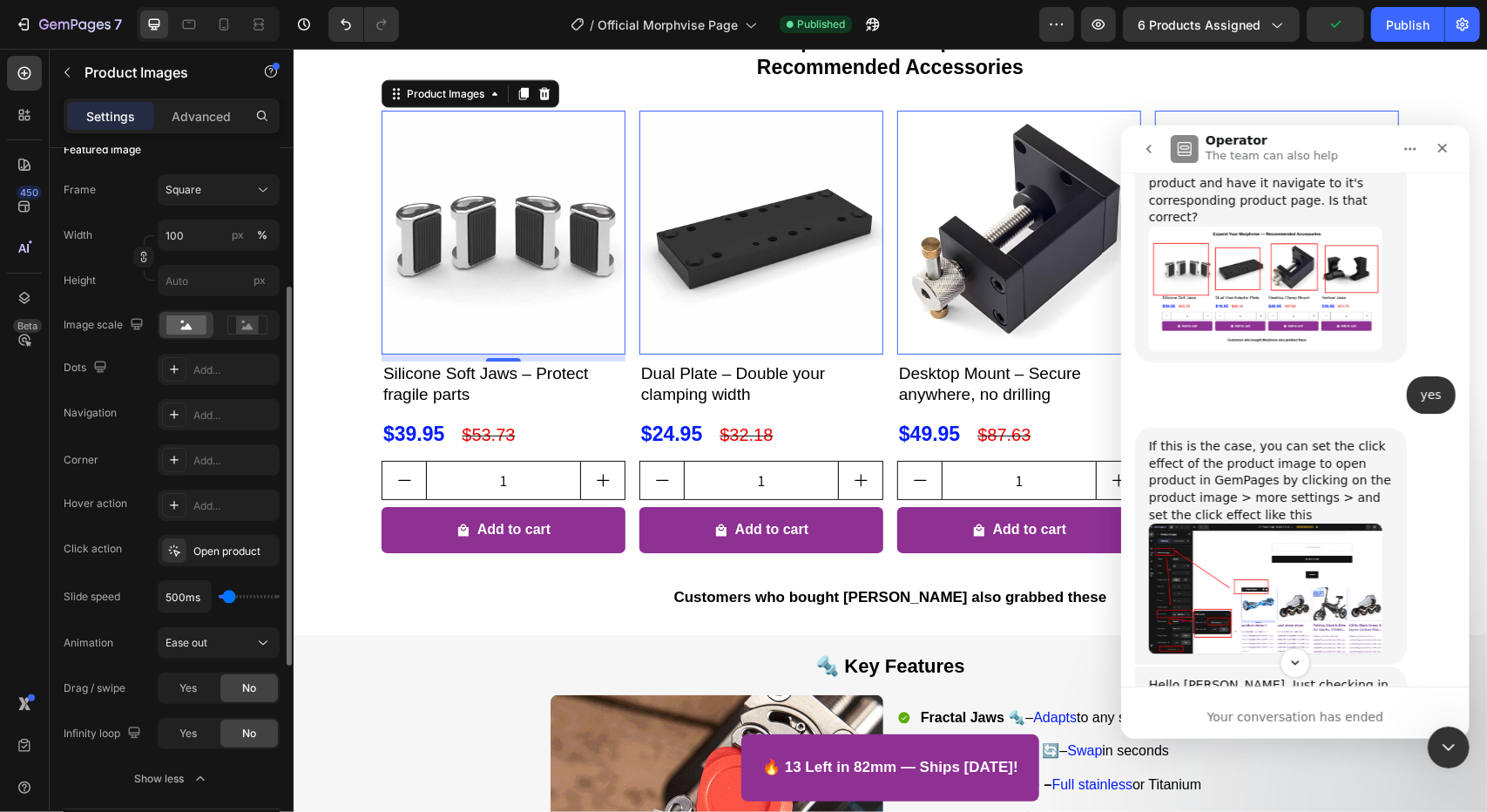
click at [113, 646] on div "Animation Ease out" at bounding box center [171, 642] width 216 height 32
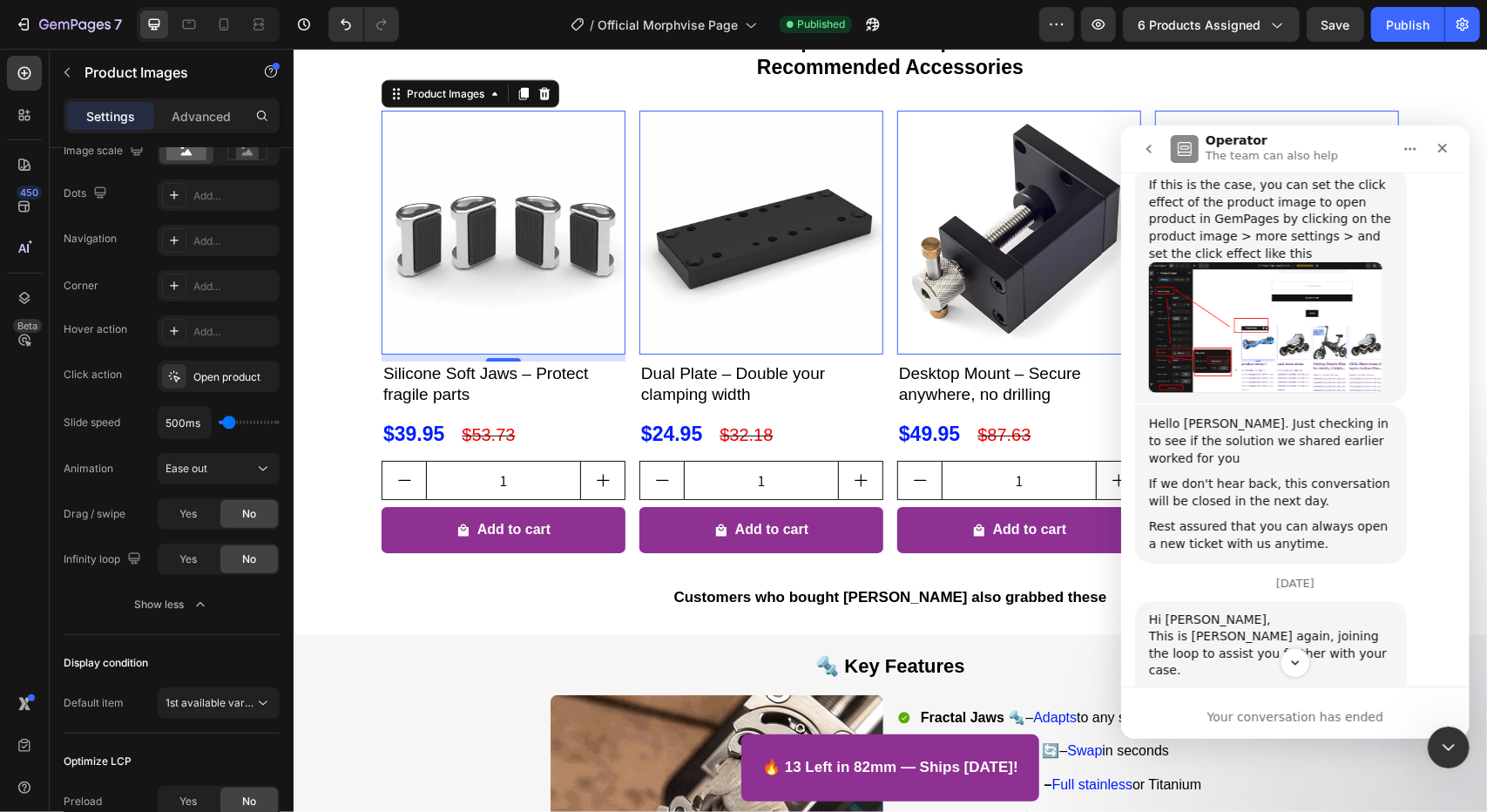
scroll to position [13580, 0]
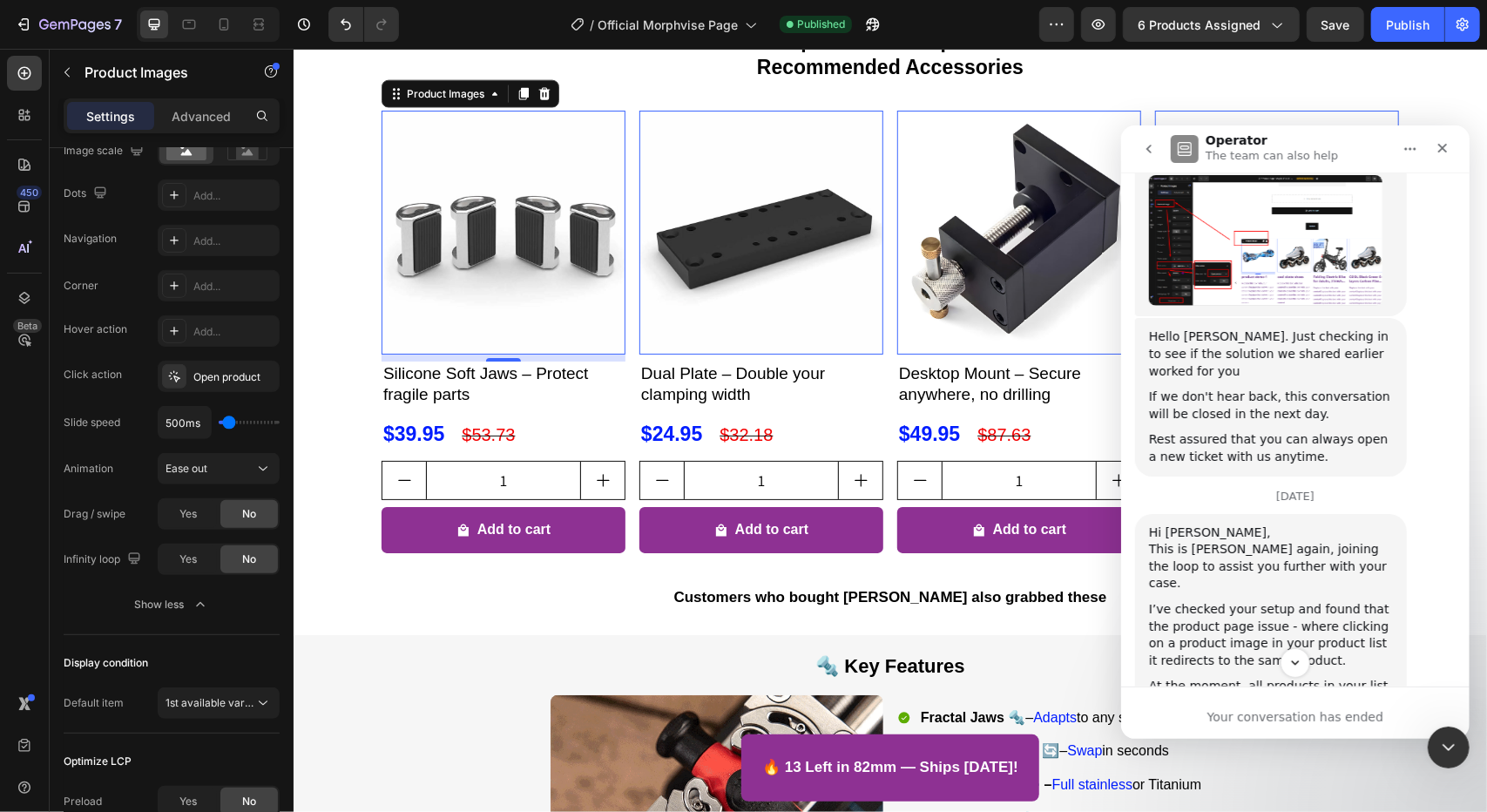
click at [1402, 41] on div "7 Version history / Official Morphvise Page Published Preview 6 products assign…" at bounding box center [743, 25] width 1487 height 49
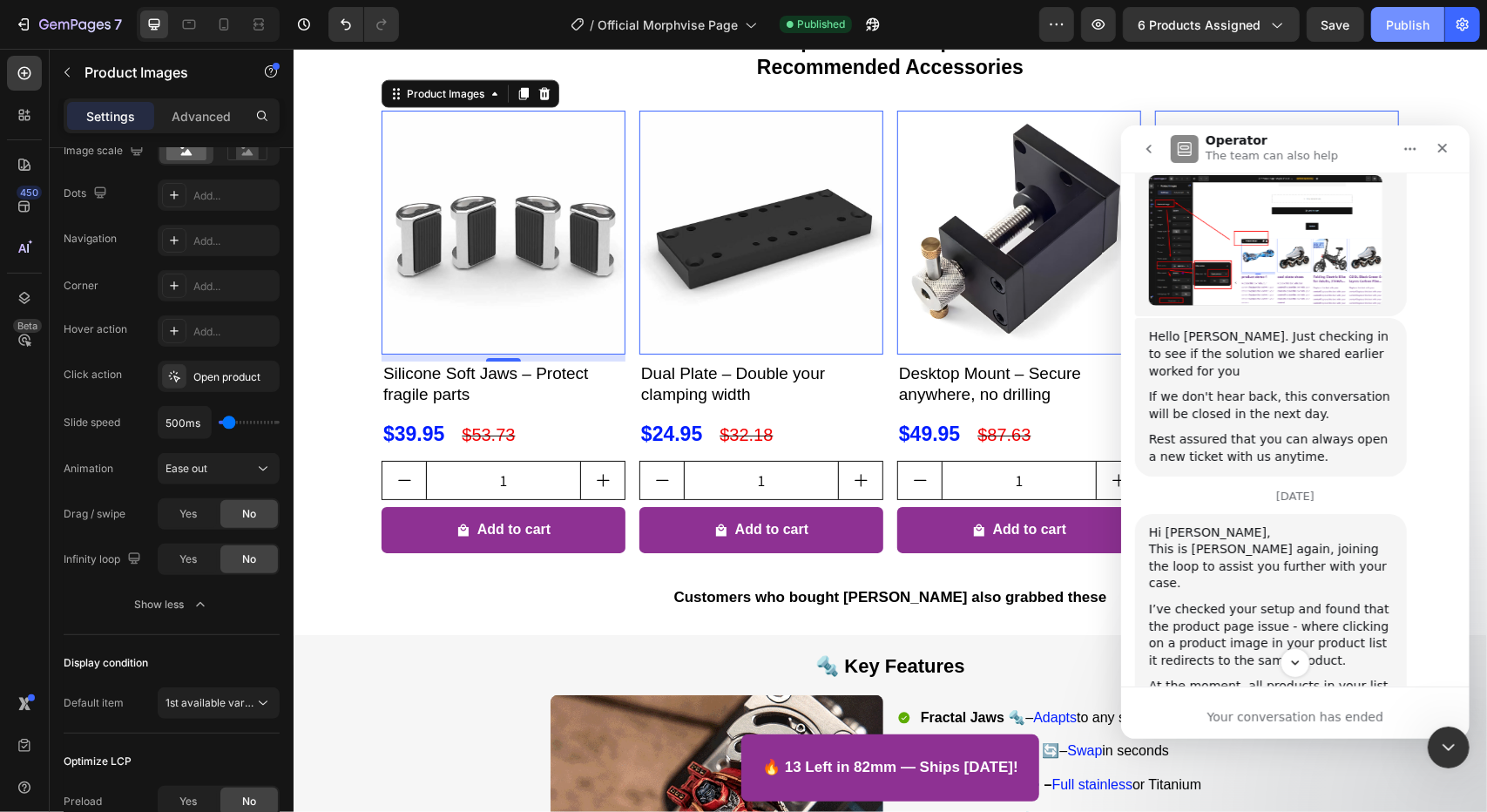
click at [1407, 32] on div "Publish" at bounding box center [1407, 25] width 43 height 19
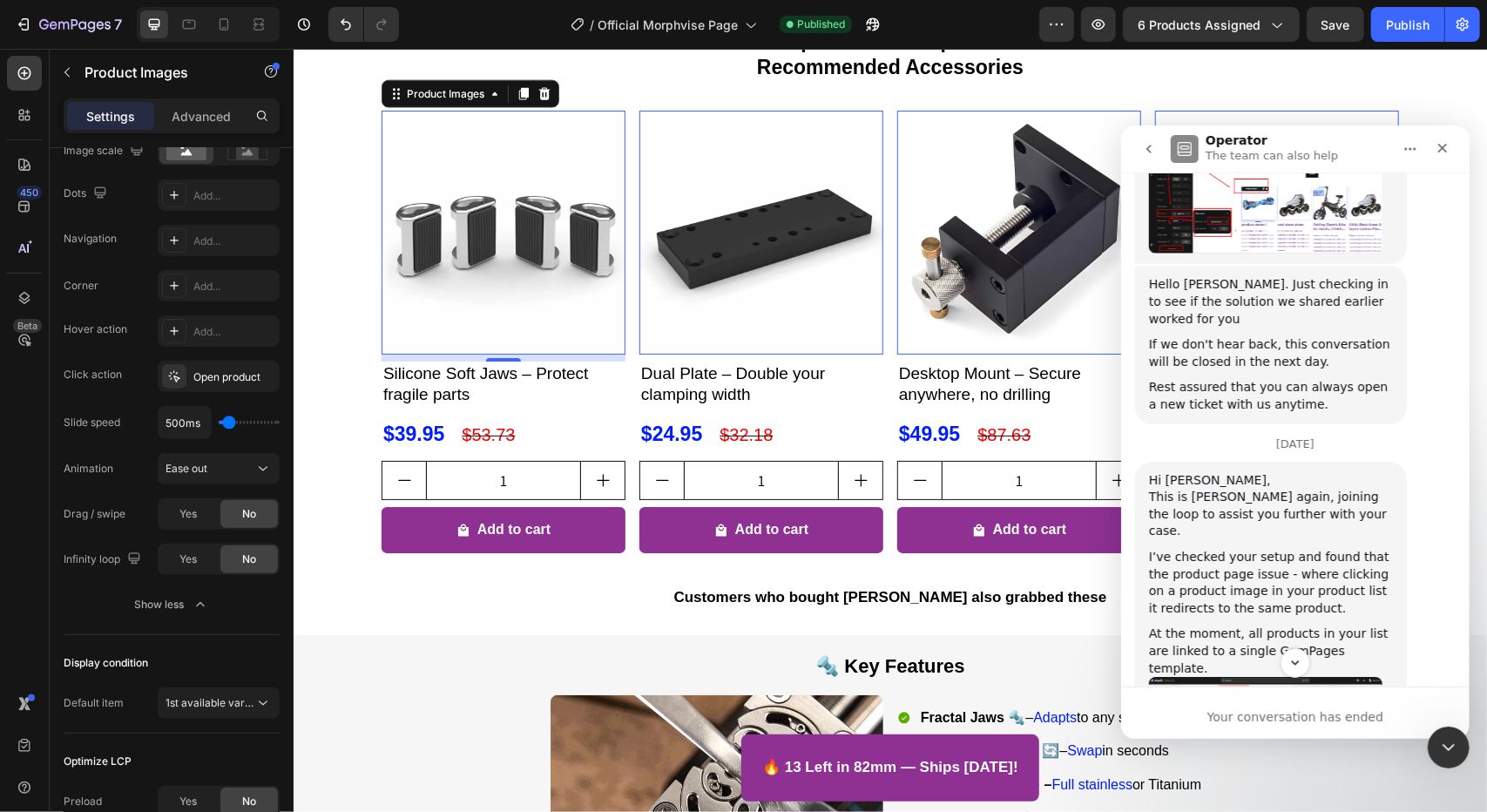
scroll to position [13668, 0]
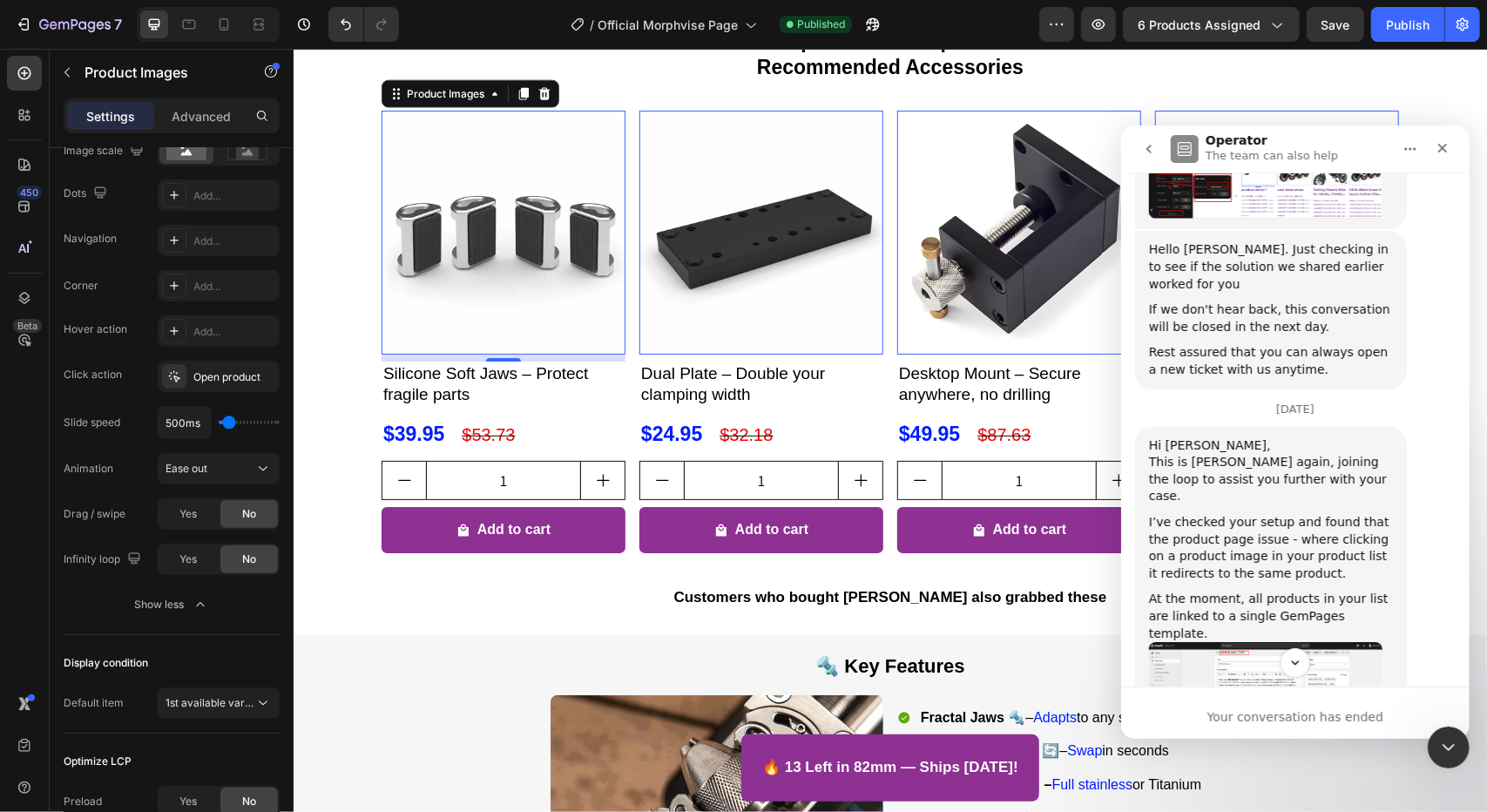
click at [1252, 641] on img "Zoe says…" at bounding box center [1264, 705] width 234 height 129
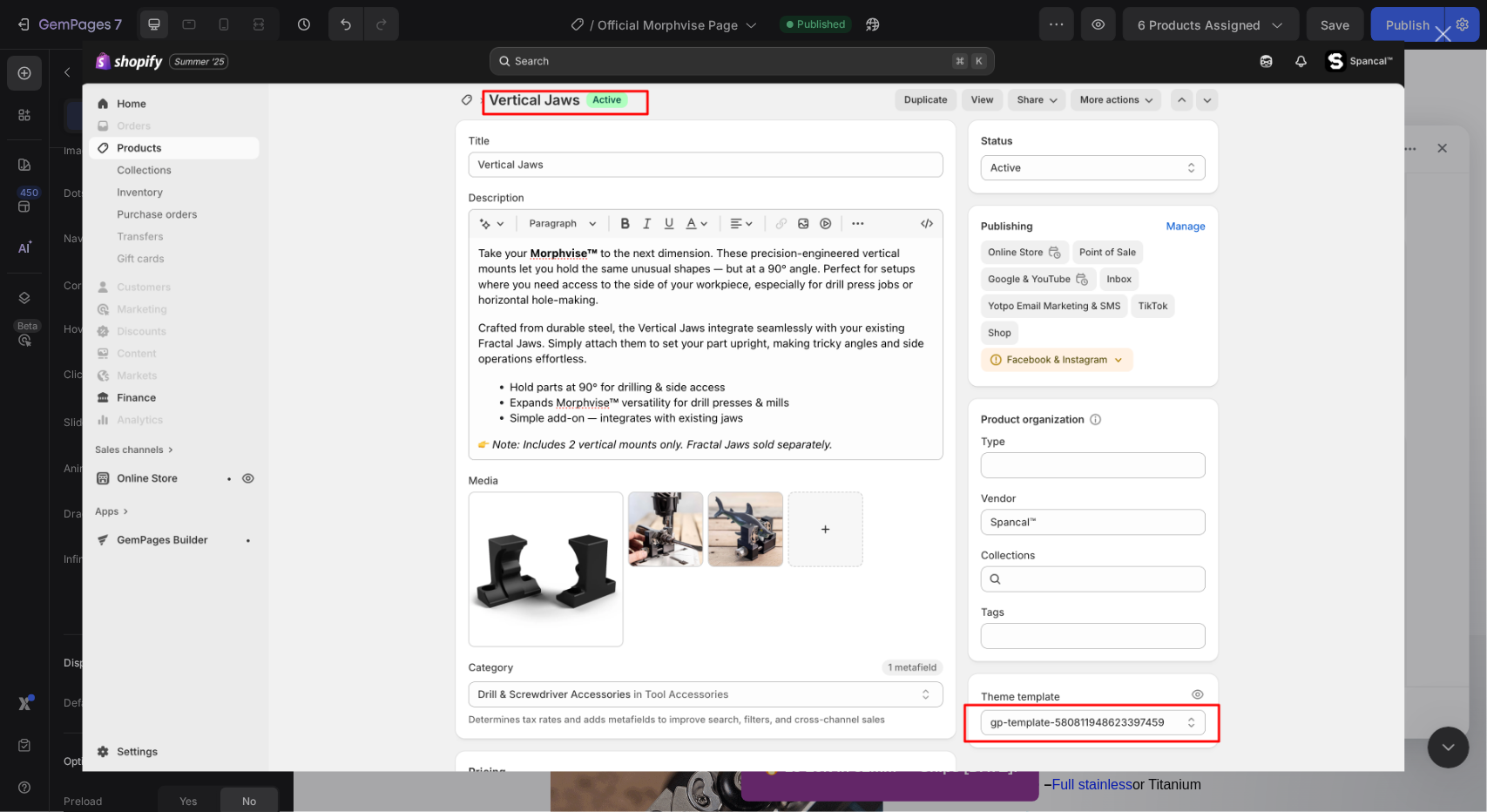
click at [1436, 172] on div "Intercom messenger" at bounding box center [743, 406] width 1487 height 812
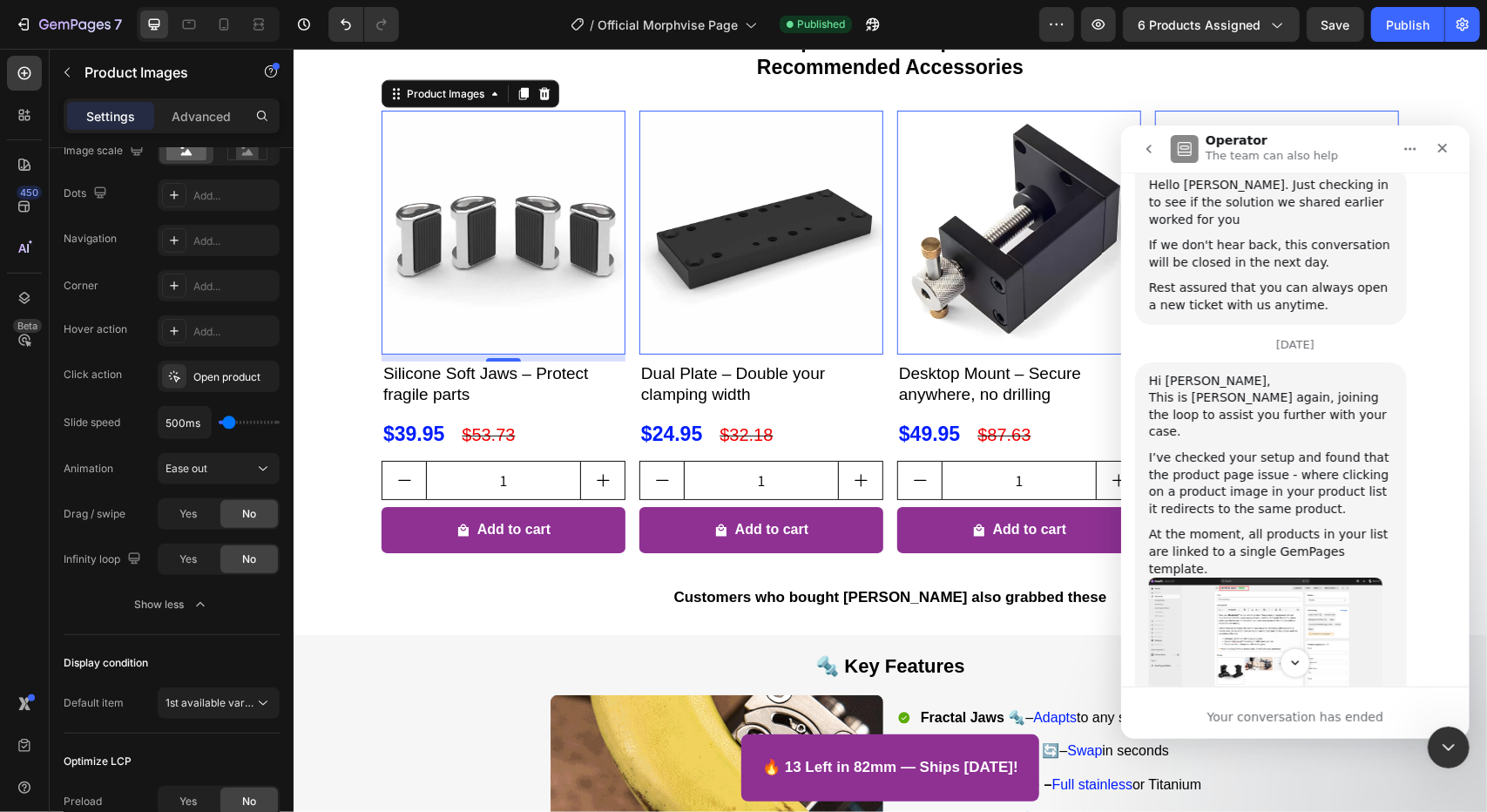
scroll to position [13755, 0]
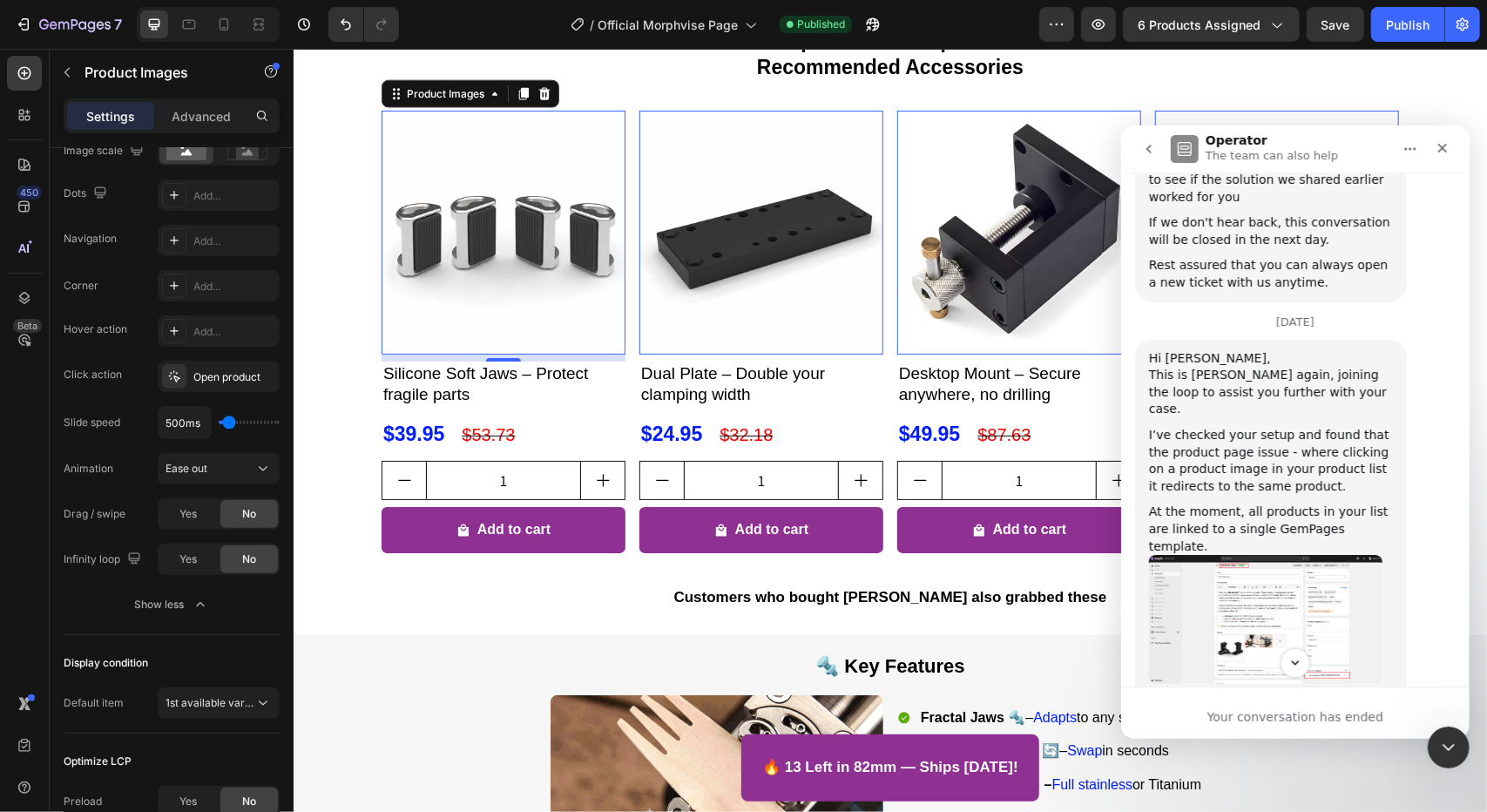
click at [1311, 692] on img "Zoe says…" at bounding box center [1264, 756] width 234 height 129
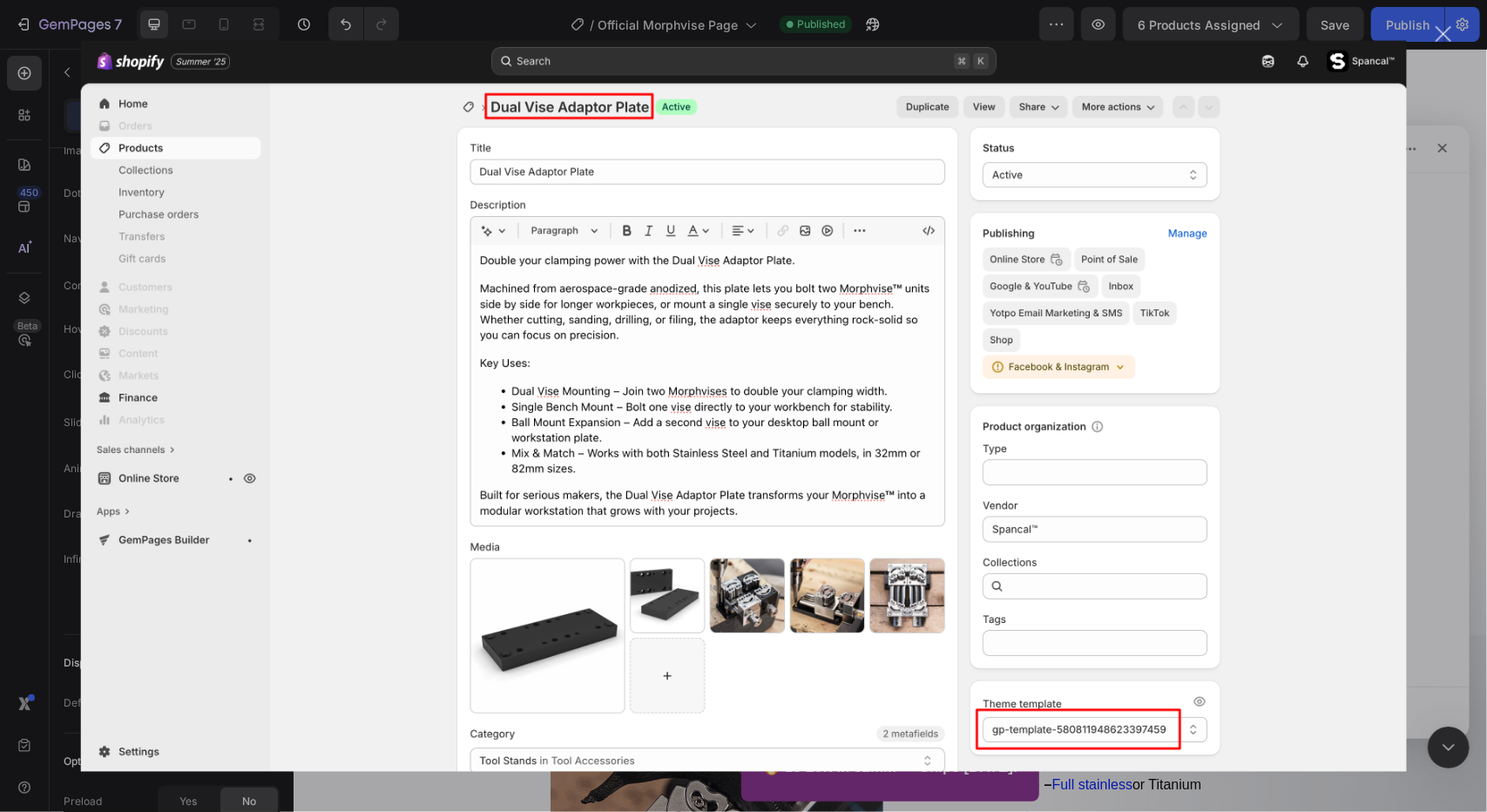
scroll to position [0, 0]
click at [1486, 364] on div "Intercom messenger" at bounding box center [743, 406] width 1487 height 812
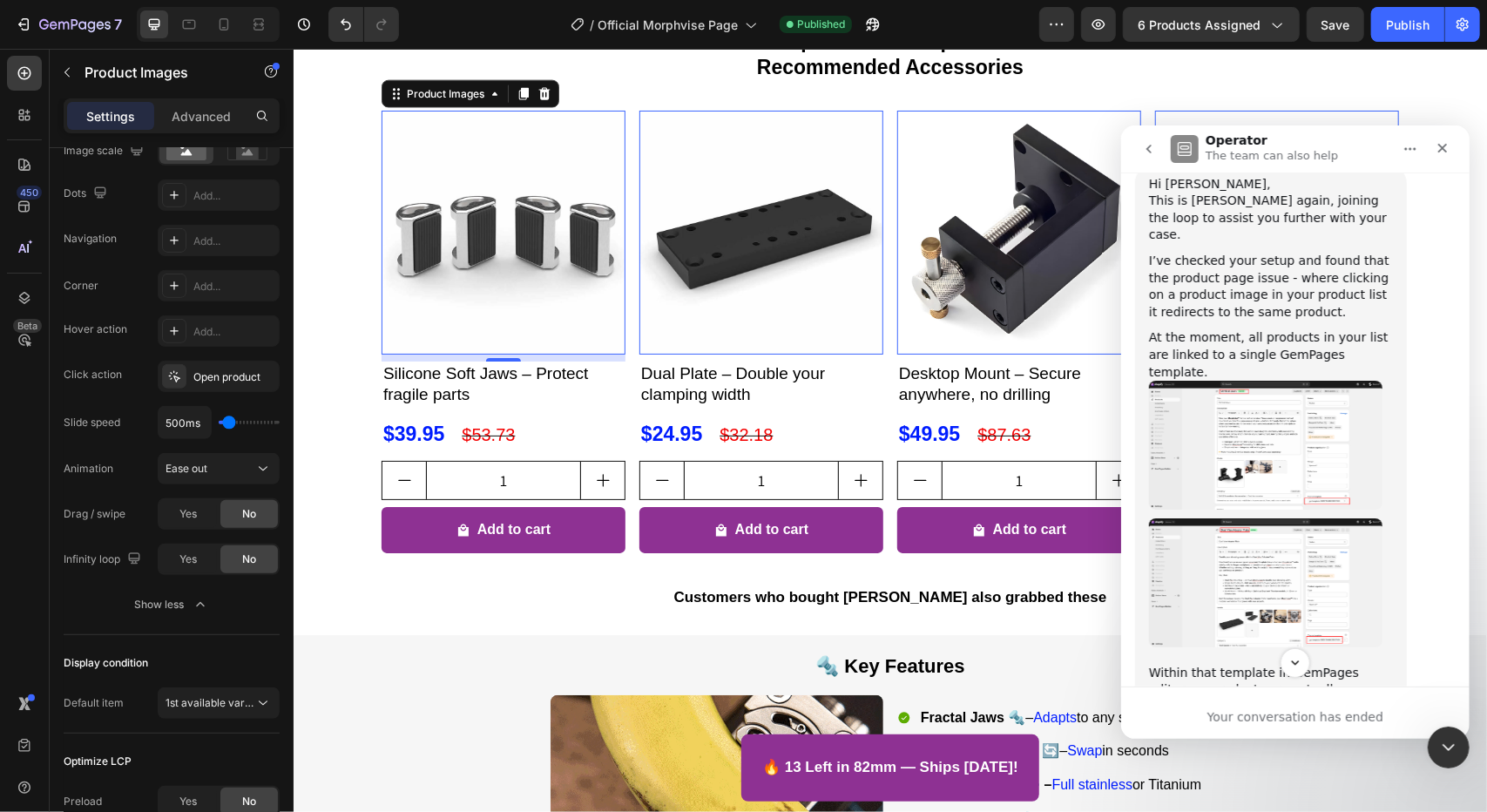
scroll to position [14103, 0]
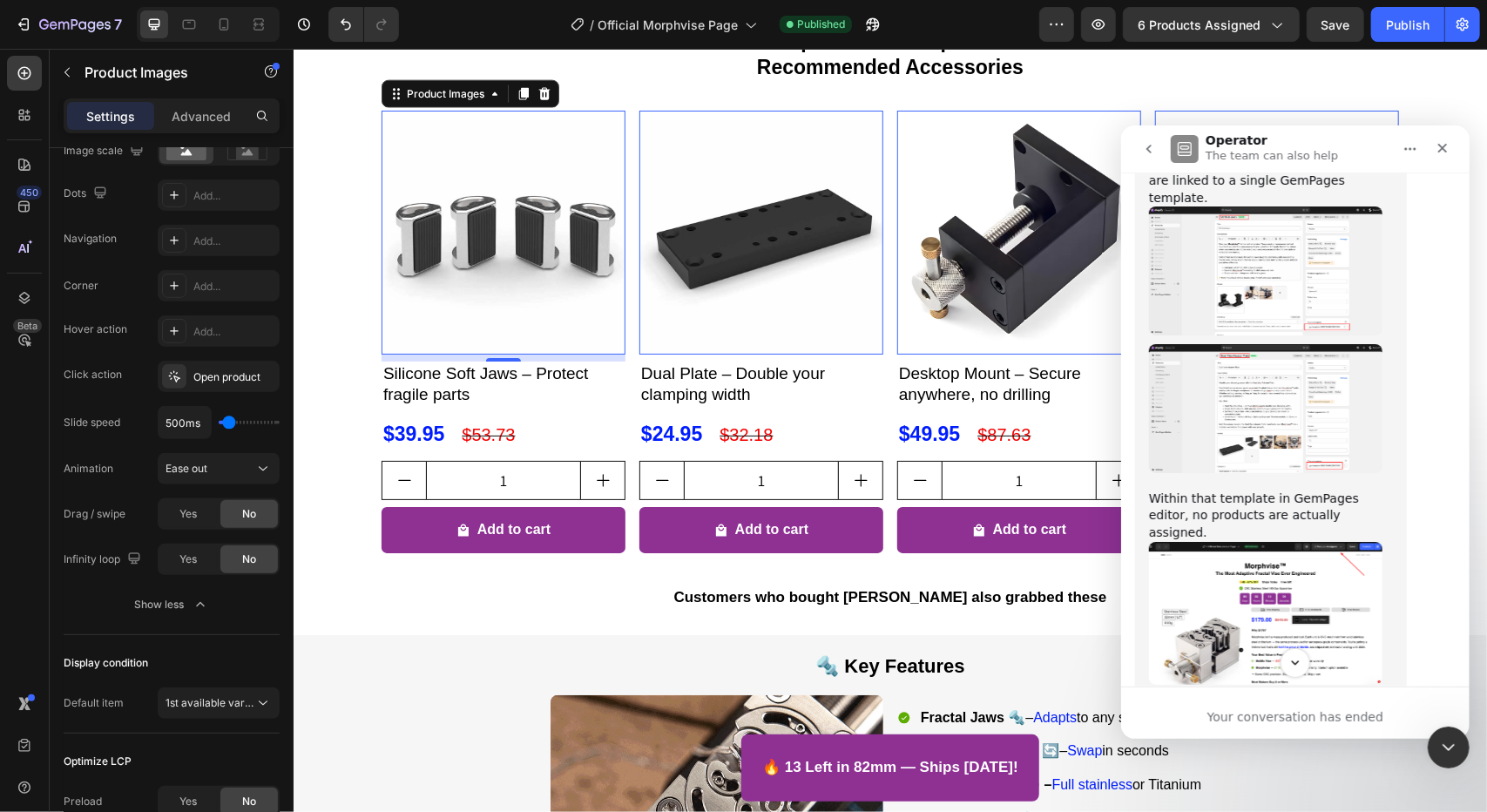
click at [1342, 541] on img "Zoe says…" at bounding box center [1264, 613] width 234 height 144
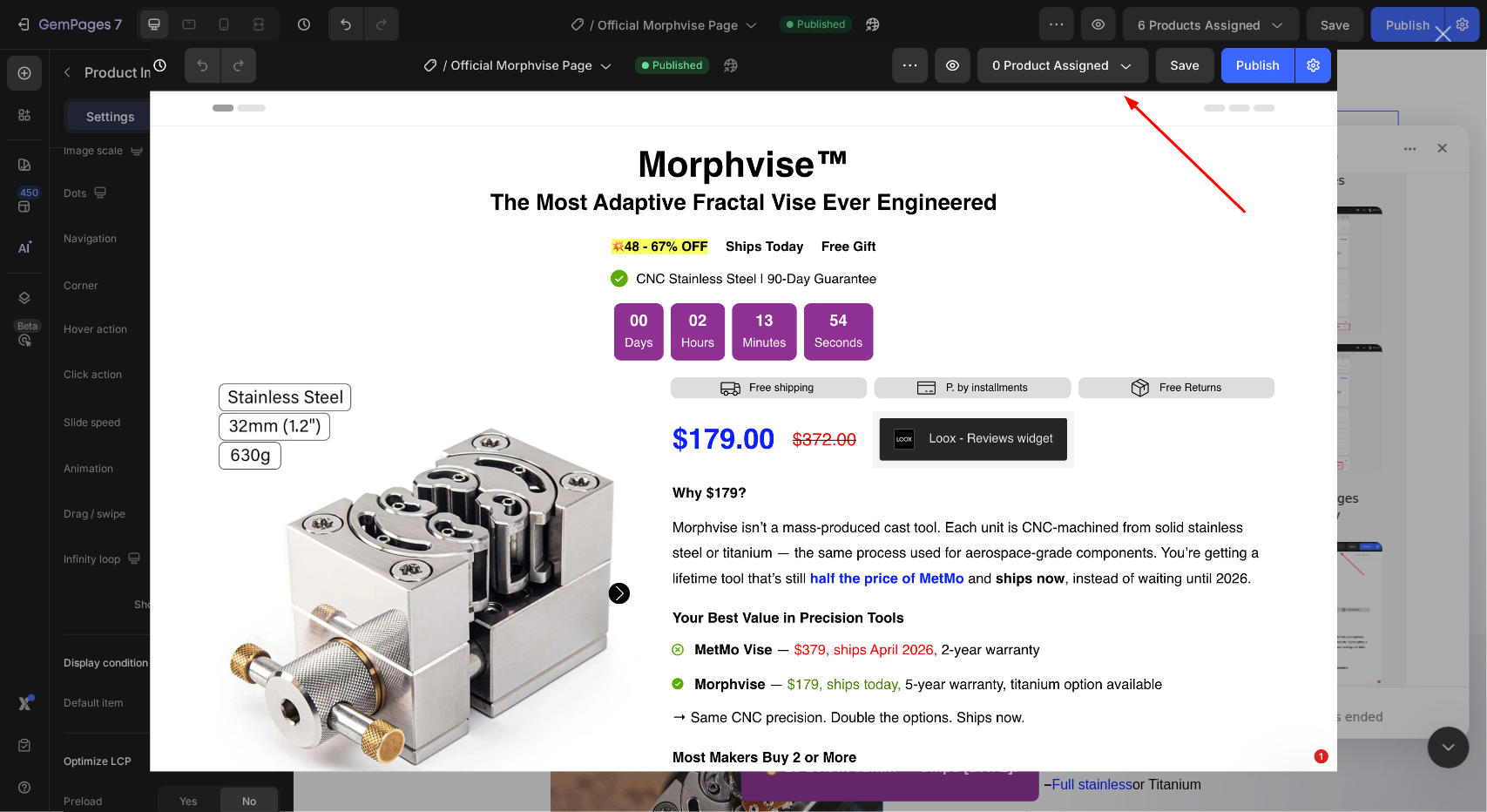
click at [1393, 312] on div "Intercom messenger" at bounding box center [743, 406] width 1487 height 812
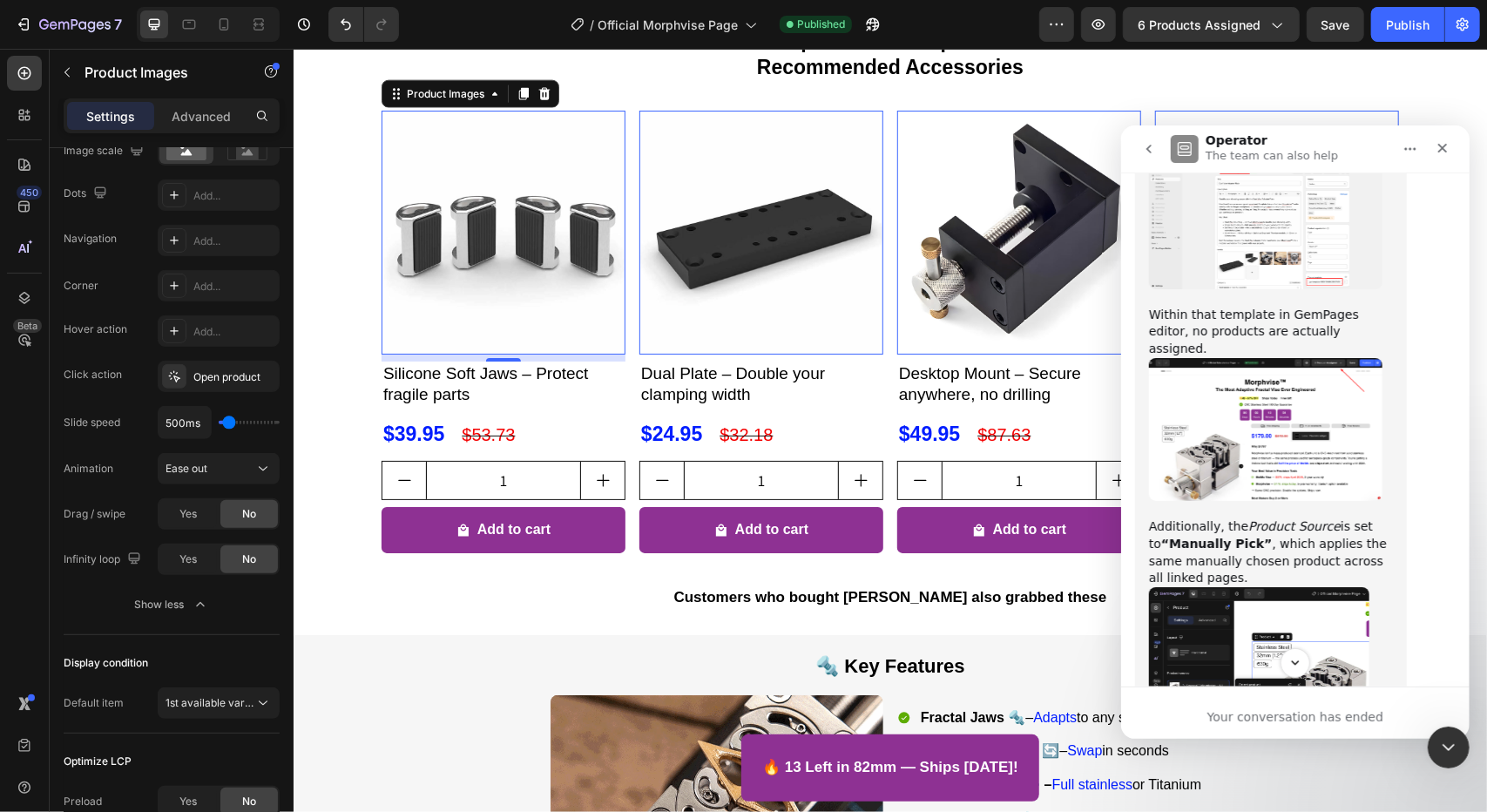
scroll to position [14364, 0]
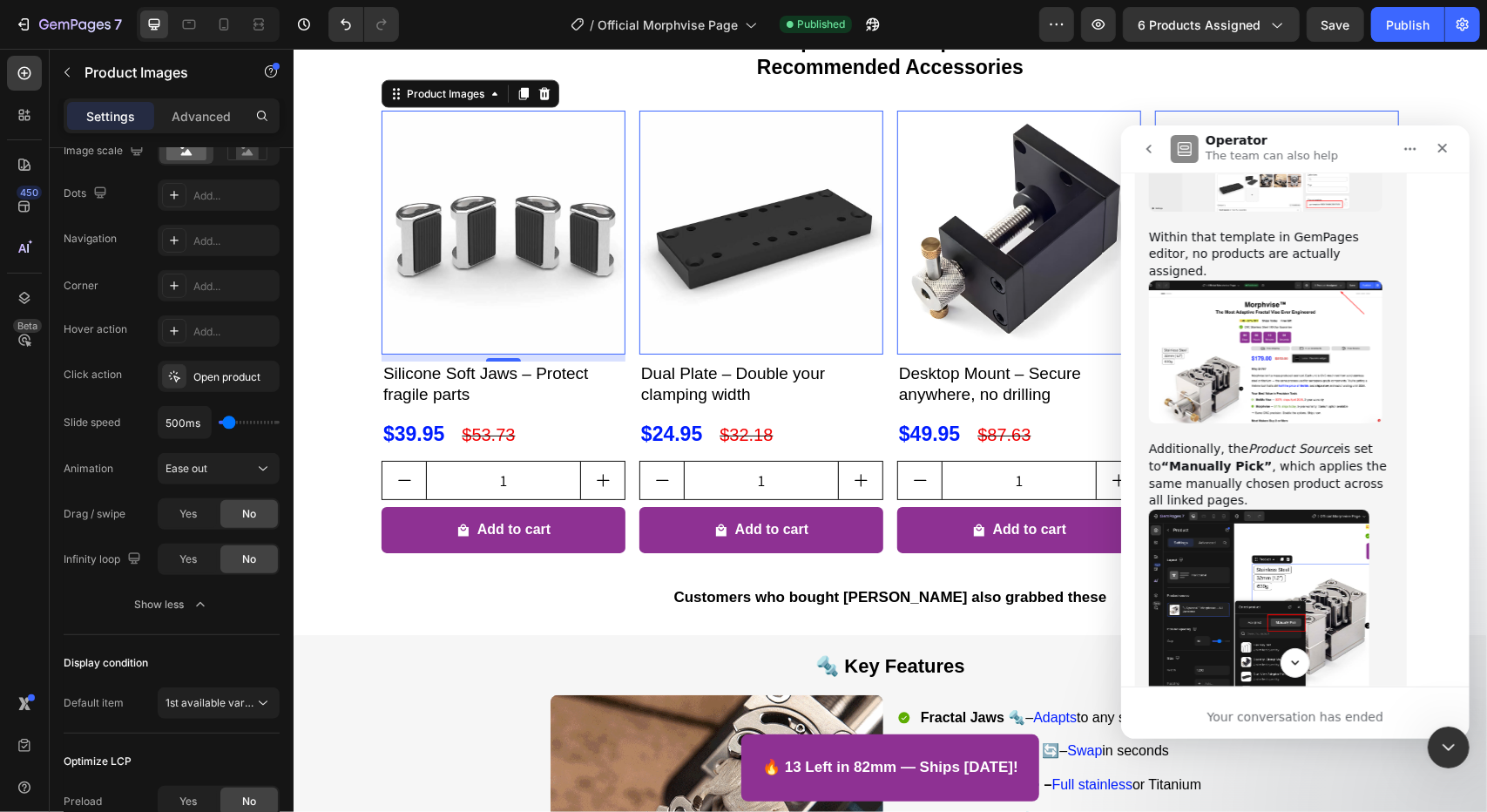
click at [1239, 508] on img "Zoe says…" at bounding box center [1257, 625] width 220 height 234
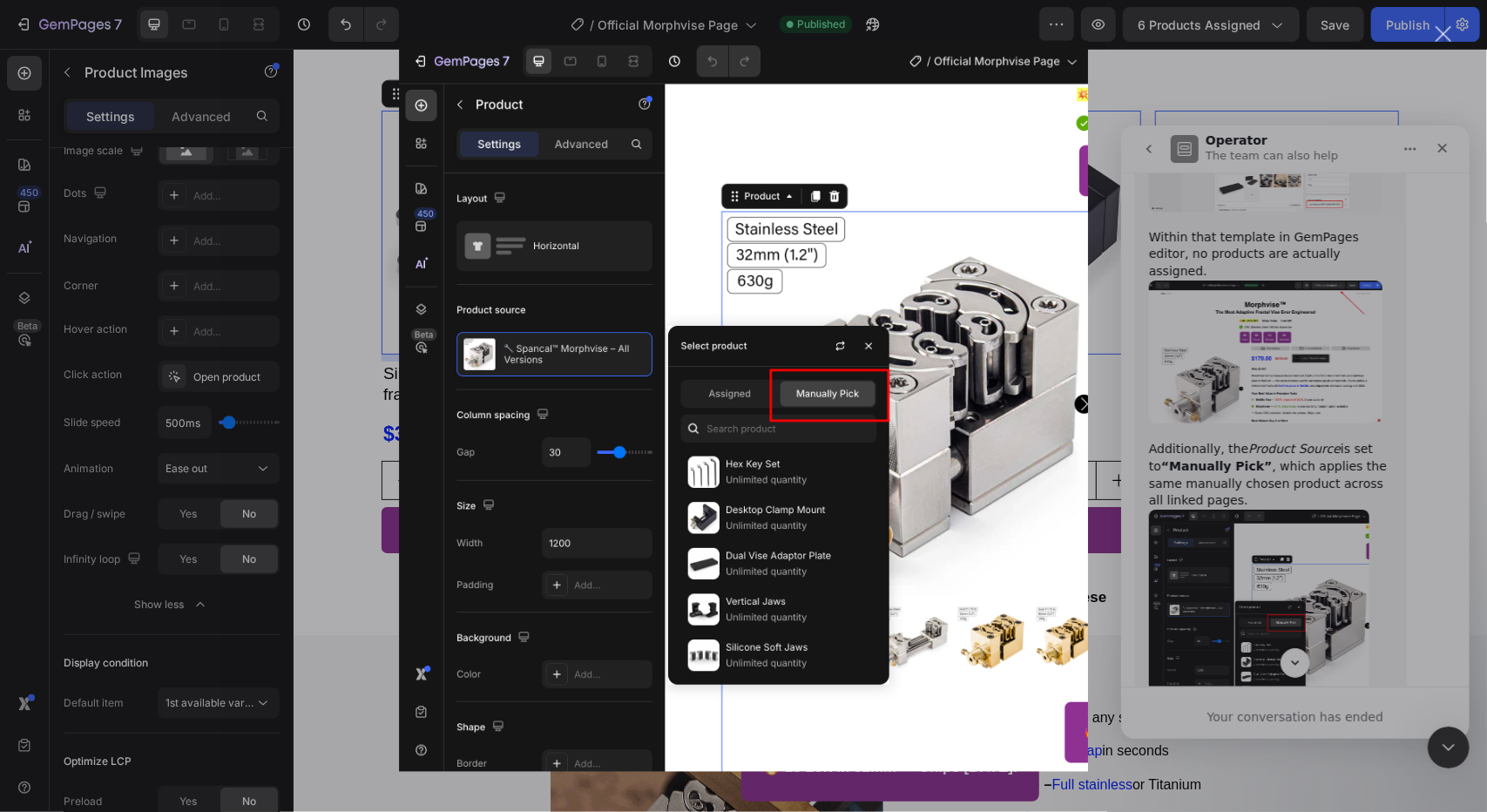
scroll to position [0, 0]
click at [1243, 452] on div "Intercom messenger" at bounding box center [743, 406] width 1487 height 812
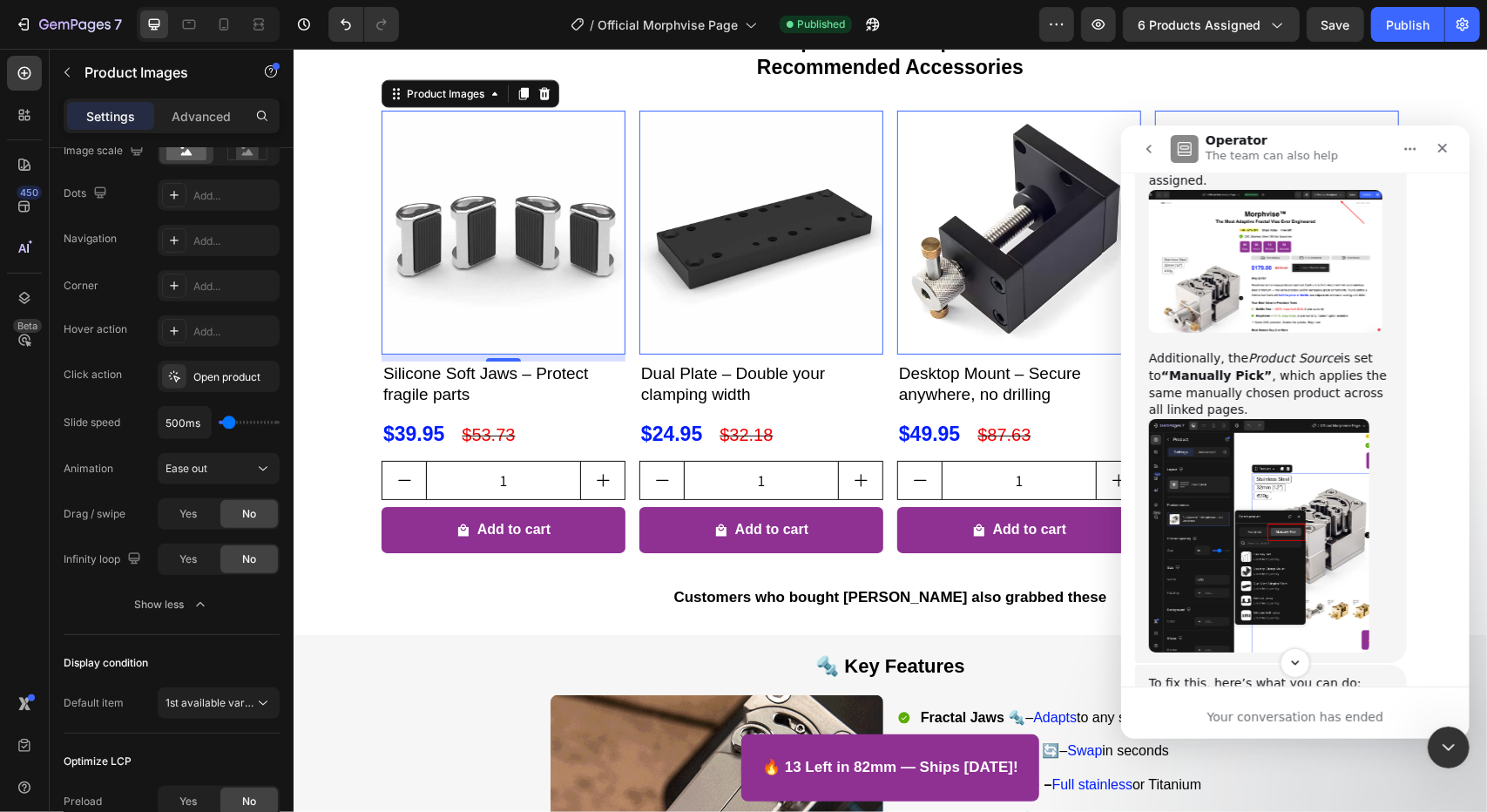
scroll to position [14538, 0]
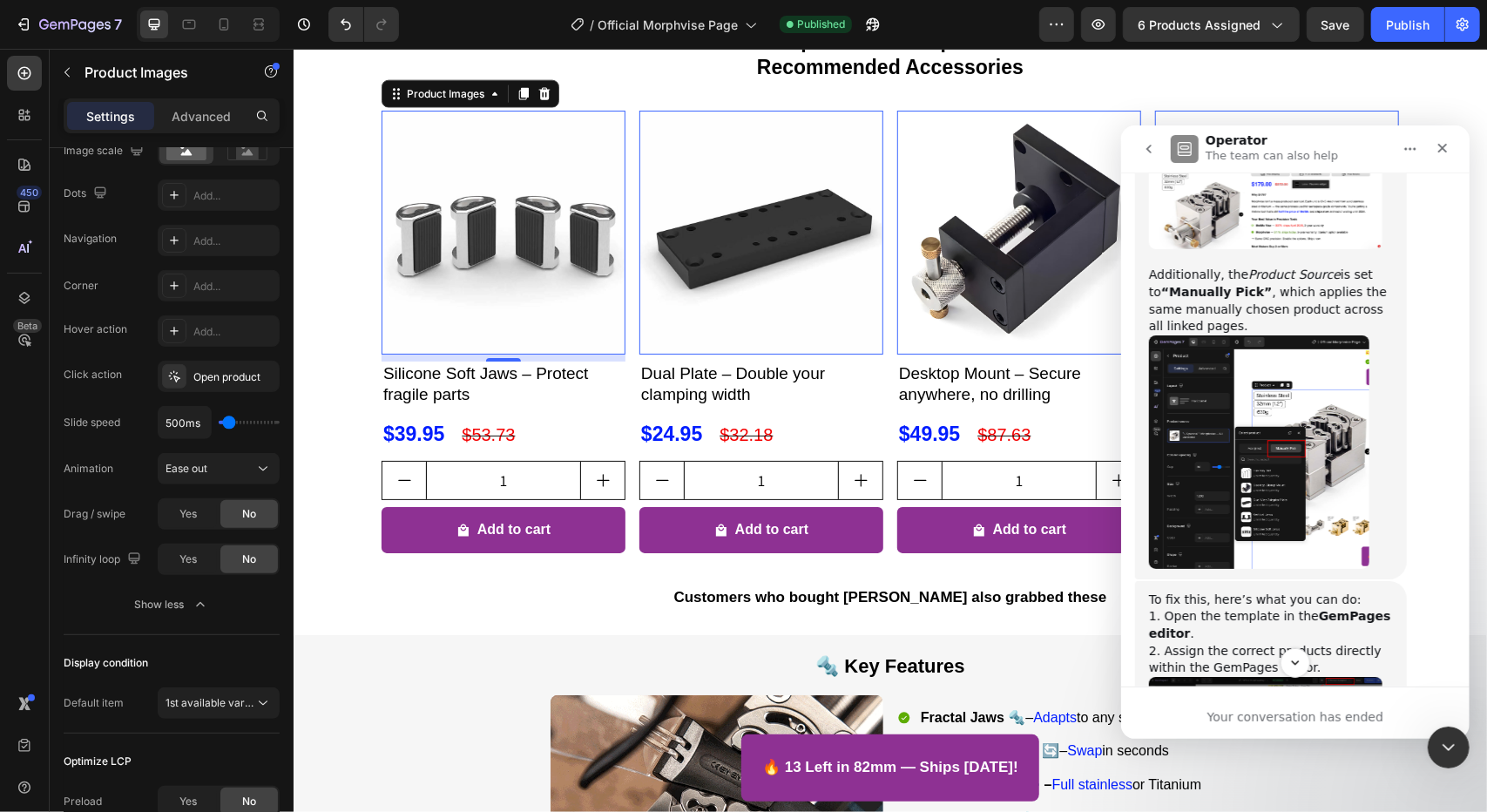
click at [1291, 676] on img "Zoe says…" at bounding box center [1264, 740] width 234 height 128
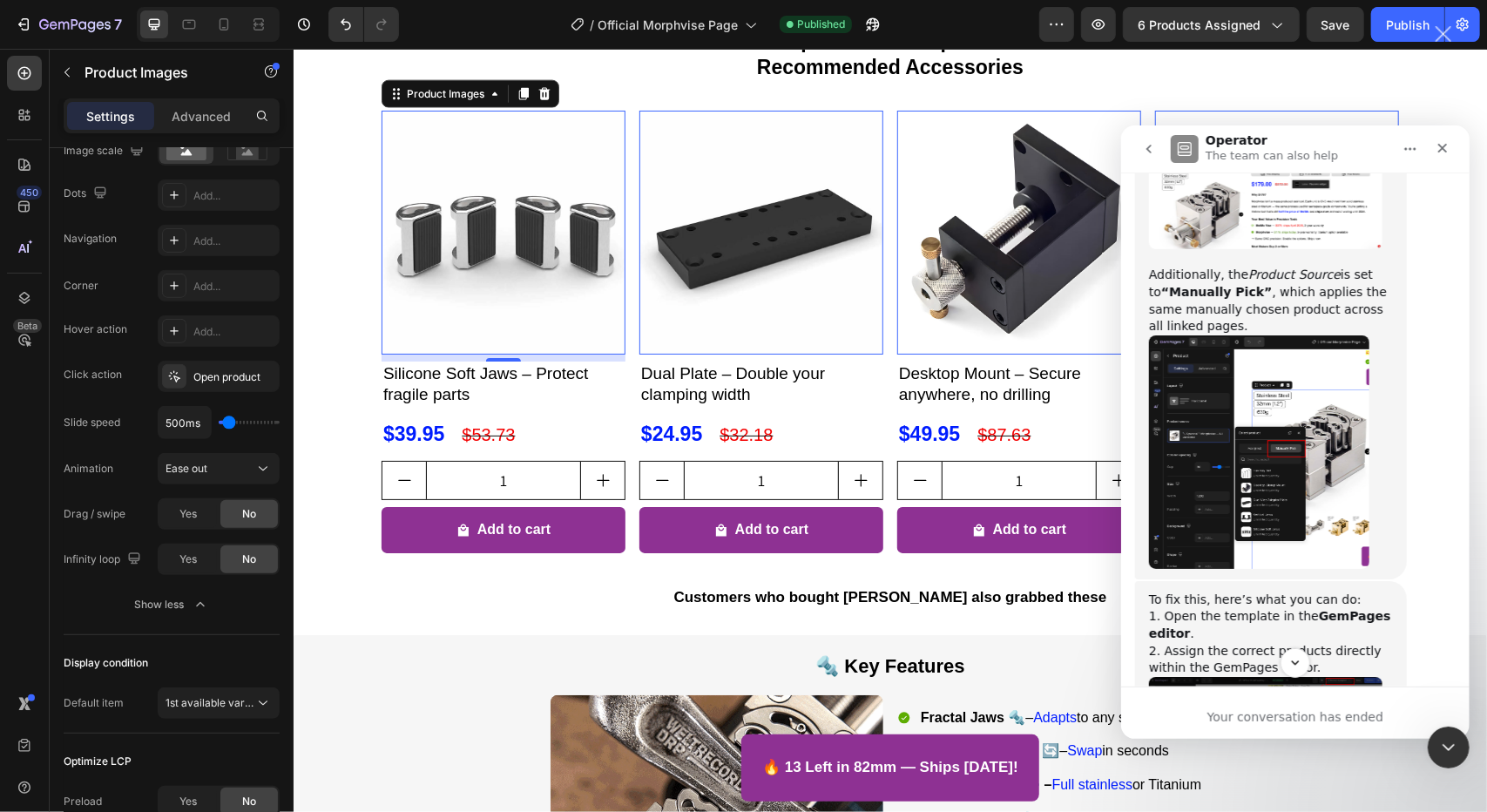
scroll to position [0, 0]
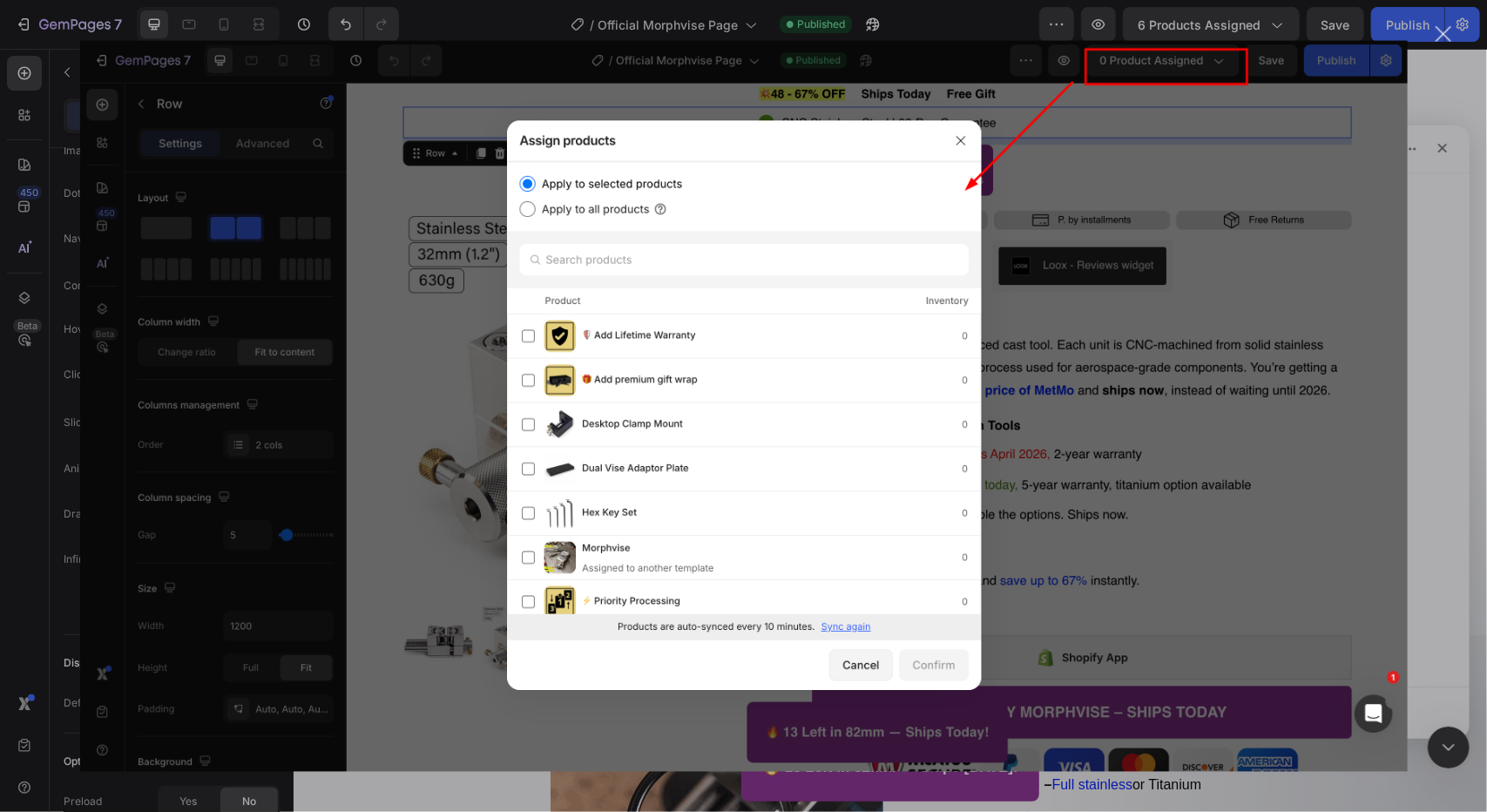
click at [1450, 385] on div "Intercom messenger" at bounding box center [743, 406] width 1487 height 812
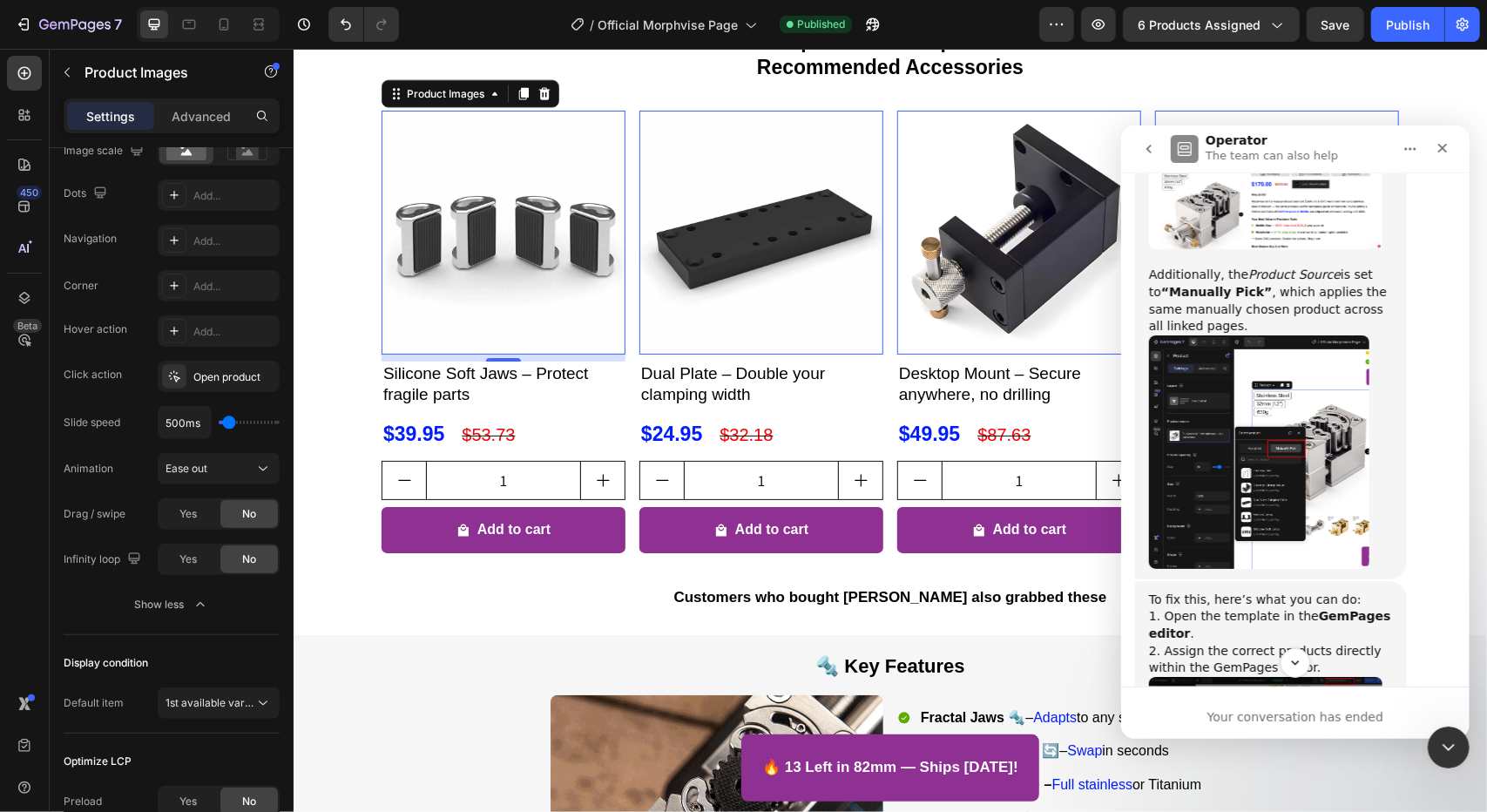
click at [1265, 676] on img "Zoe says…" at bounding box center [1264, 740] width 234 height 128
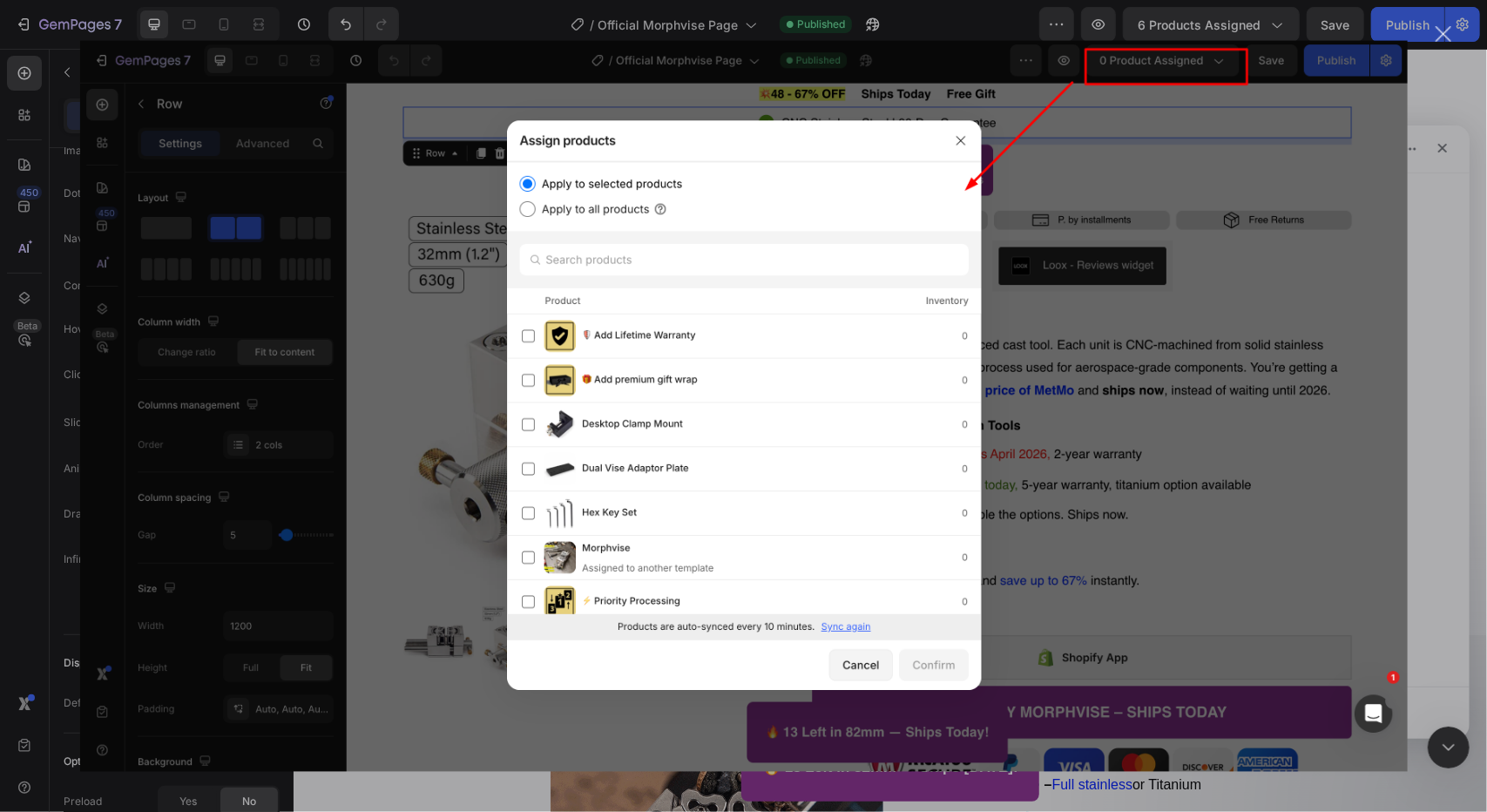
click at [1264, 530] on img "Close" at bounding box center [742, 406] width 1327 height 730
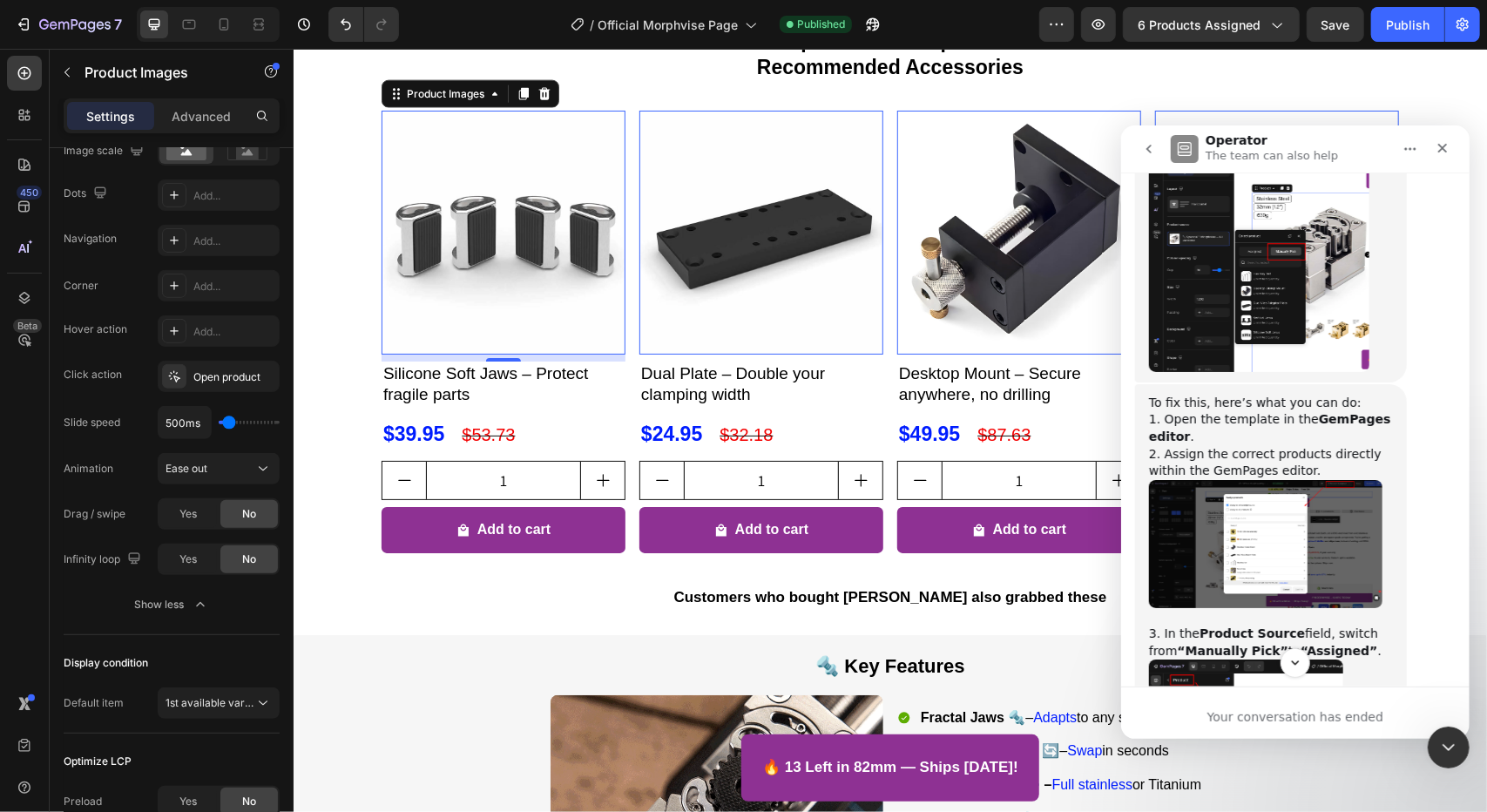
scroll to position [14713, 0]
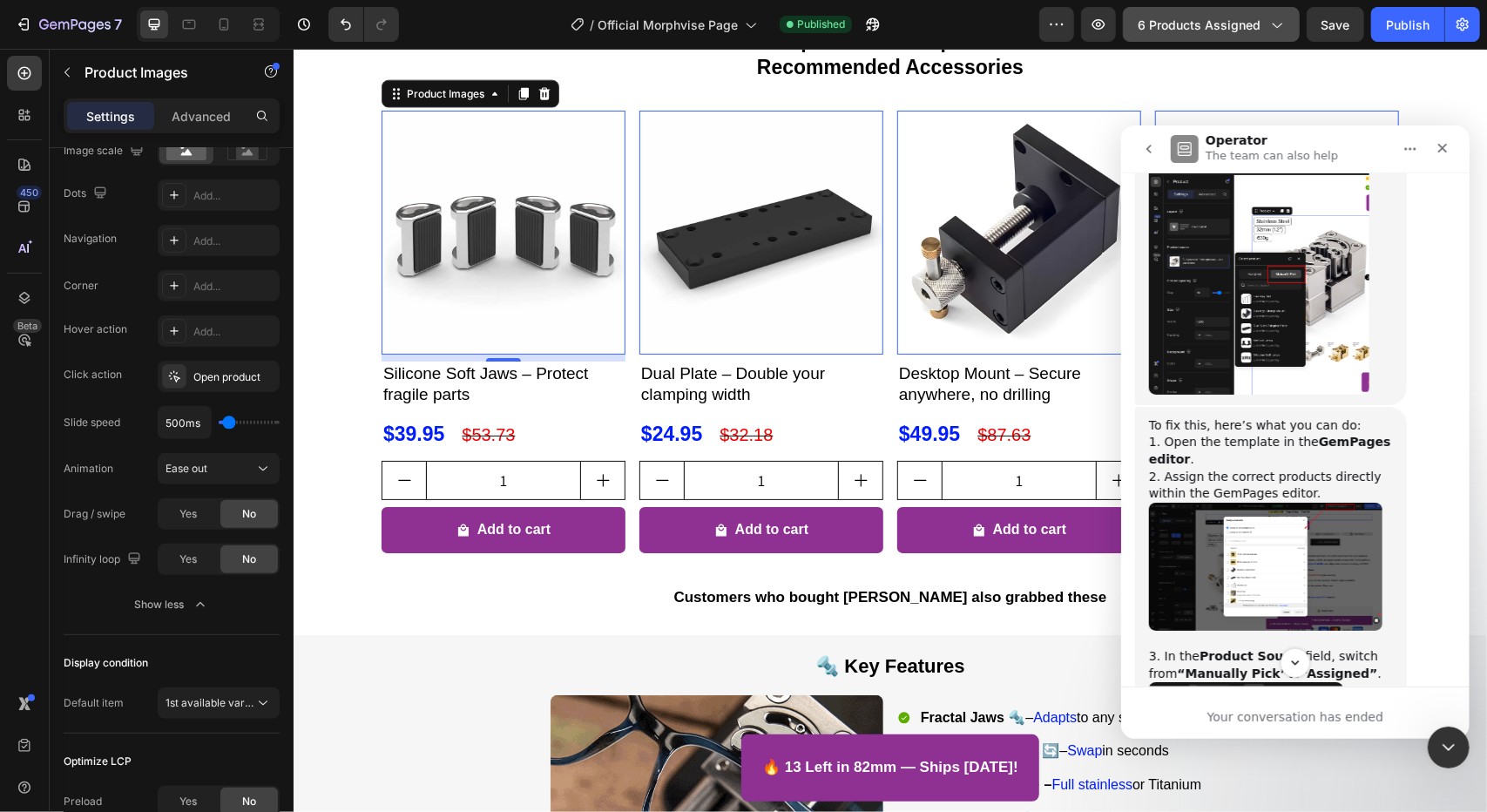
click at [1266, 34] on button "6 products assigned" at bounding box center [1211, 24] width 177 height 35
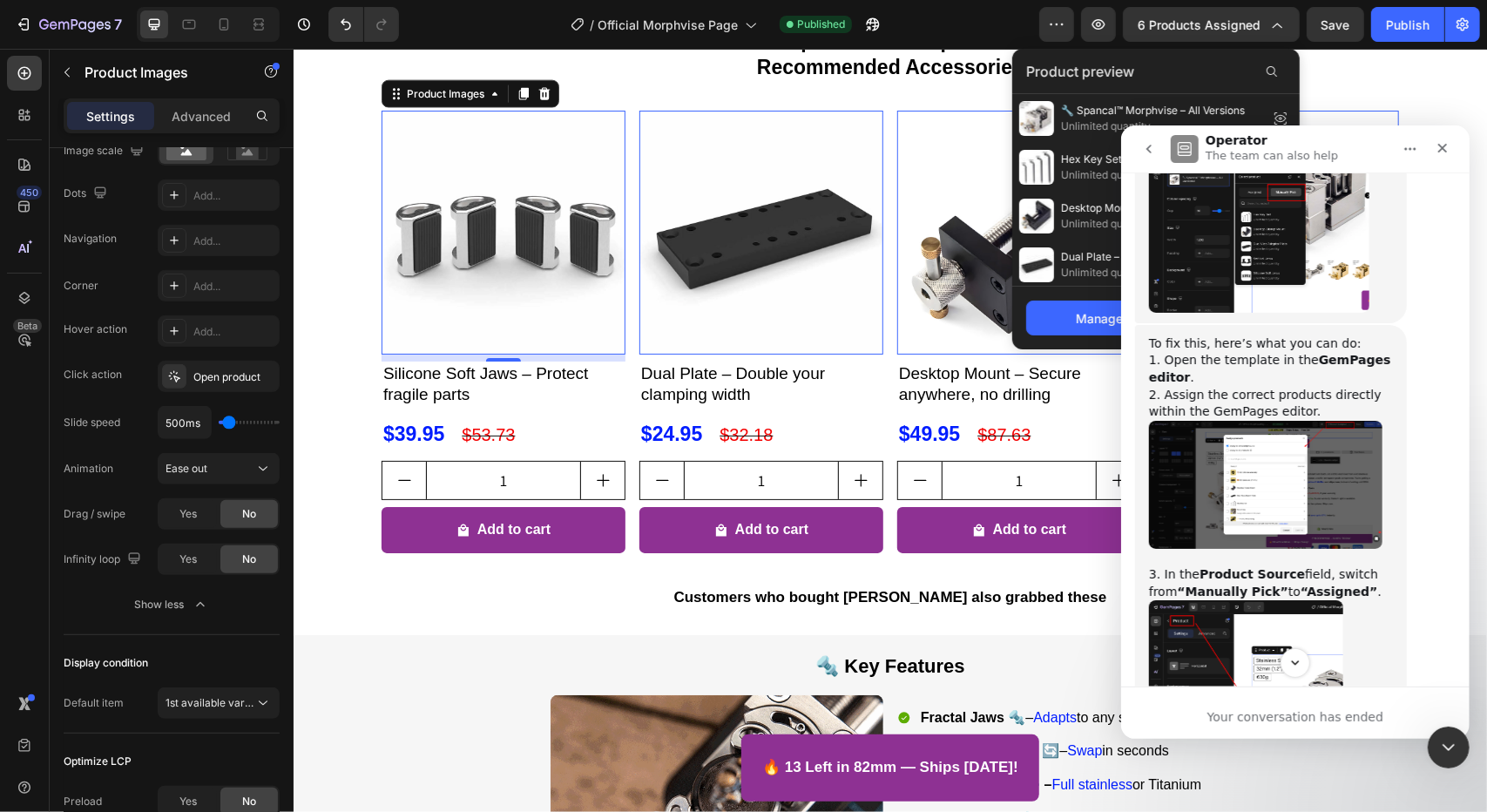
scroll to position [14886, 0]
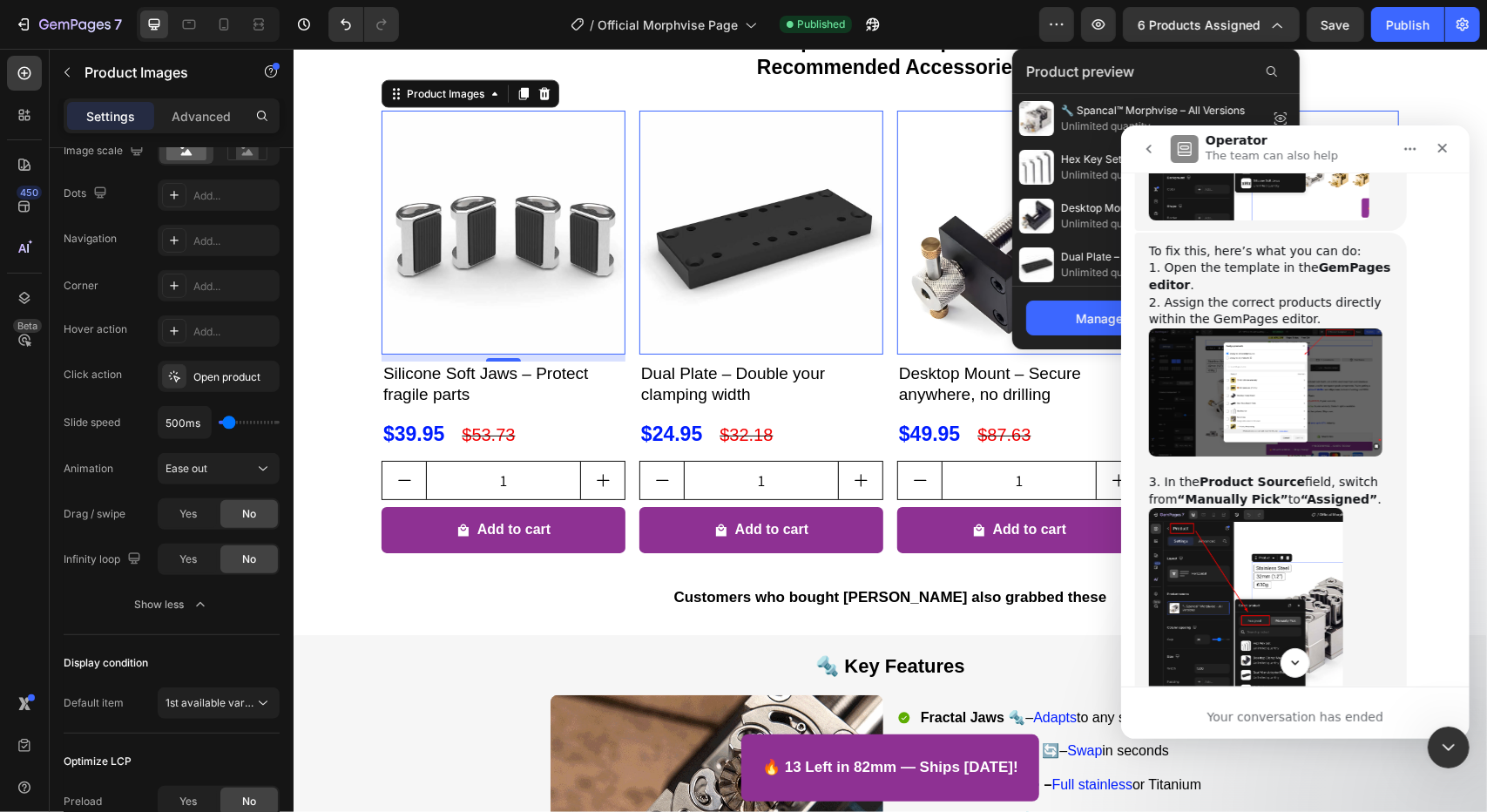
click at [1283, 507] on img "Zoe says…" at bounding box center [1244, 624] width 194 height 234
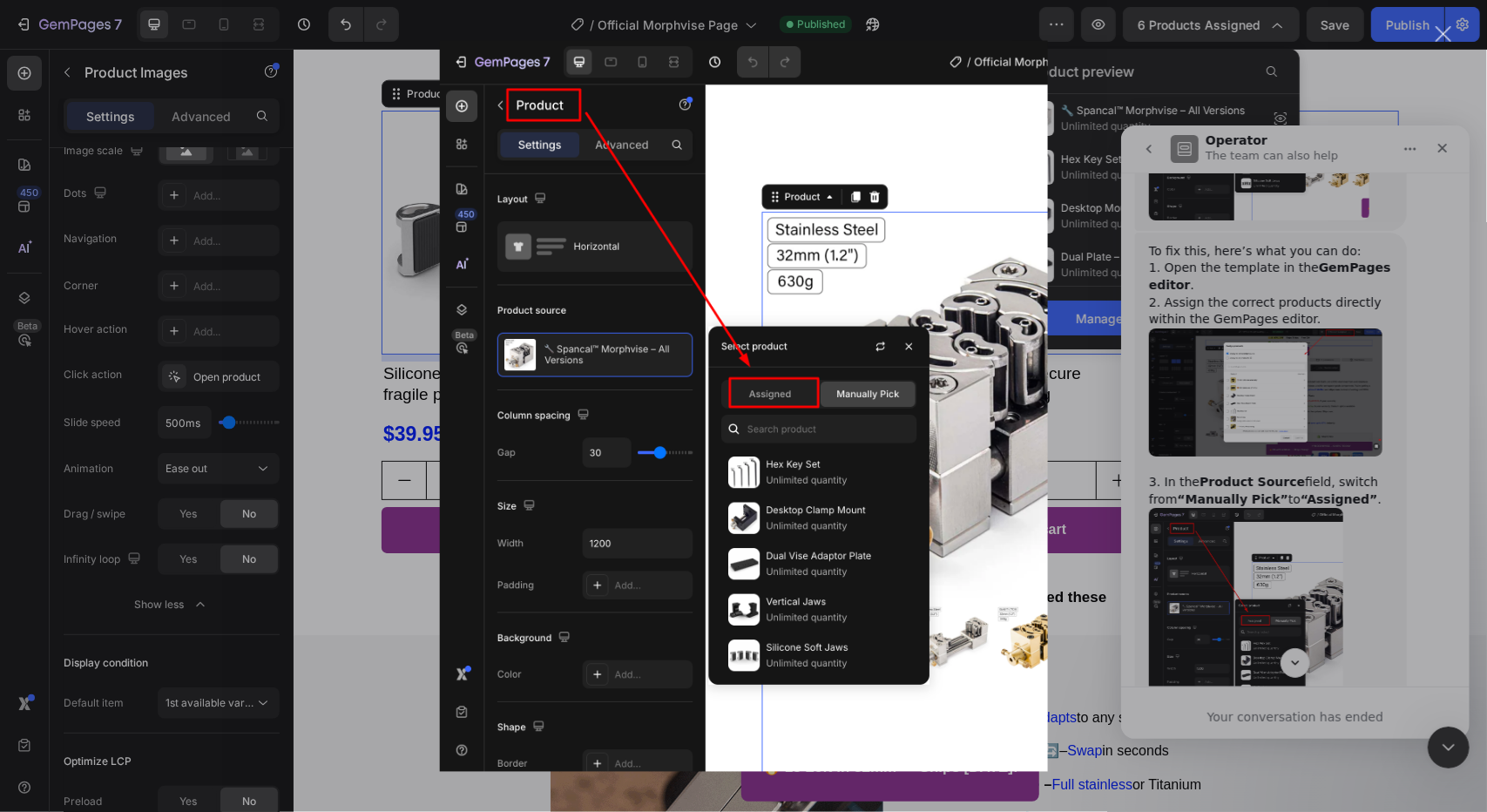
click at [1261, 508] on div "Intercom messenger" at bounding box center [743, 406] width 1487 height 812
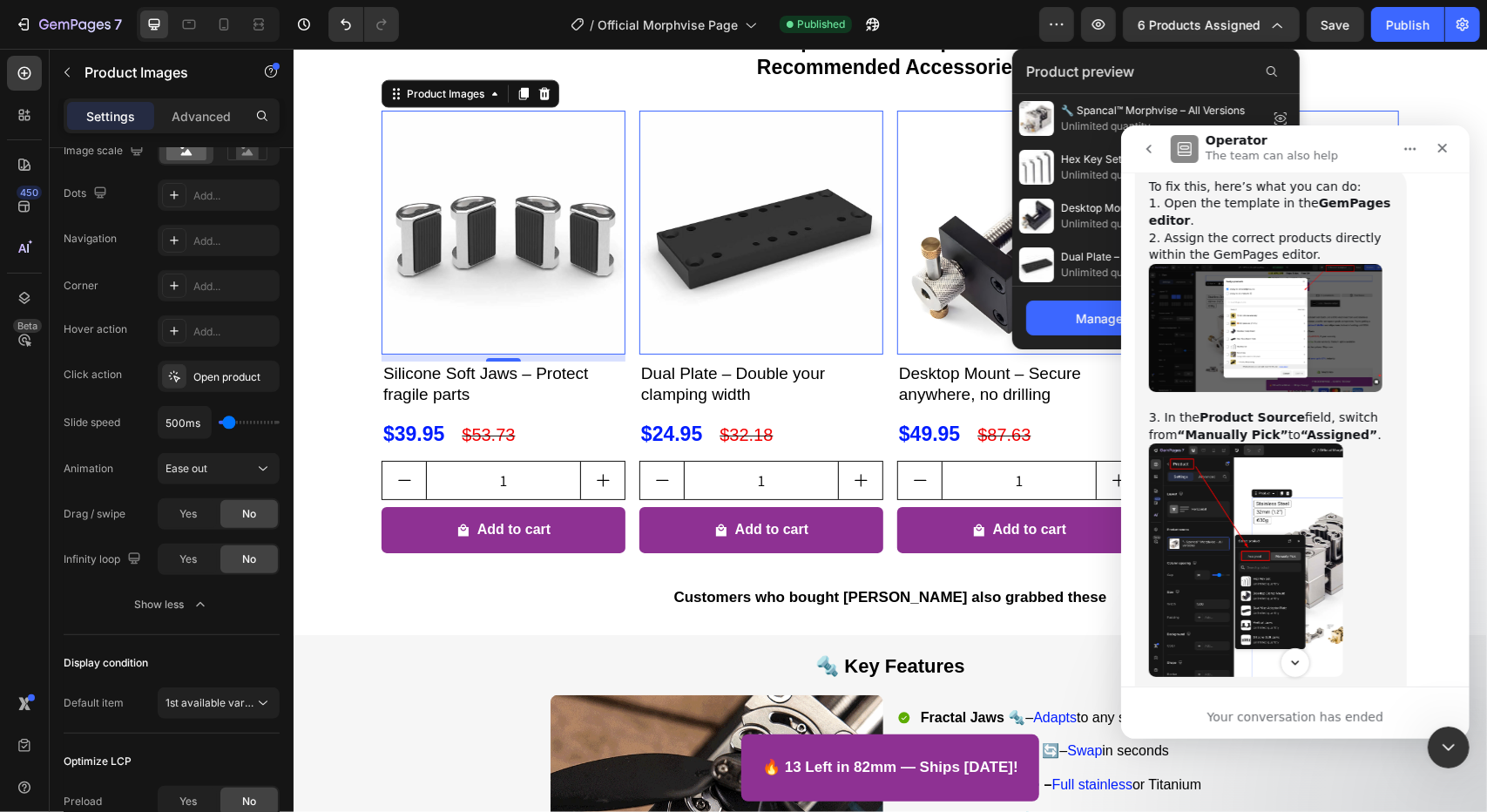
scroll to position [14974, 0]
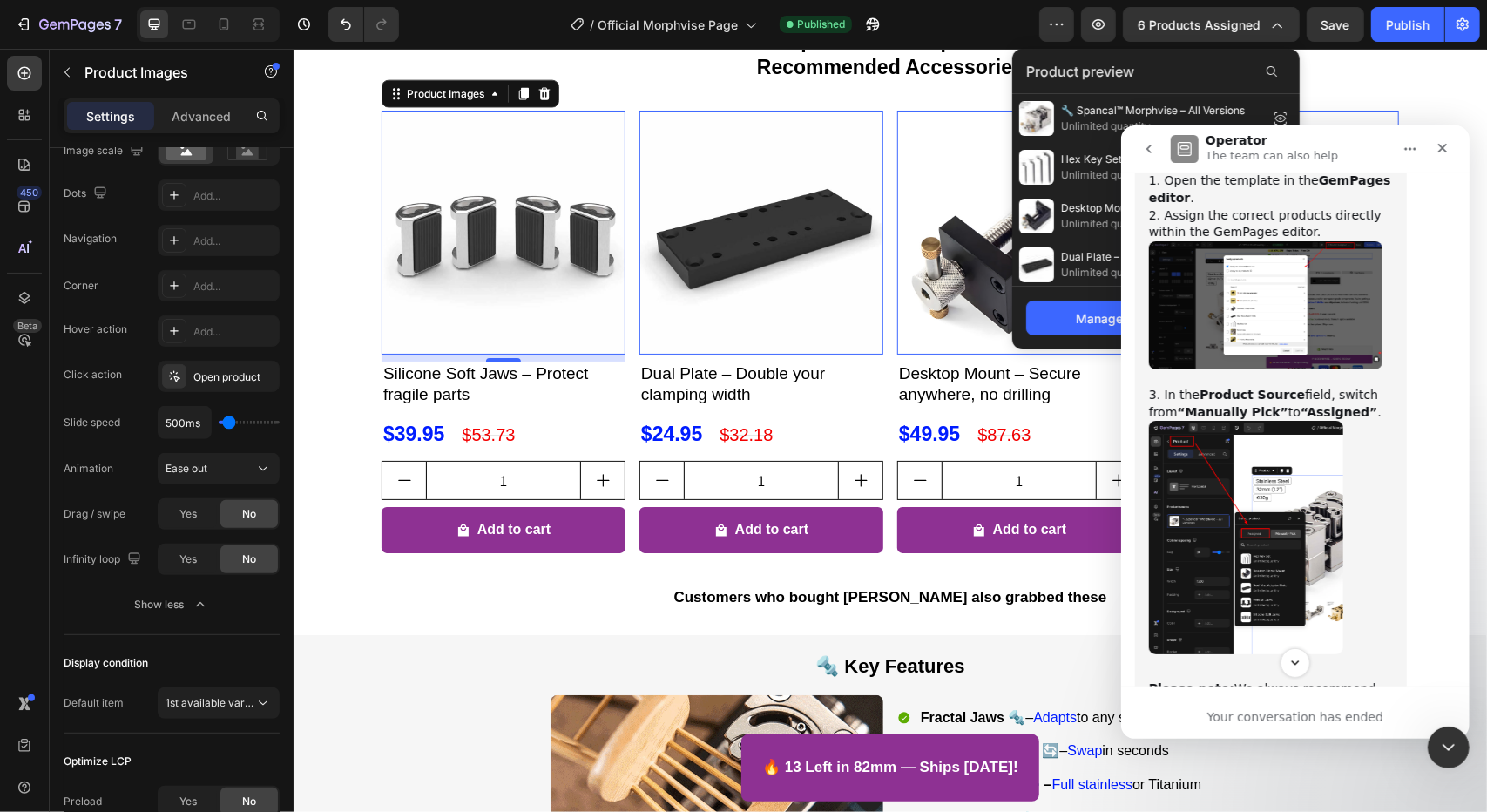
click at [1242, 419] on img "Zoe says…" at bounding box center [1244, 536] width 194 height 234
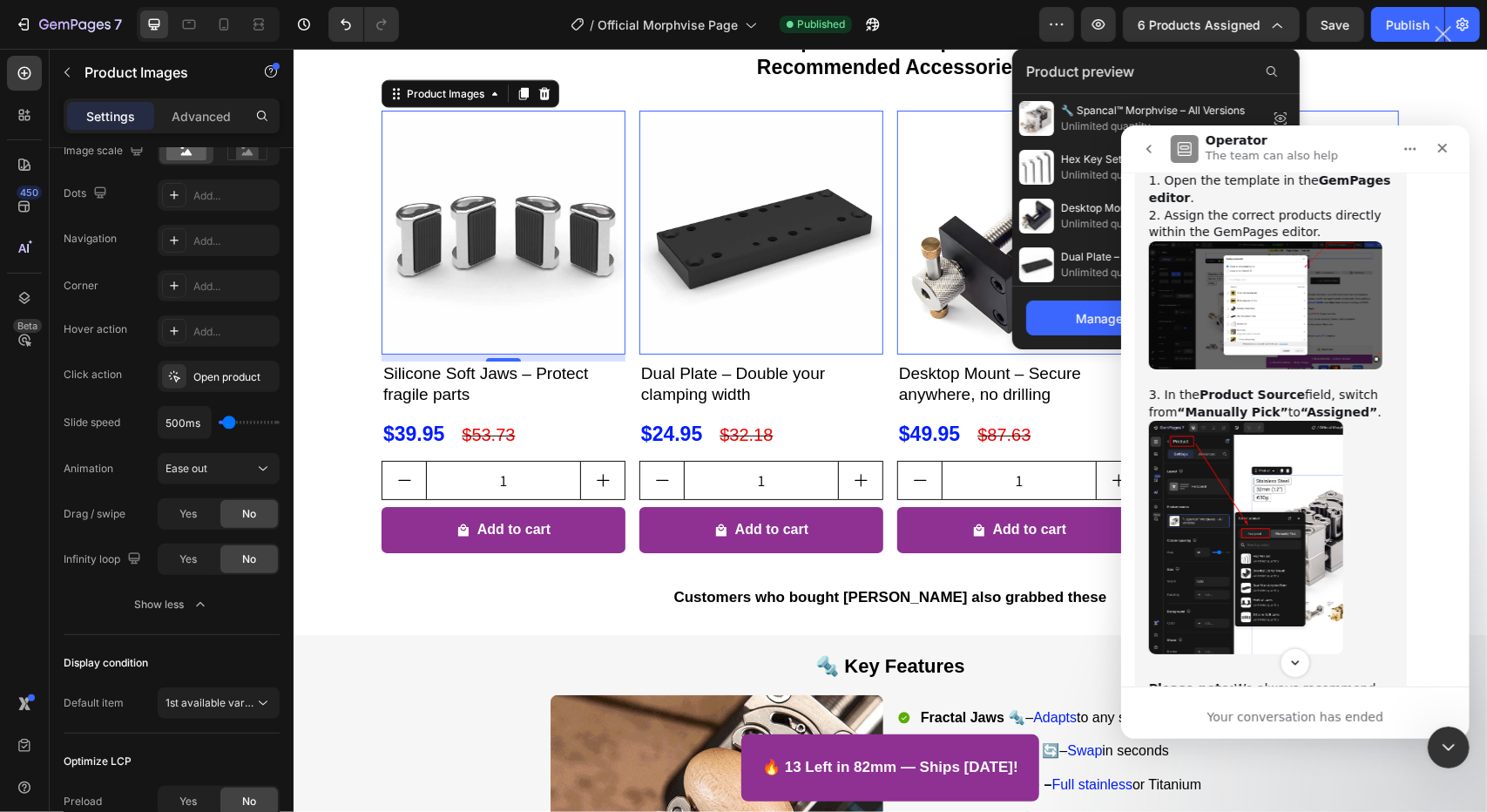
scroll to position [0, 0]
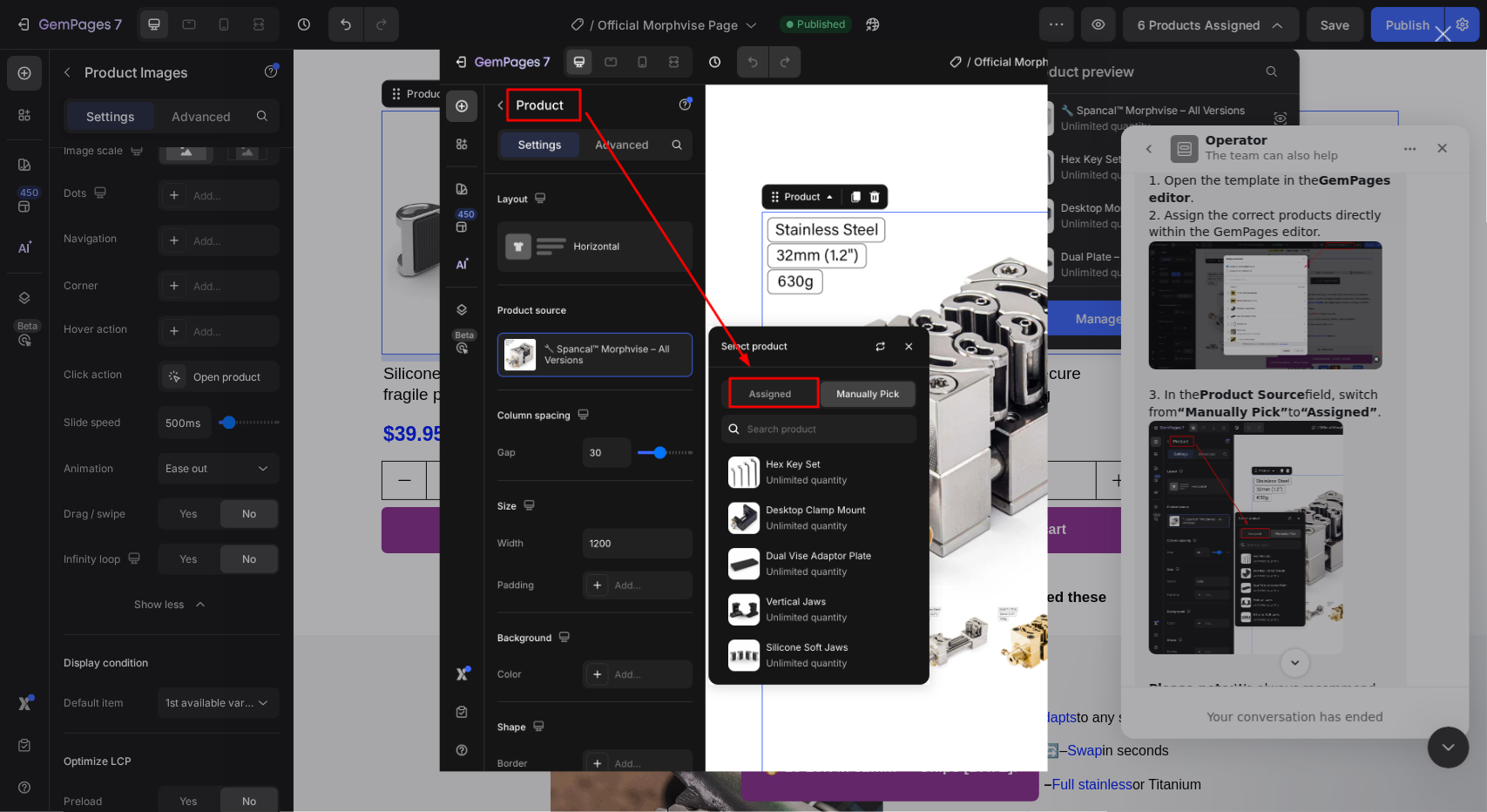
click at [1283, 359] on div "Intercom messenger" at bounding box center [743, 406] width 1487 height 812
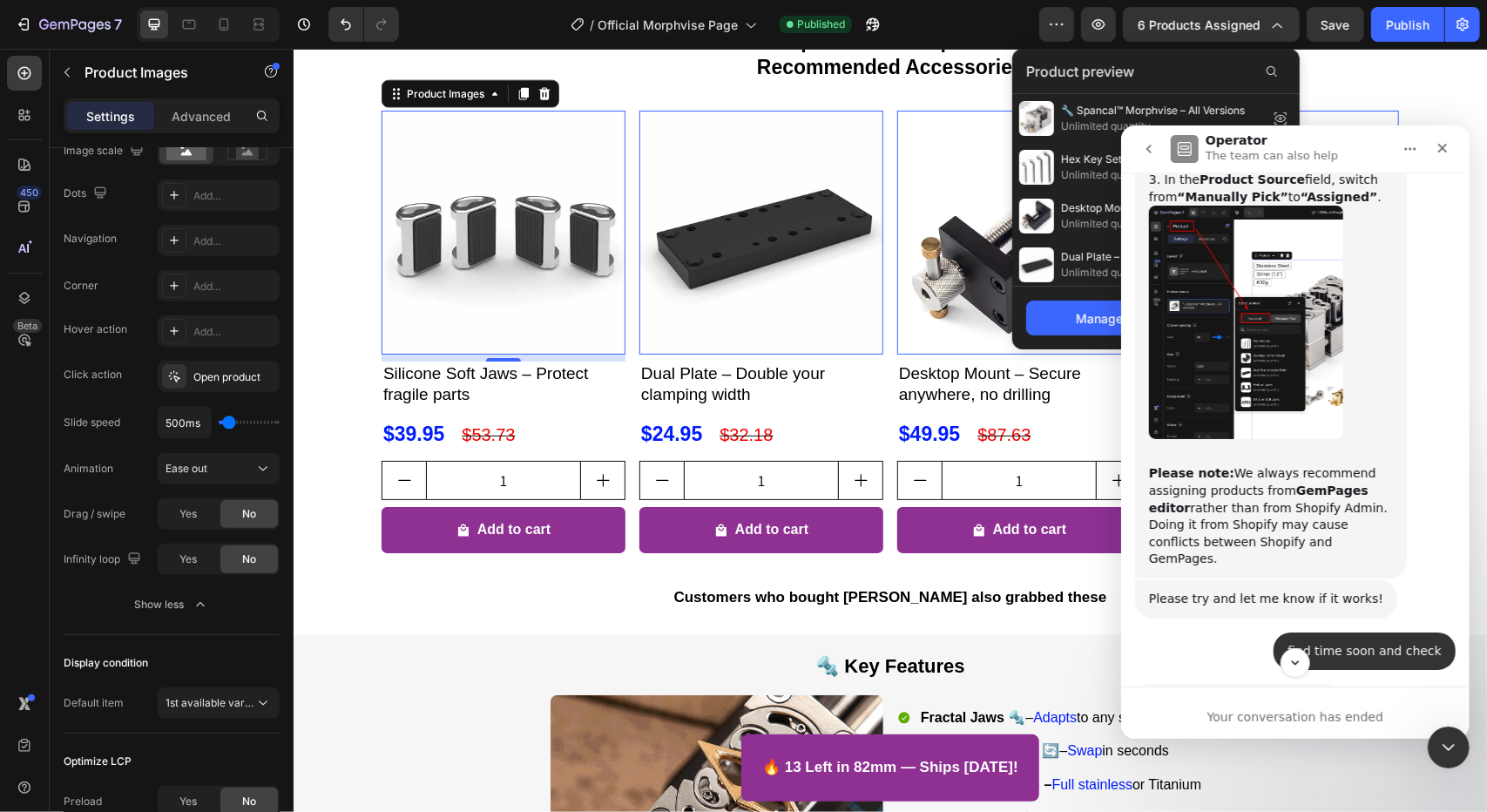
scroll to position [15235, 0]
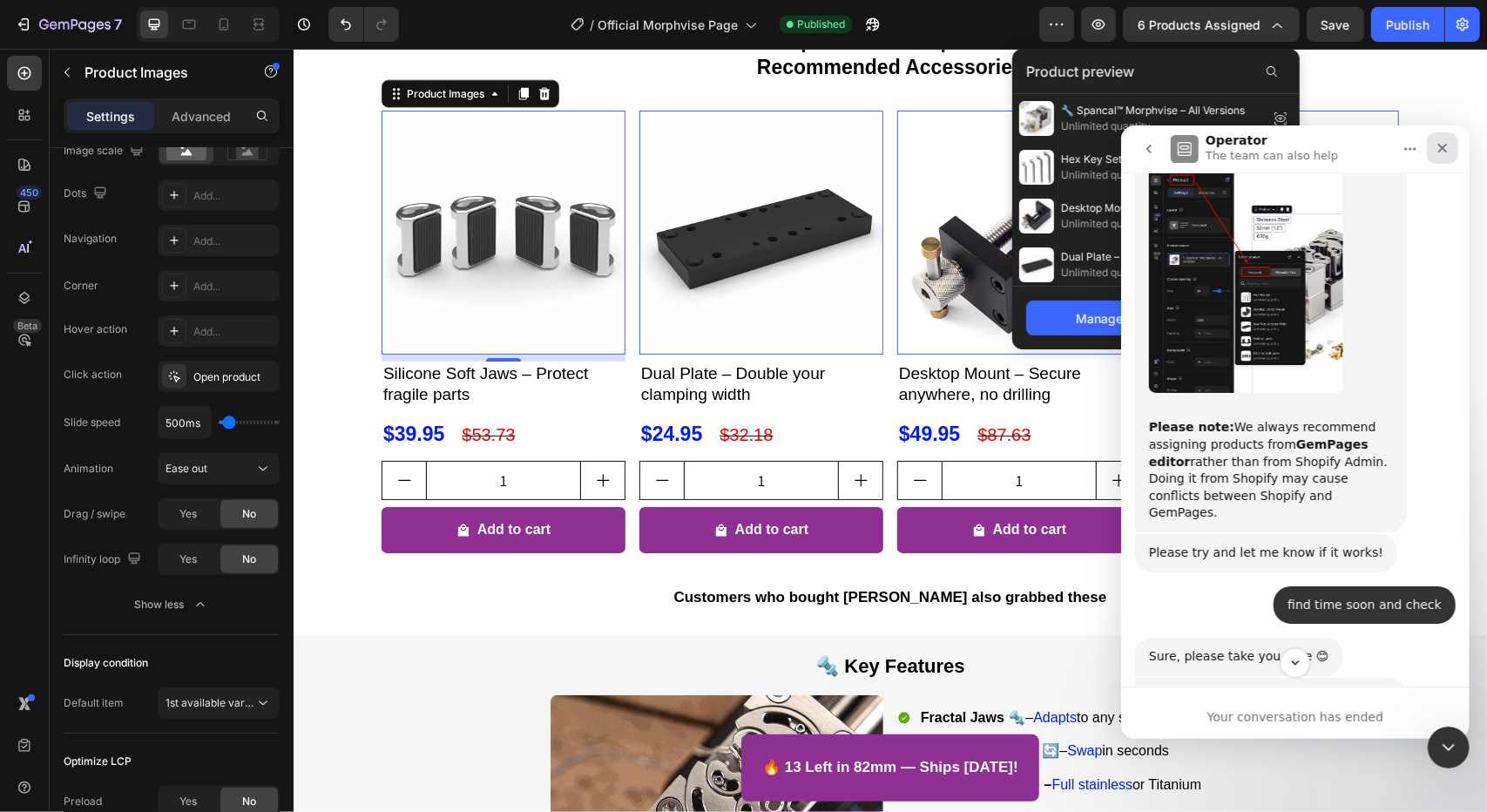
click at [1450, 149] on div "Close" at bounding box center [1442, 147] width 32 height 32
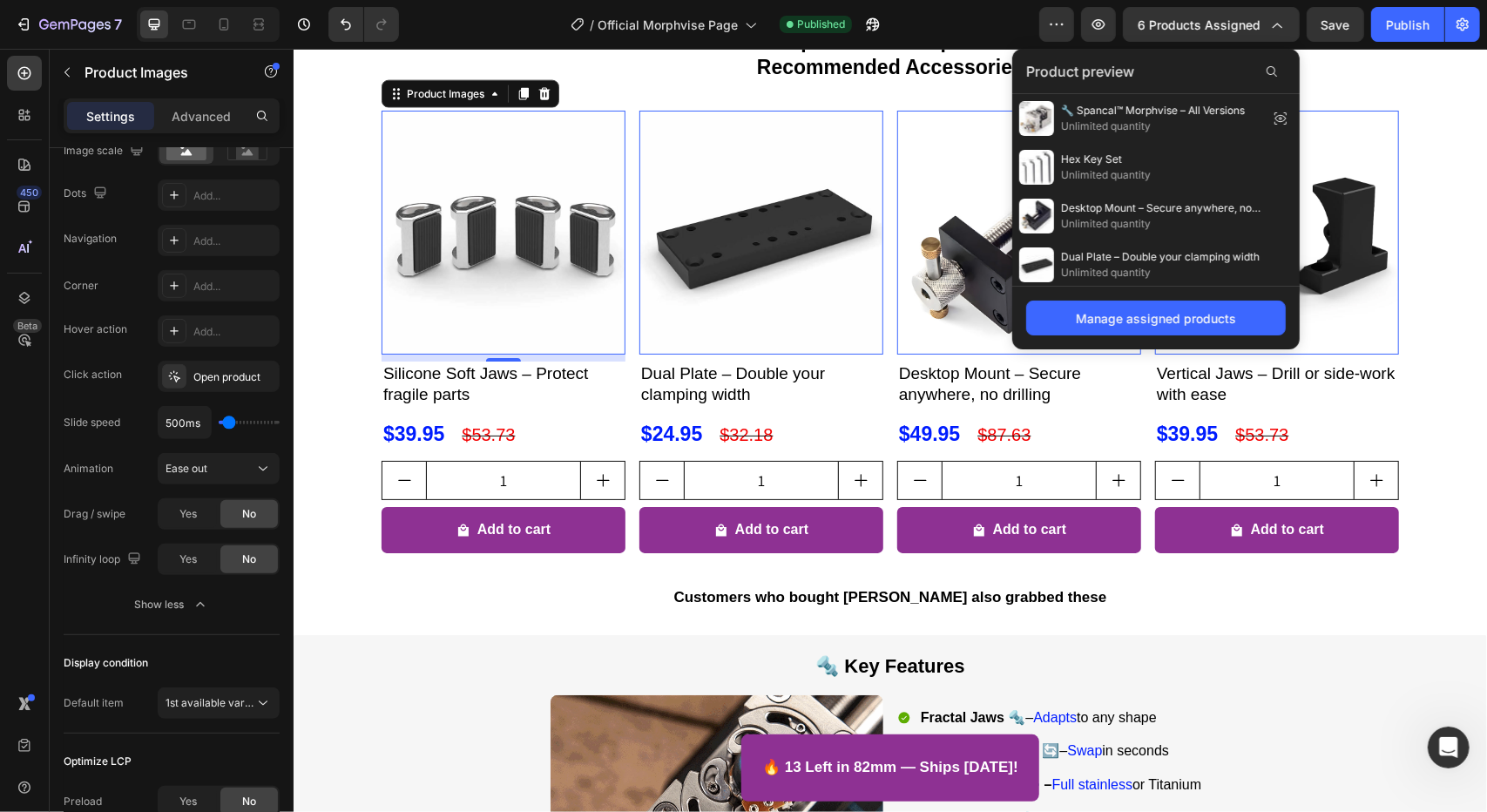
scroll to position [0, 0]
click at [1254, 21] on span "6 products assigned" at bounding box center [1199, 25] width 122 height 19
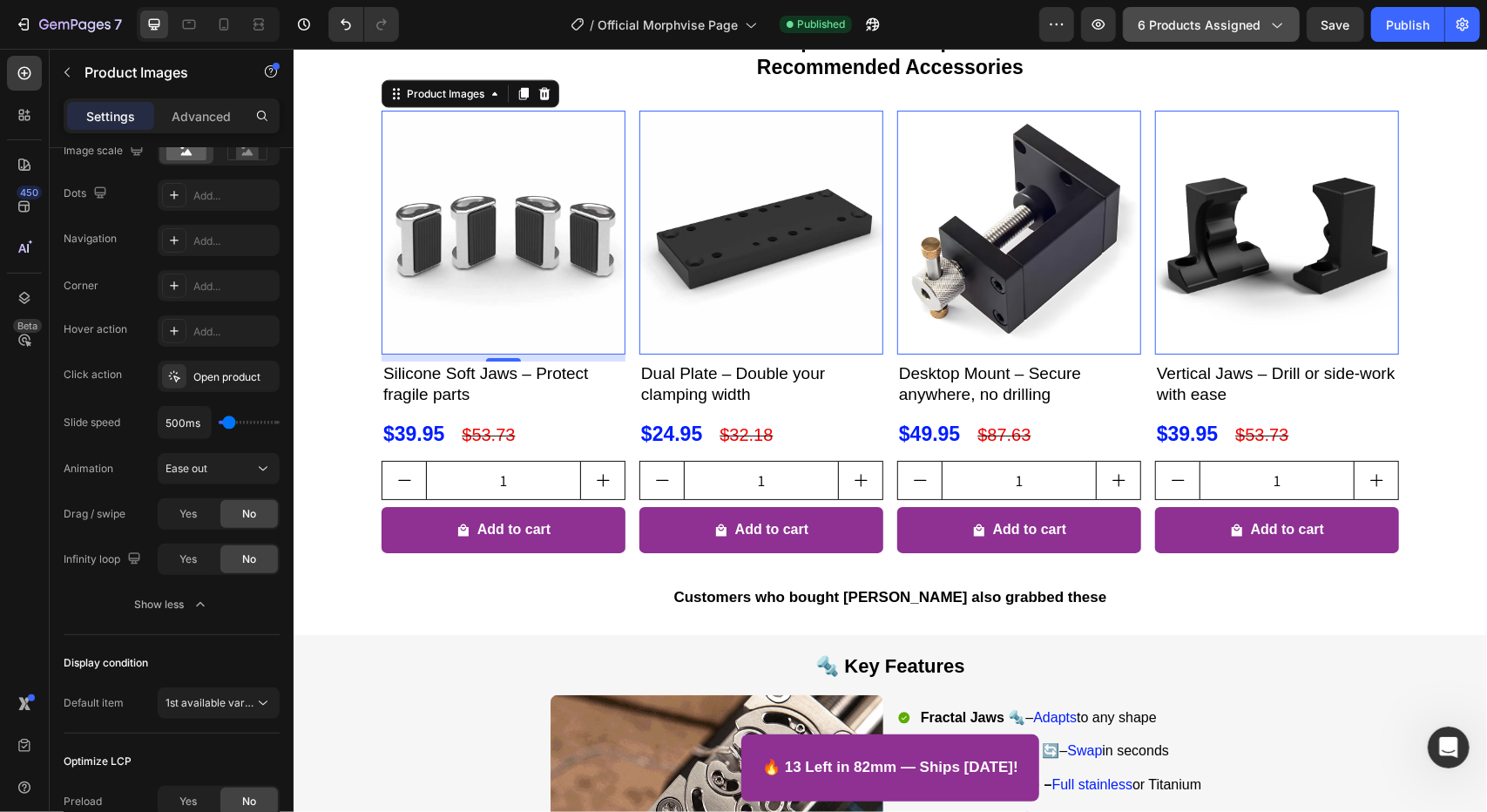
scroll to position [15758, 0]
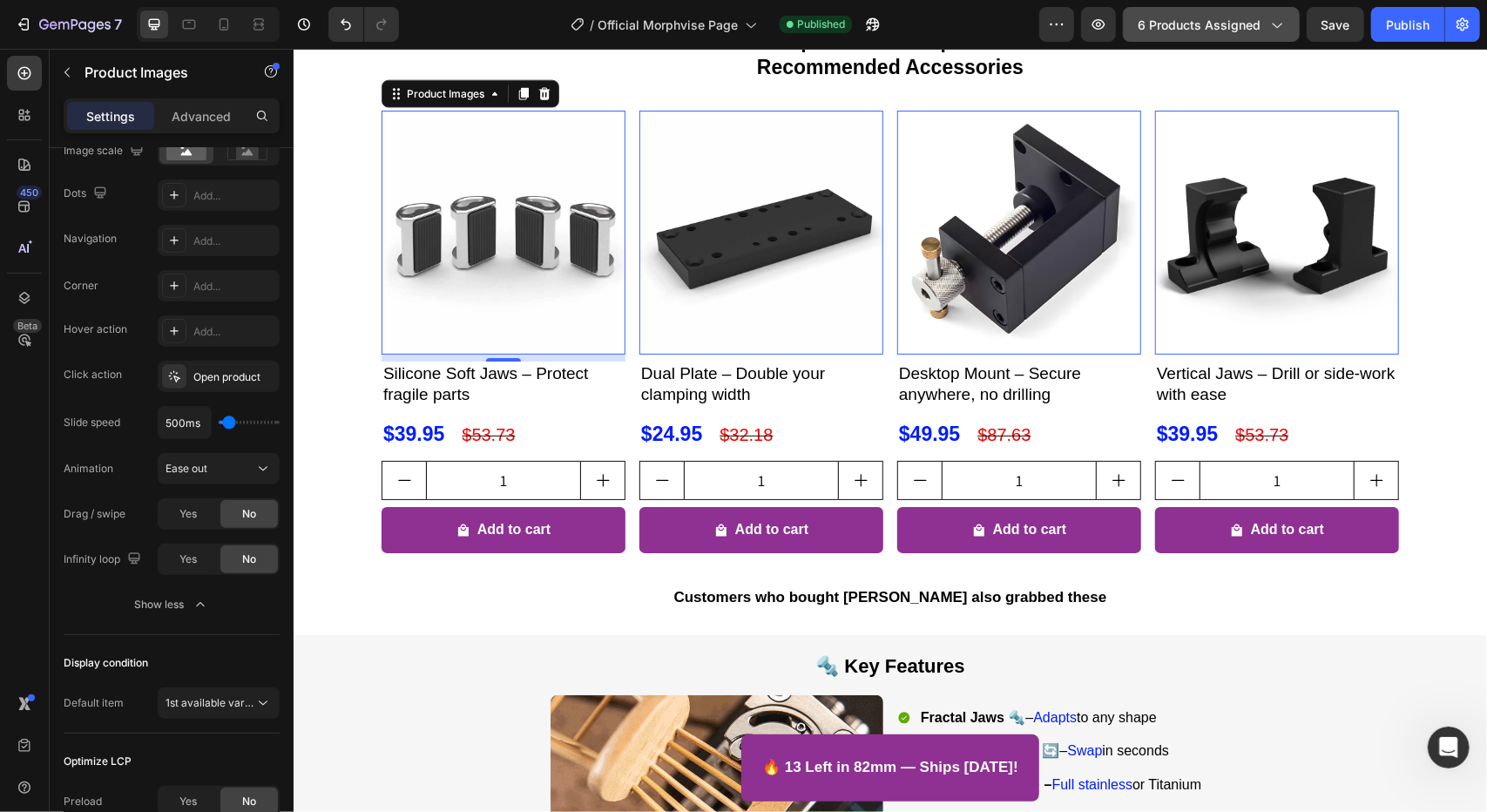
click at [1254, 21] on span "6 products assigned" at bounding box center [1199, 25] width 122 height 19
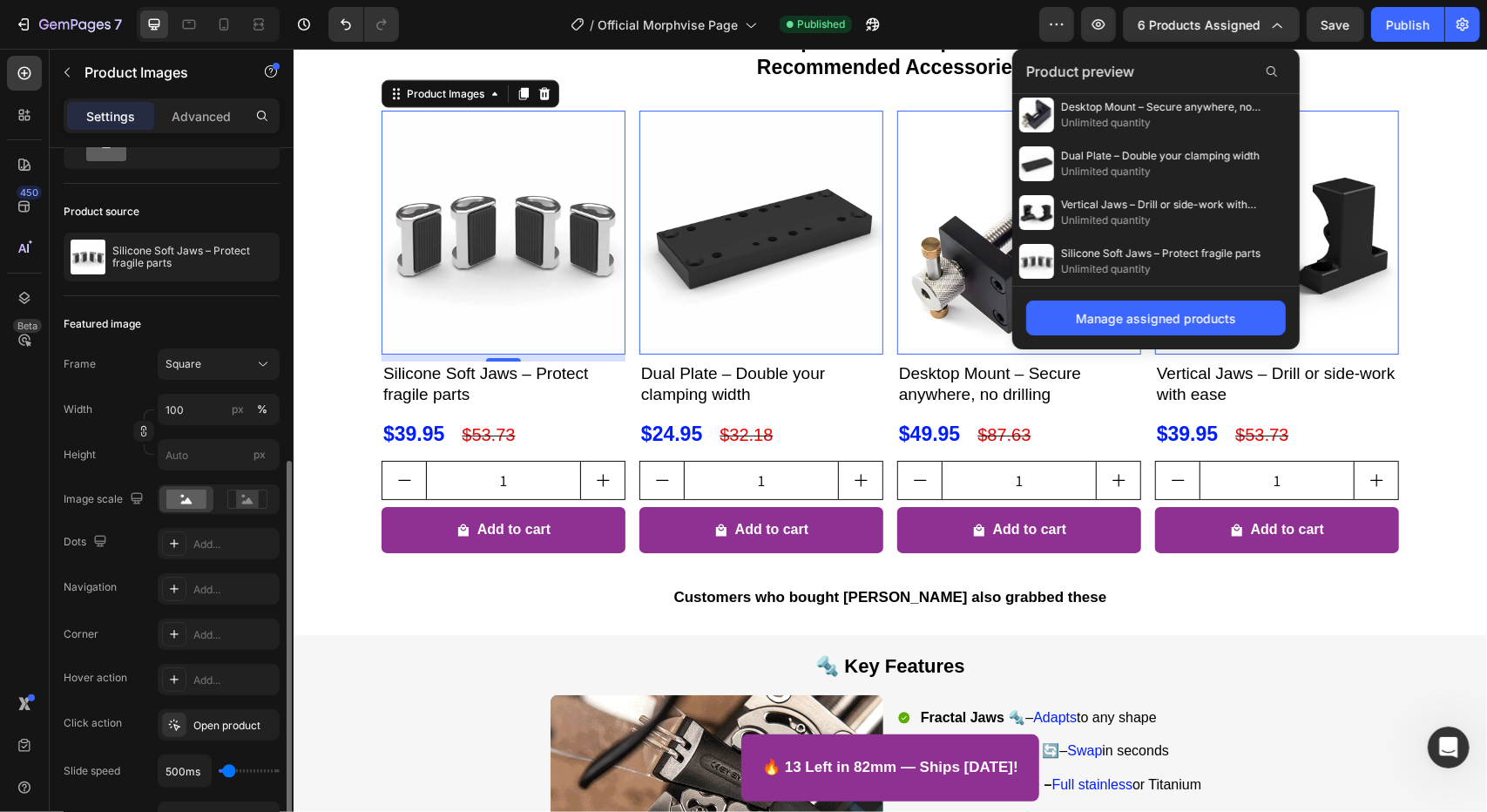
scroll to position [0, 0]
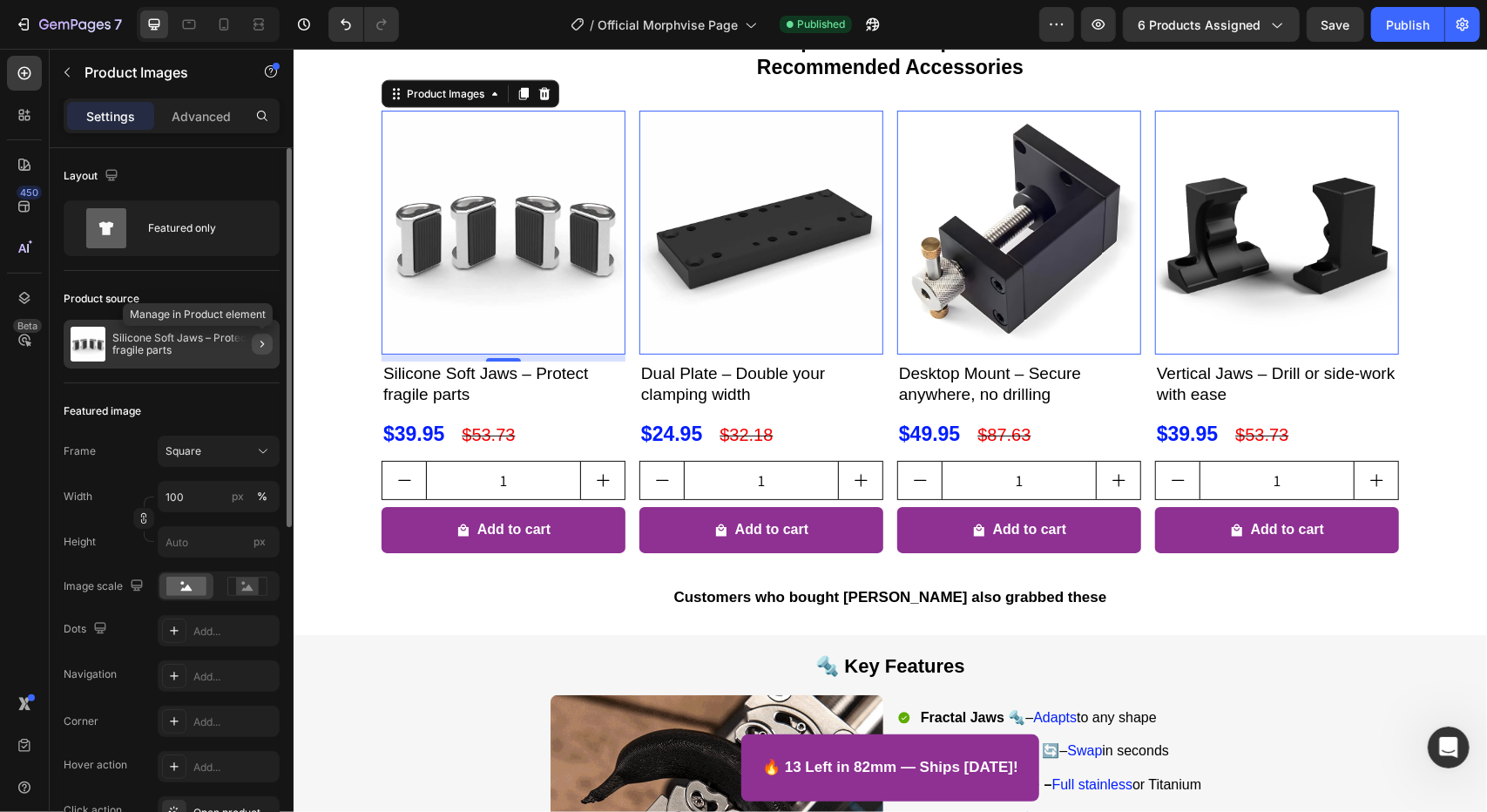
click at [270, 349] on button "button" at bounding box center [261, 343] width 21 height 21
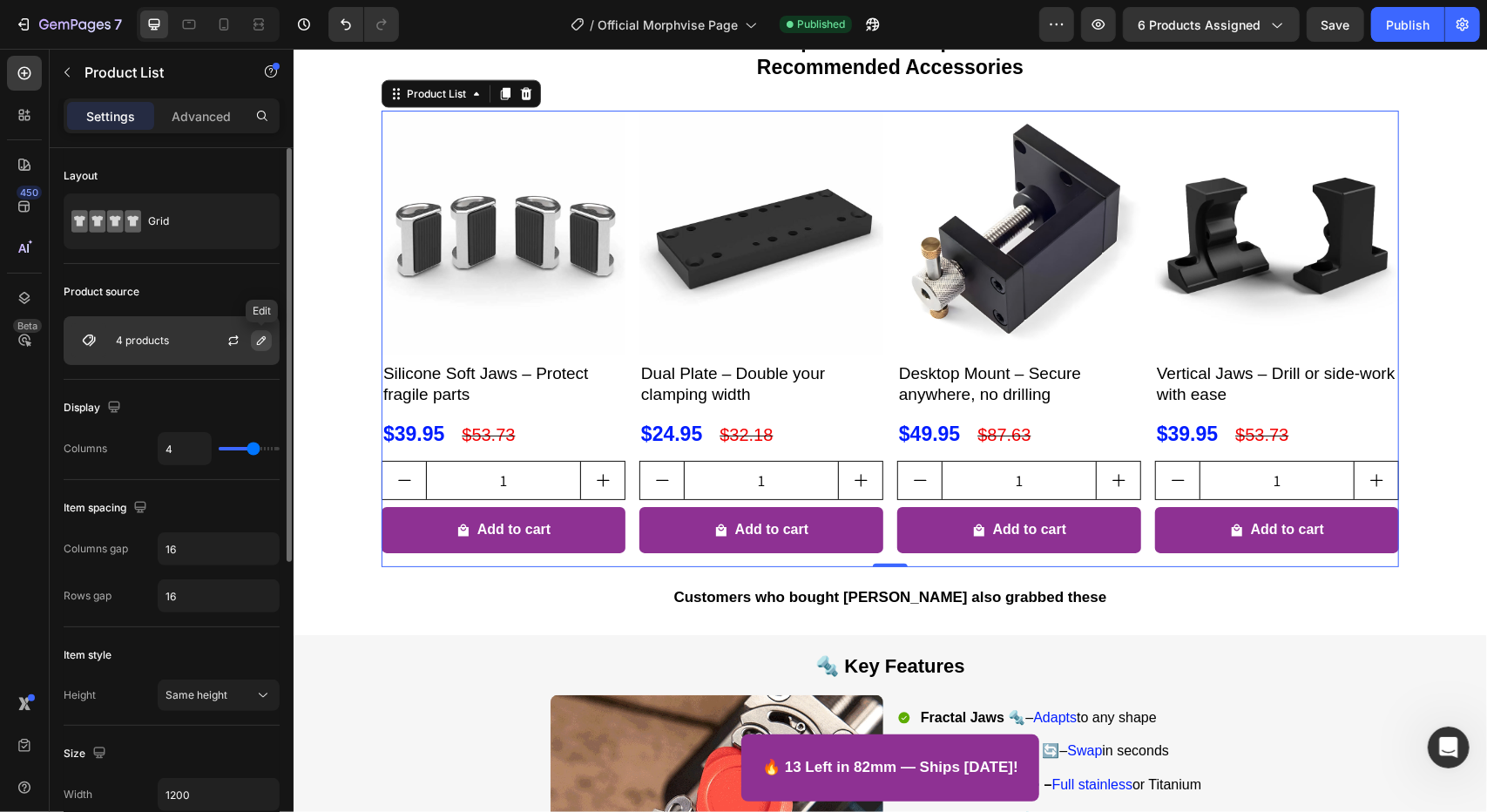
click at [257, 339] on icon "button" at bounding box center [261, 340] width 14 height 14
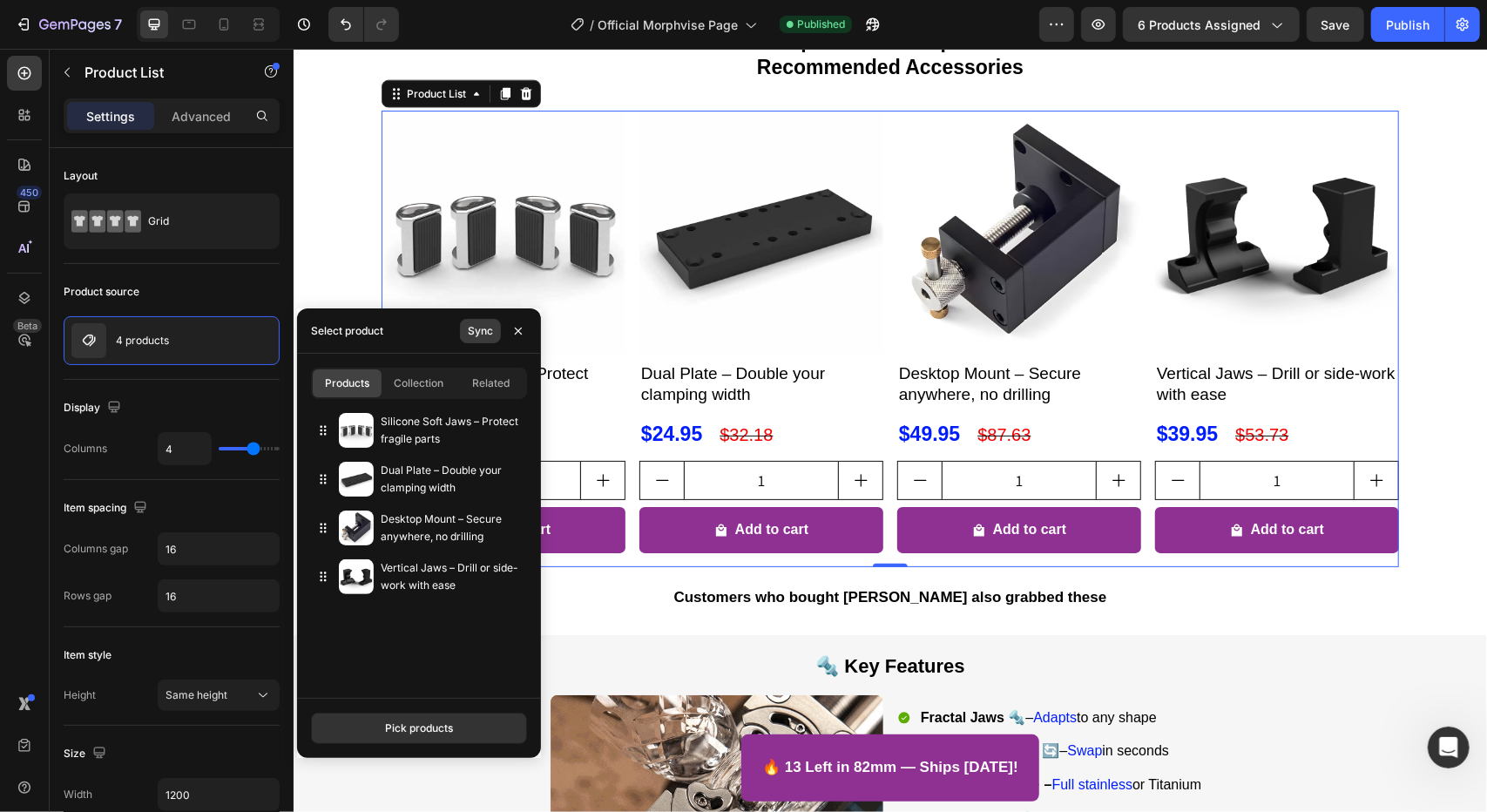
click at [471, 326] on div "Sync" at bounding box center [481, 331] width 26 height 16
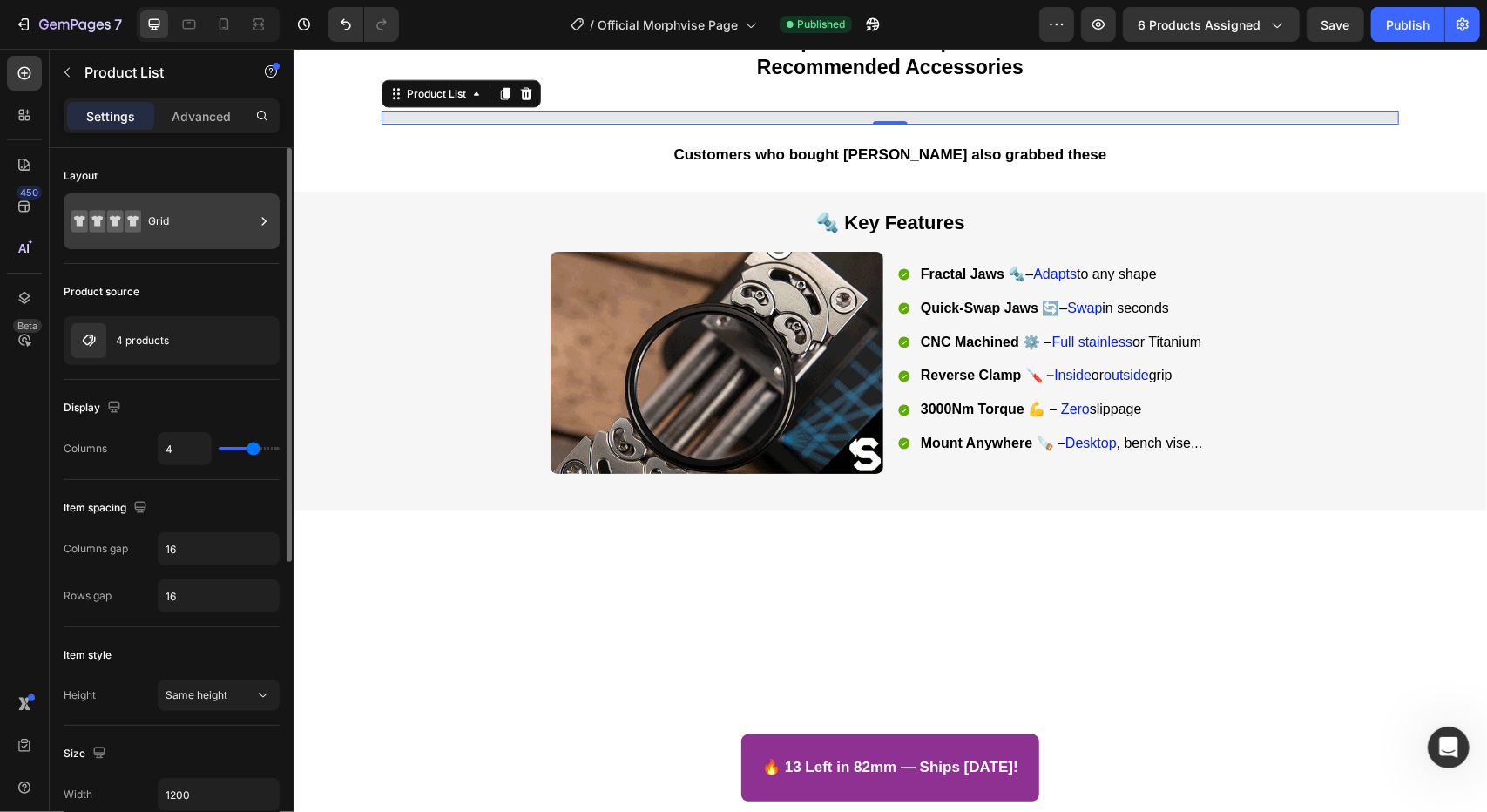
click at [237, 226] on div "Grid" at bounding box center [201, 221] width 107 height 40
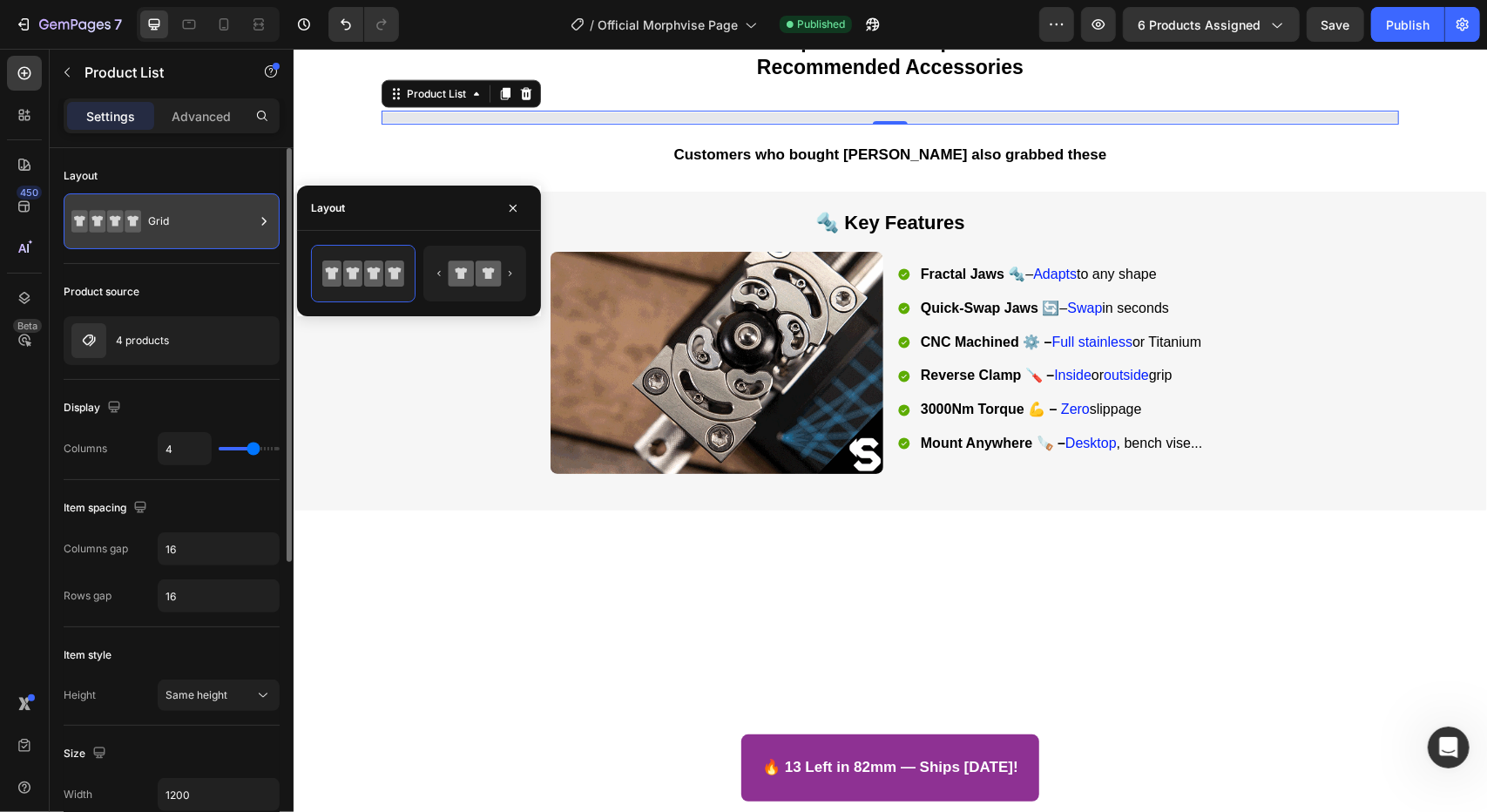
click at [233, 227] on div "Grid" at bounding box center [201, 221] width 107 height 40
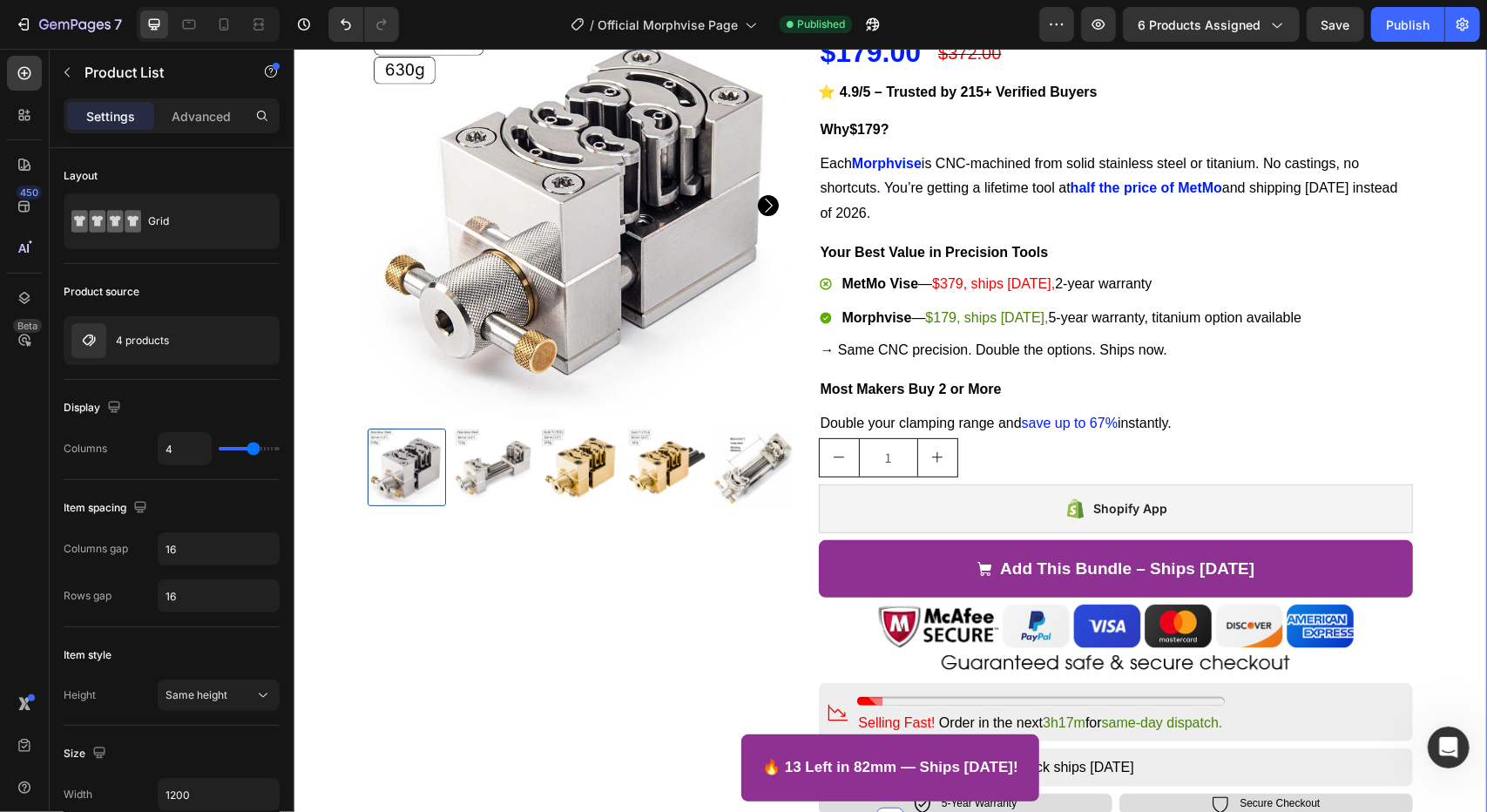
scroll to position [42, 0]
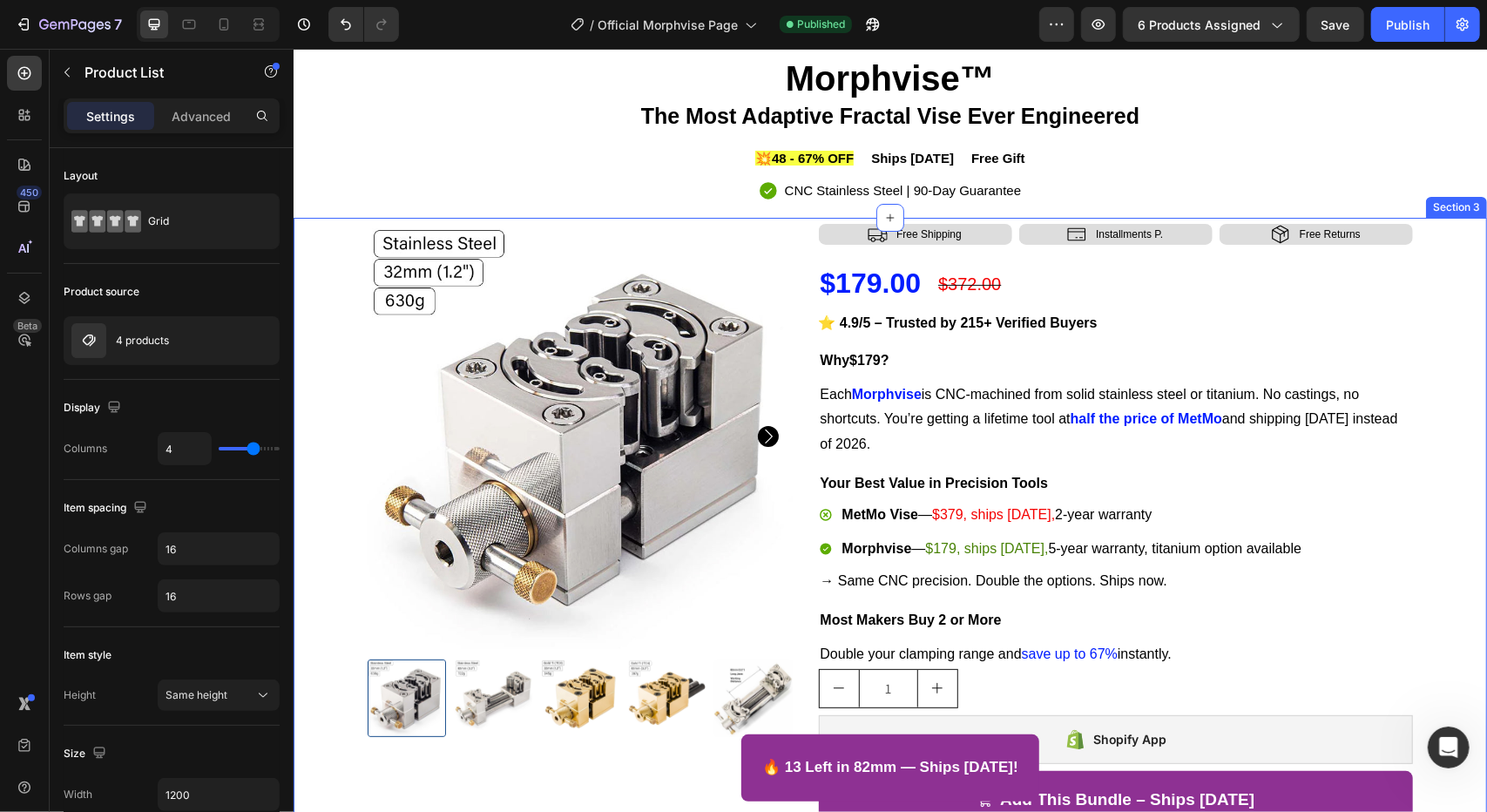
click at [1416, 309] on div "Product Images Icon Free Shipping Text Block Row Icon Installments P. Text Bloc…" at bounding box center [889, 636] width 1186 height 828
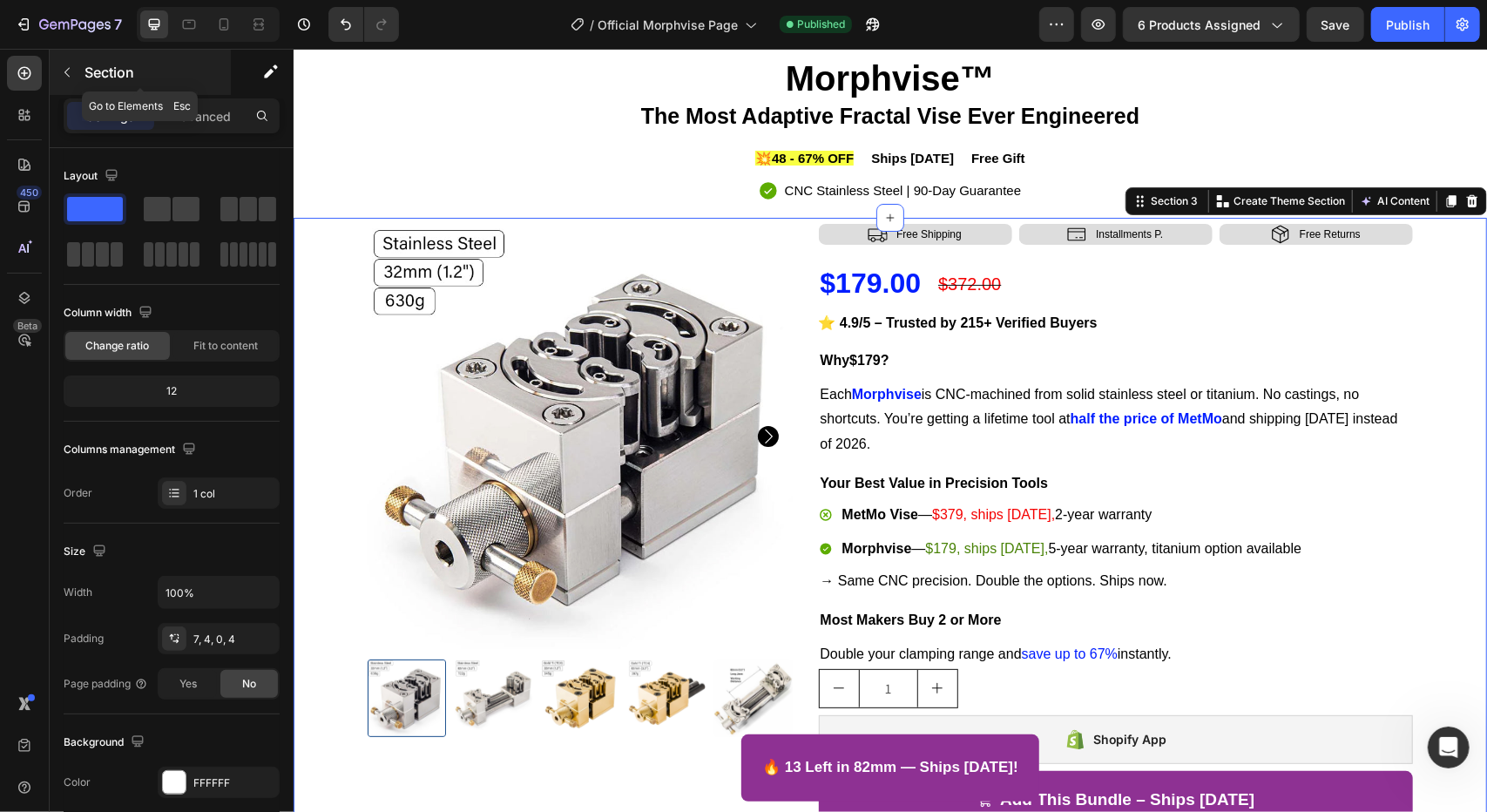
click at [68, 74] on icon "button" at bounding box center [67, 72] width 14 height 14
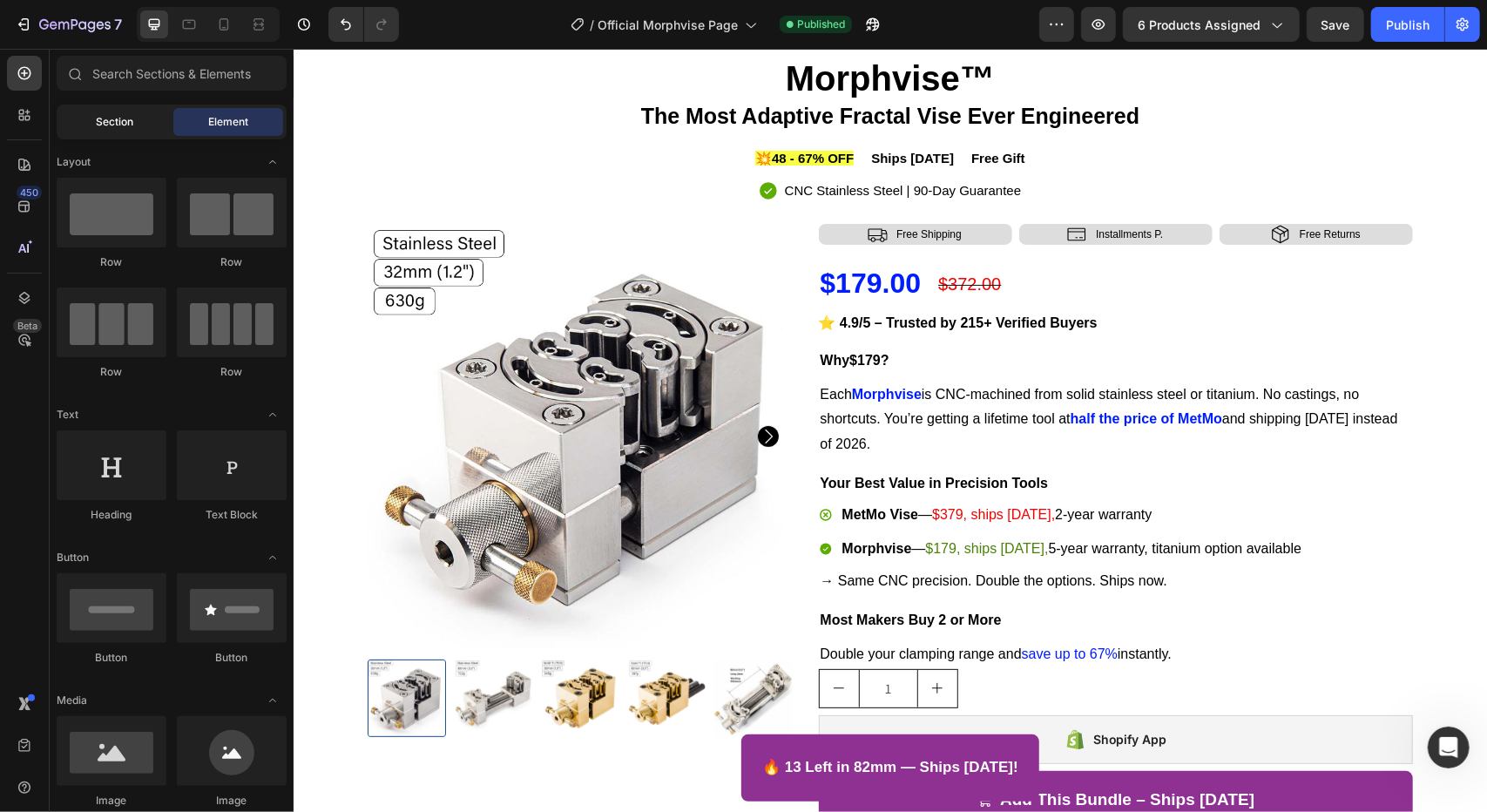
click at [110, 114] on span "Section" at bounding box center [115, 122] width 37 height 16
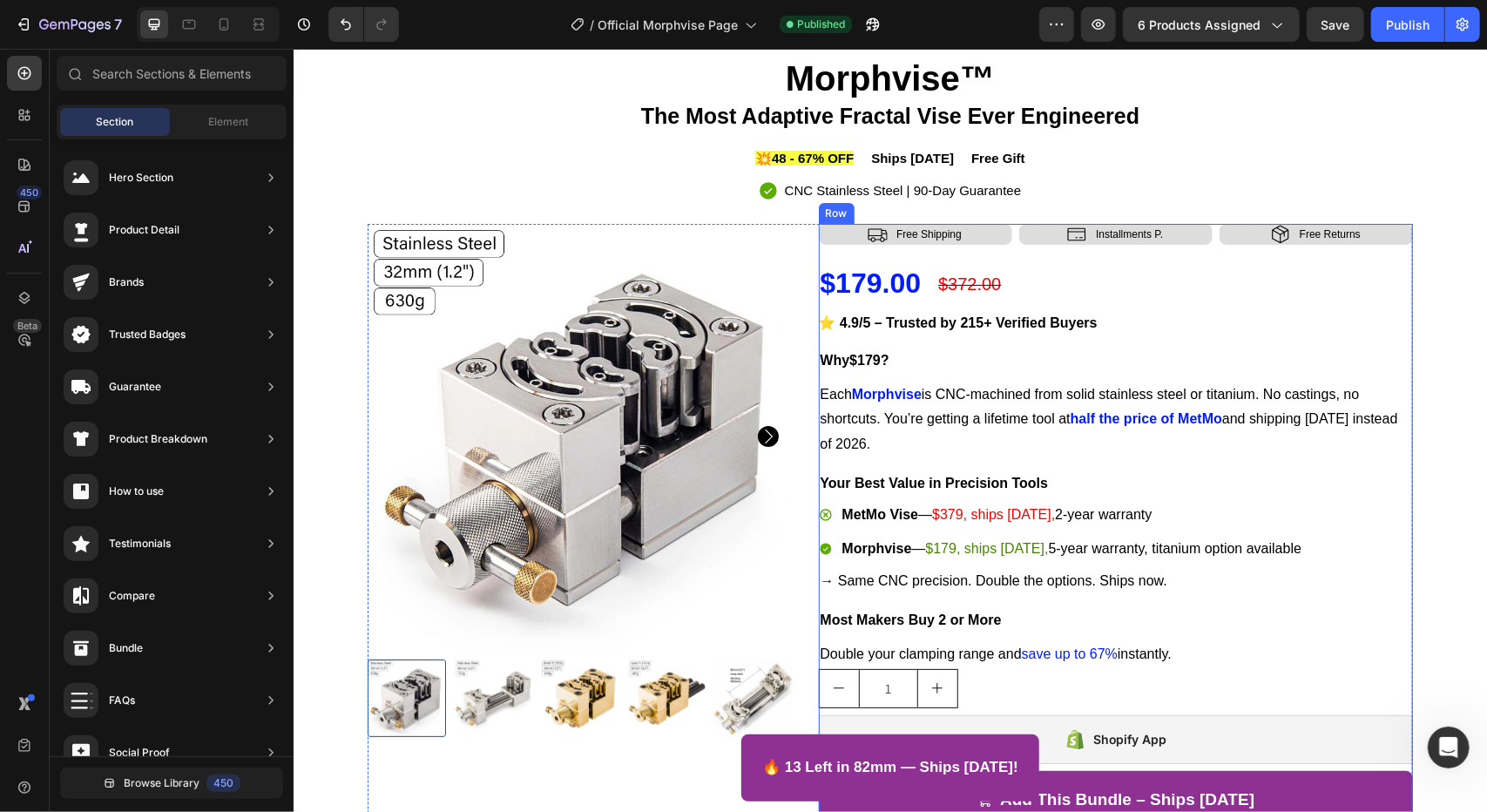
click at [835, 242] on div "Icon Free Shipping Text Block Row" at bounding box center [915, 233] width 193 height 21
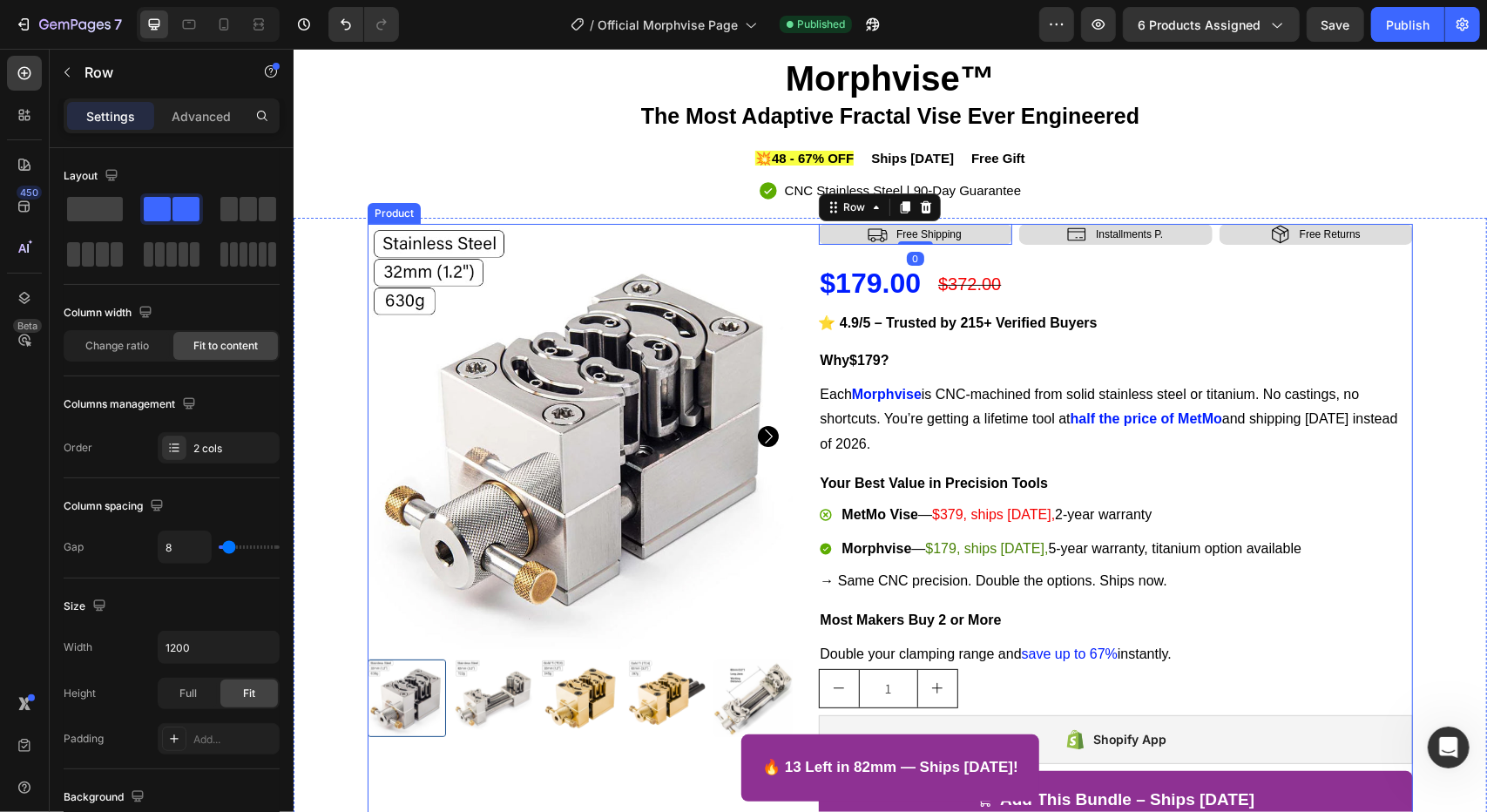
click at [789, 232] on div "Product Images Icon Free Shipping Text Block Row 0 Icon Installments P. Text Bl…" at bounding box center [889, 636] width 1045 height 828
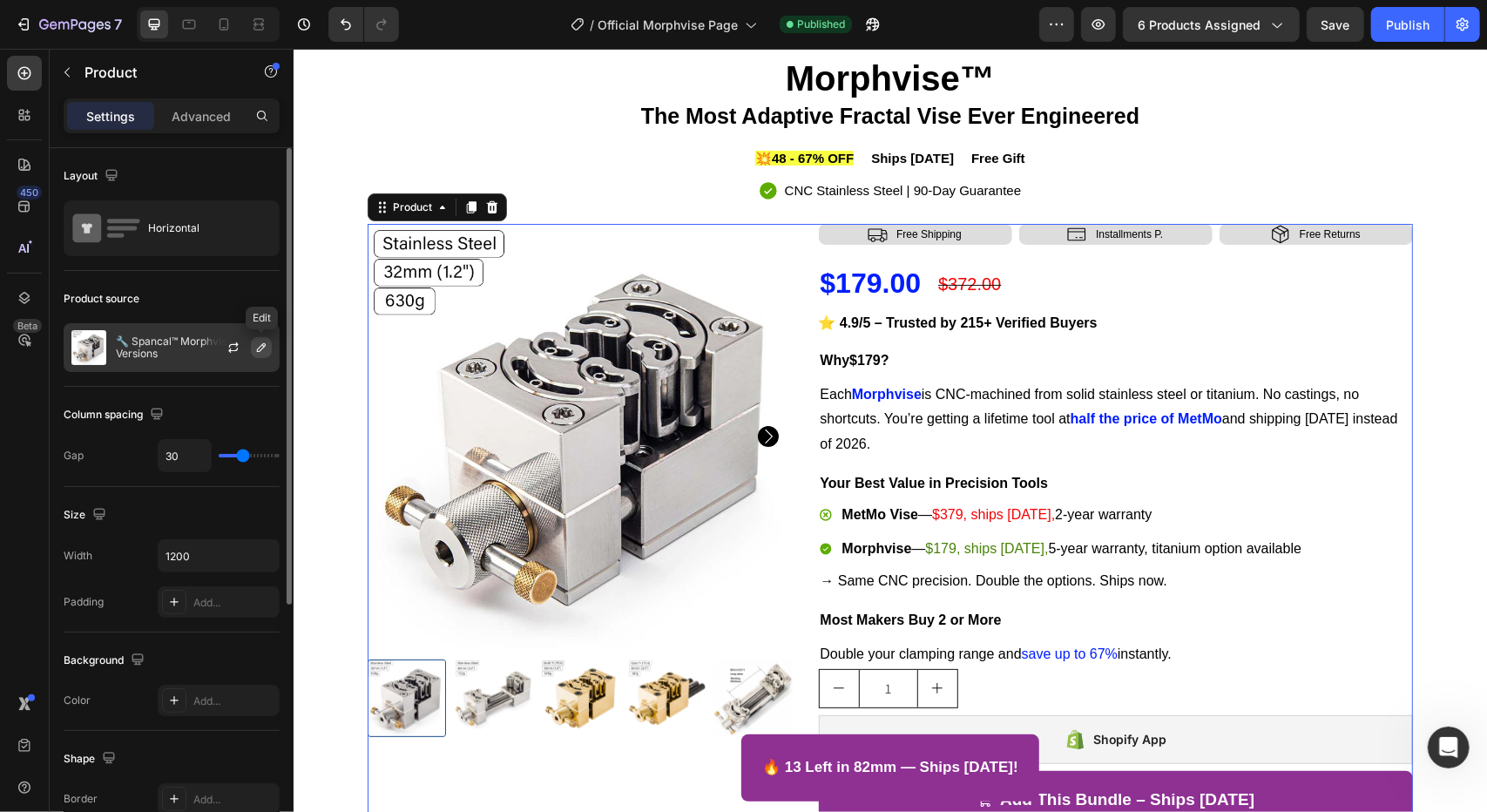
click at [262, 350] on icon "button" at bounding box center [261, 347] width 14 height 14
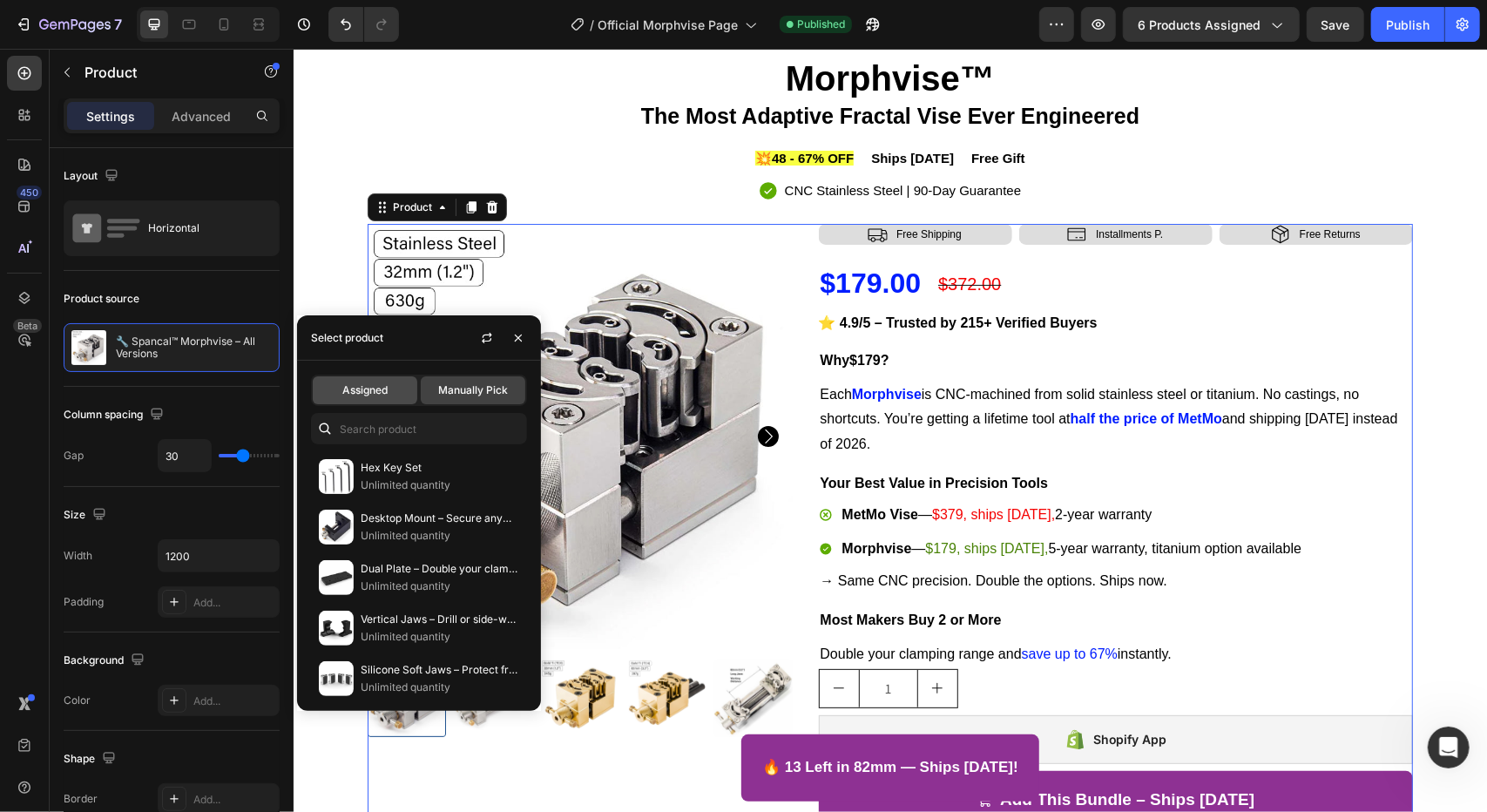
click at [360, 386] on span "Assigned" at bounding box center [365, 390] width 45 height 16
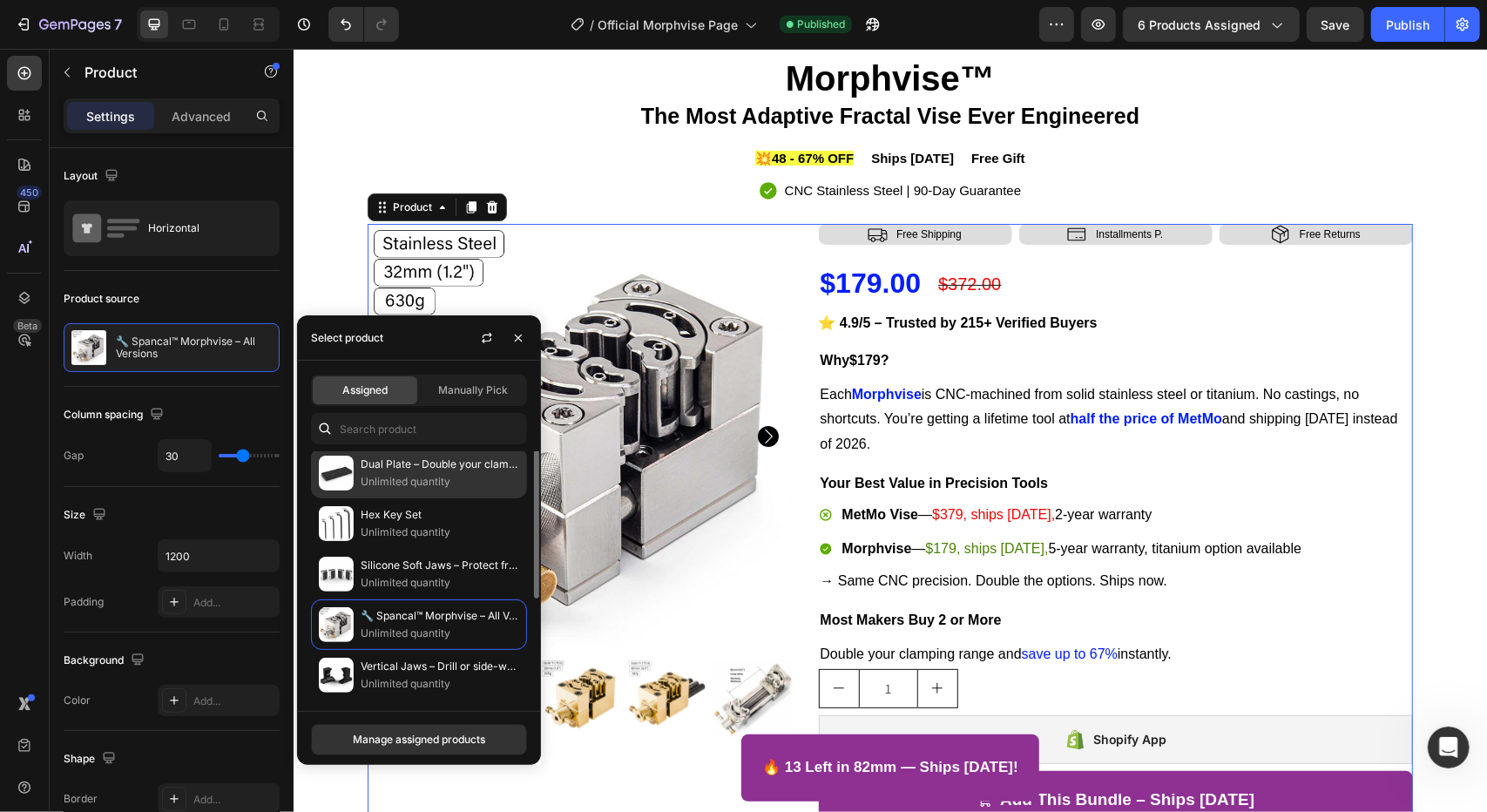
scroll to position [0, 0]
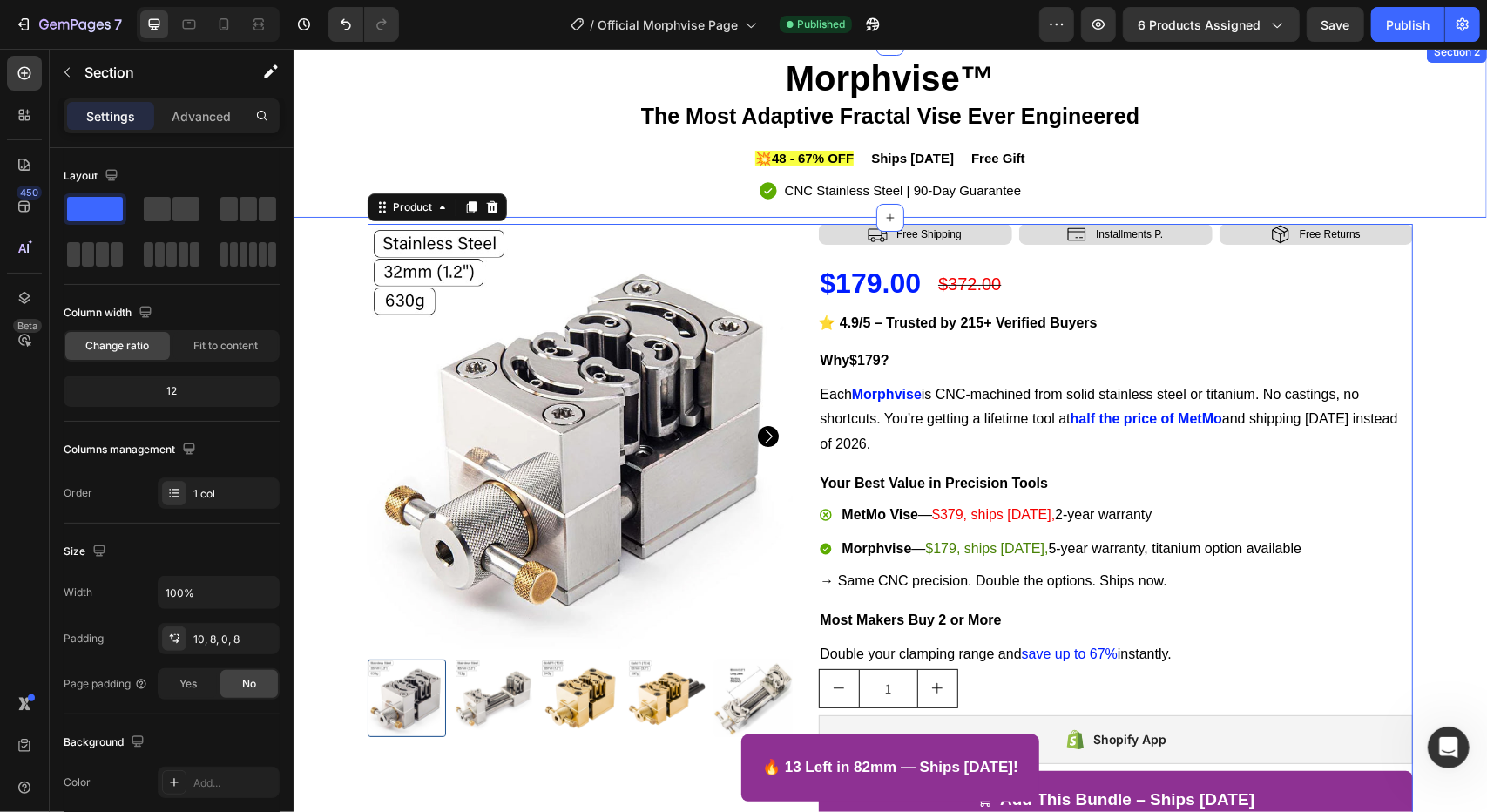
click at [1458, 98] on div "Morphvise™ The Most Adaptive Fractal Vise Ever Engineered Heading 💥48 - 67% OFF…" at bounding box center [889, 132] width 1179 height 167
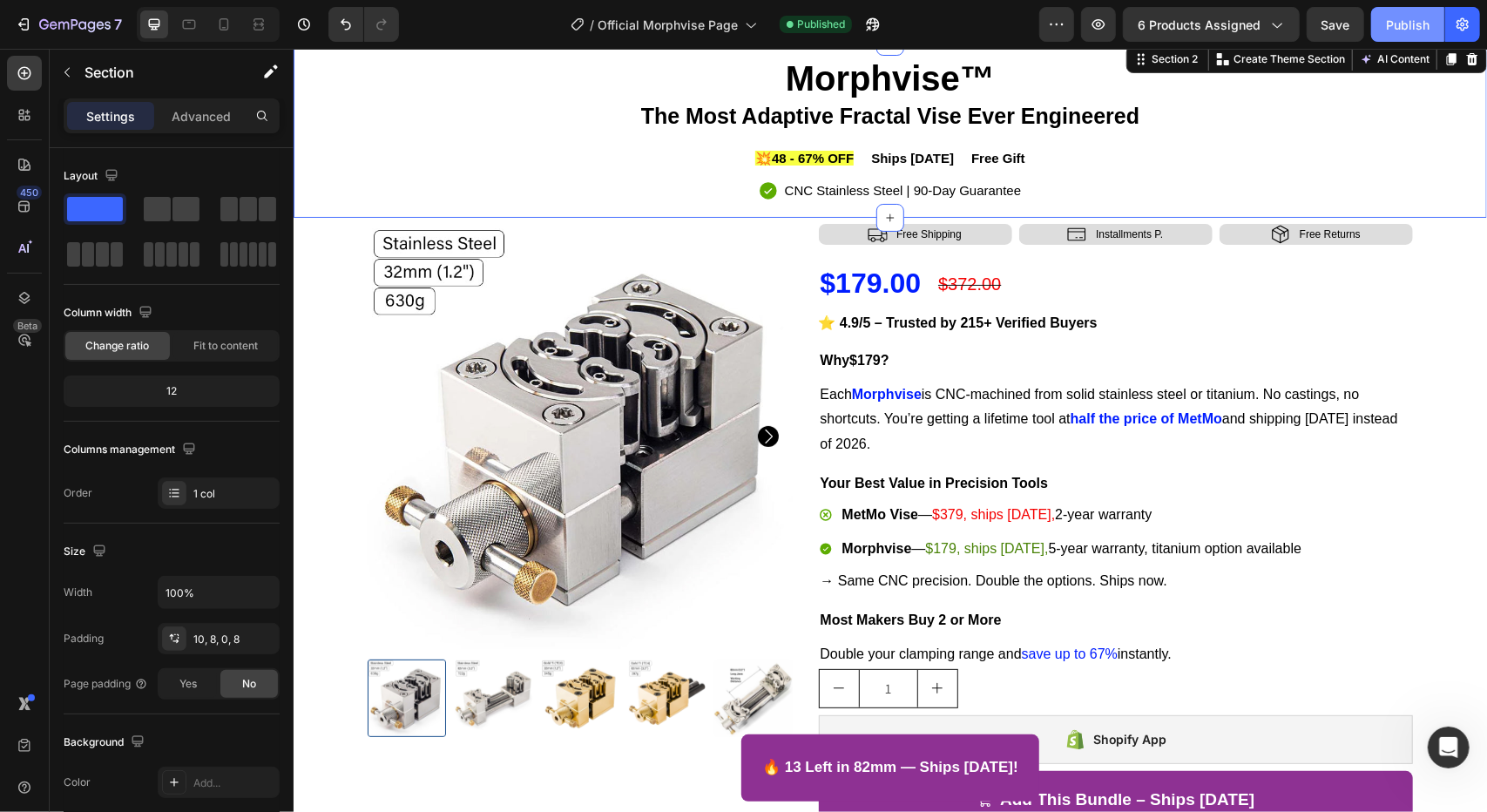
click at [1379, 19] on button "Publish" at bounding box center [1407, 24] width 73 height 35
